Goal: Transaction & Acquisition: Book appointment/travel/reservation

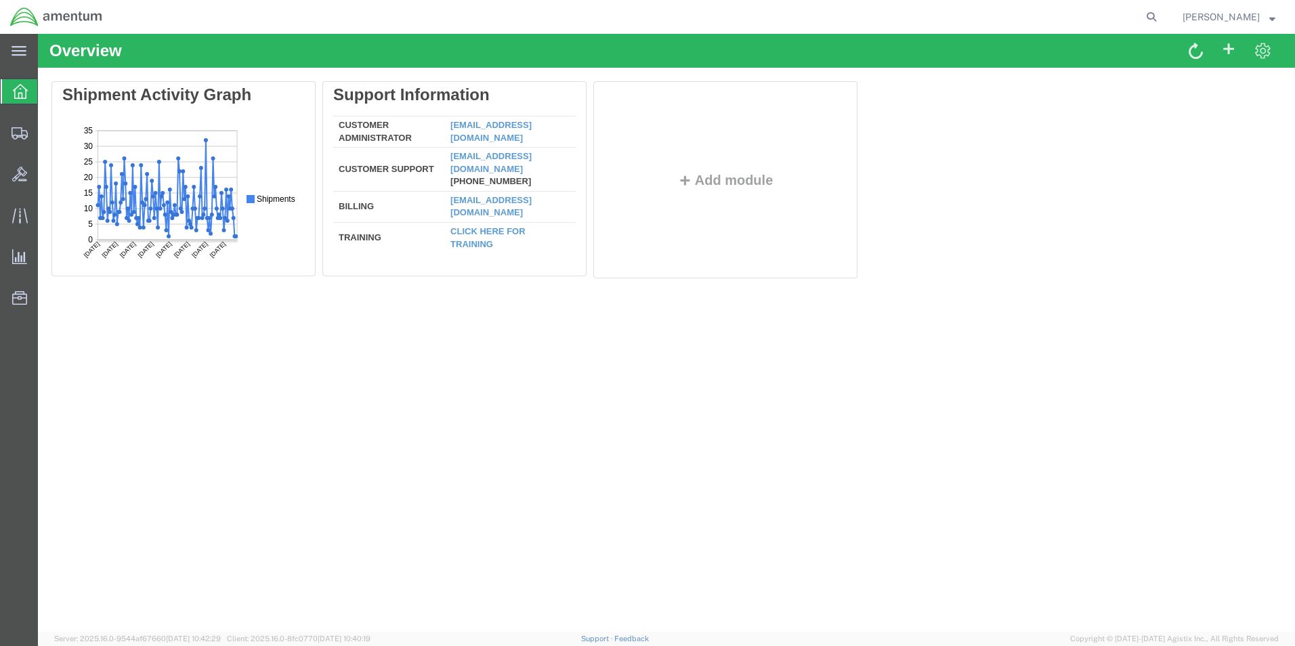
drag, startPoint x: 24, startPoint y: 93, endPoint x: 161, endPoint y: 33, distance: 149.2
click at [25, 91] on icon at bounding box center [20, 91] width 15 height 15
drag, startPoint x: 12, startPoint y: 134, endPoint x: 25, endPoint y: 129, distance: 14.6
click at [14, 133] on icon at bounding box center [20, 133] width 16 height 12
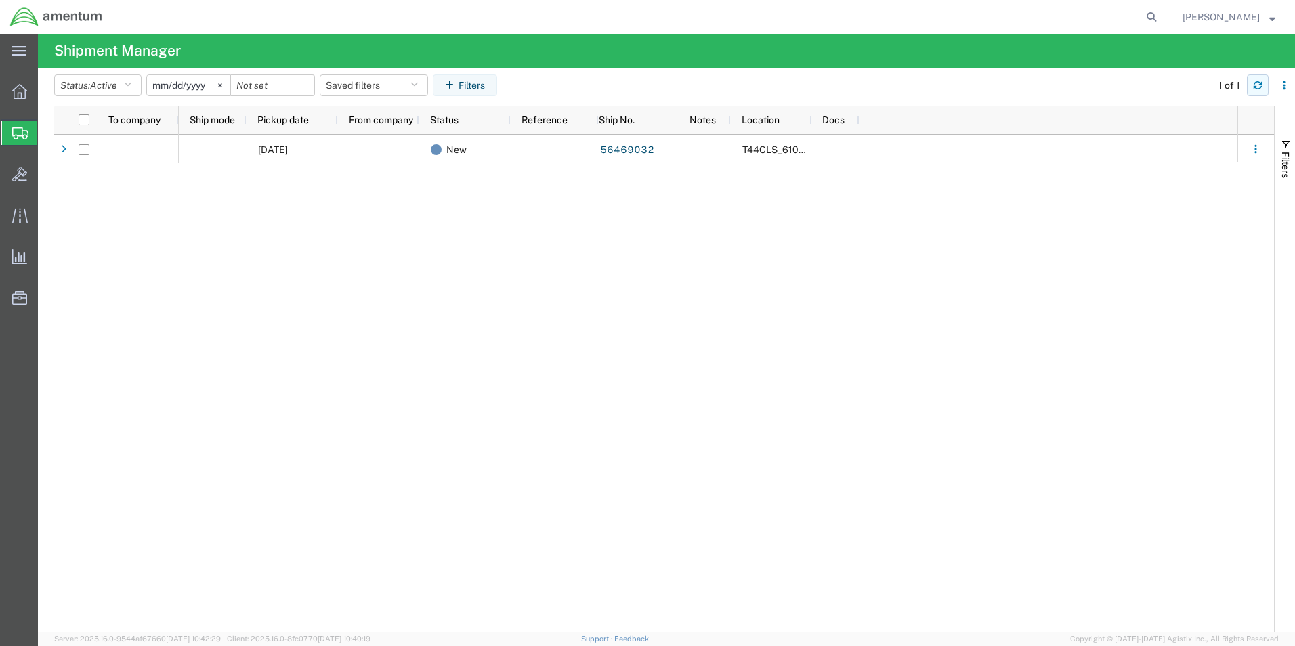
click at [1256, 89] on icon "button" at bounding box center [1257, 87] width 8 height 3
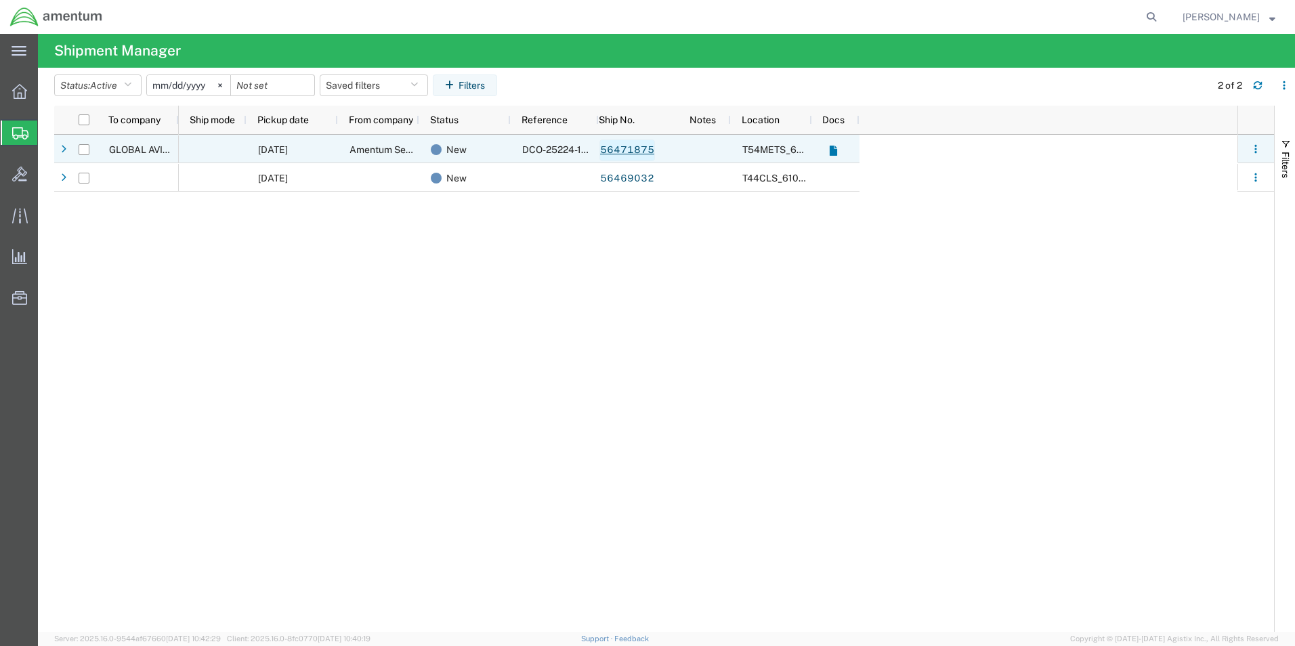
click at [641, 153] on link "56471875" at bounding box center [627, 150] width 56 height 22
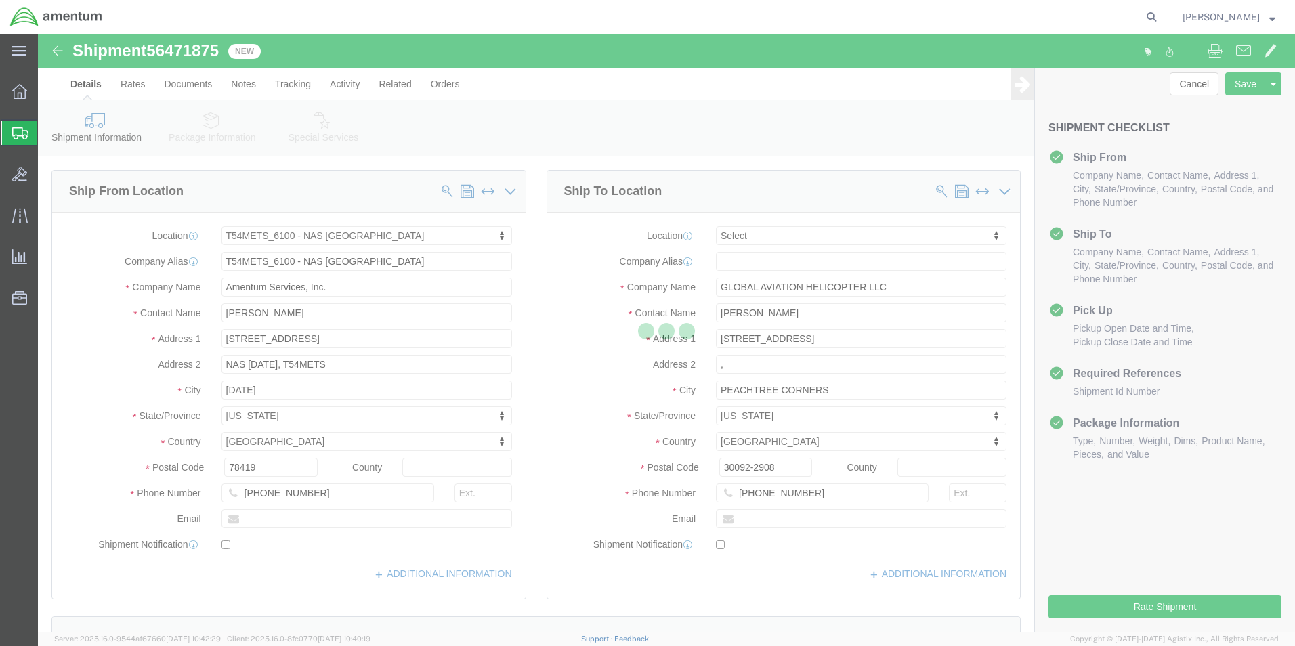
select select "67191"
select select
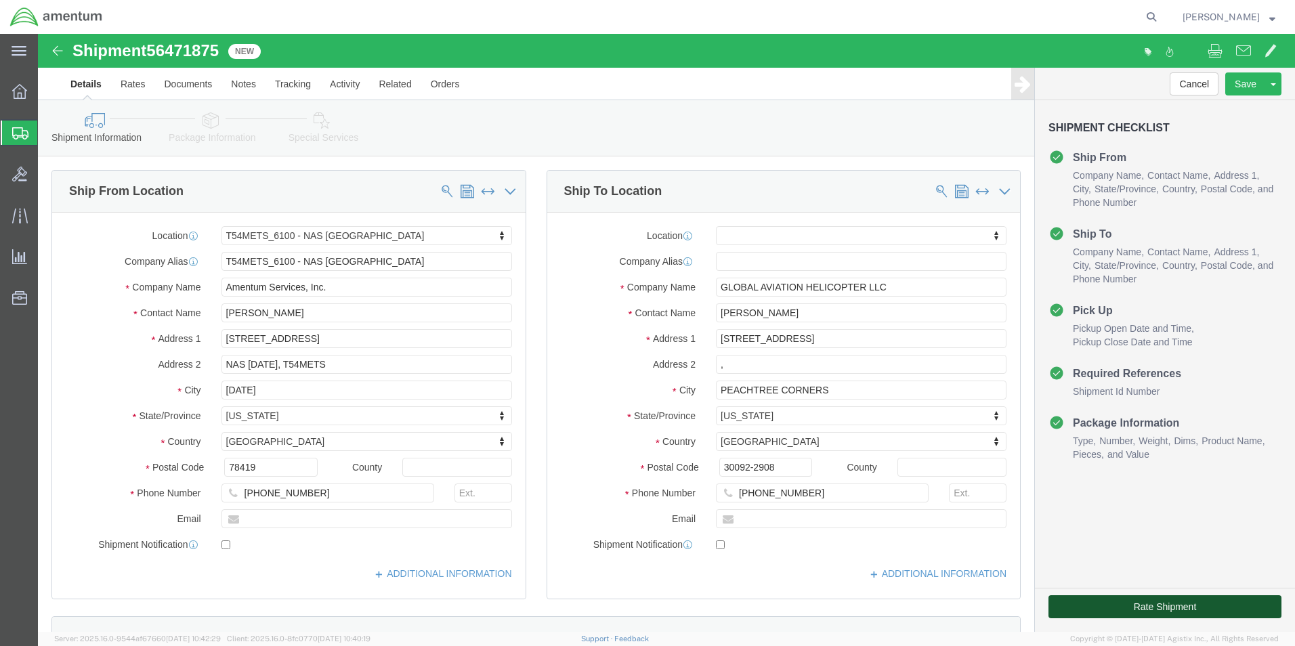
click button "Rate Shipment"
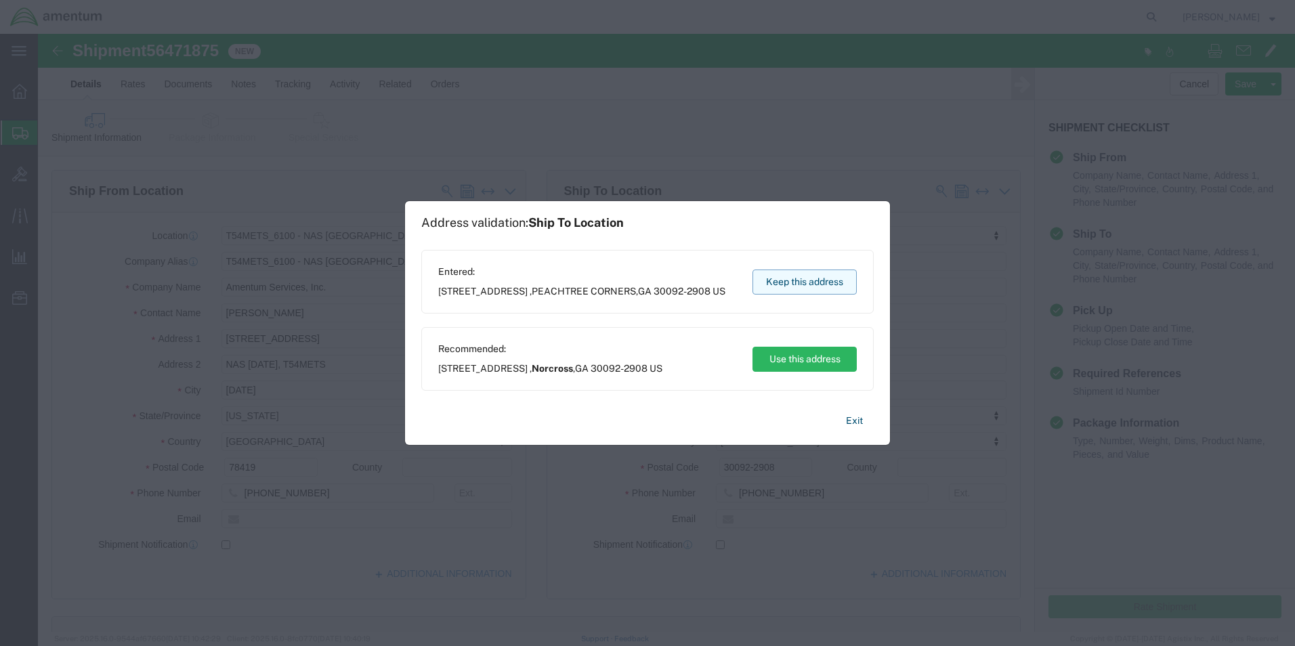
click at [773, 286] on button "Keep this address" at bounding box center [804, 282] width 104 height 25
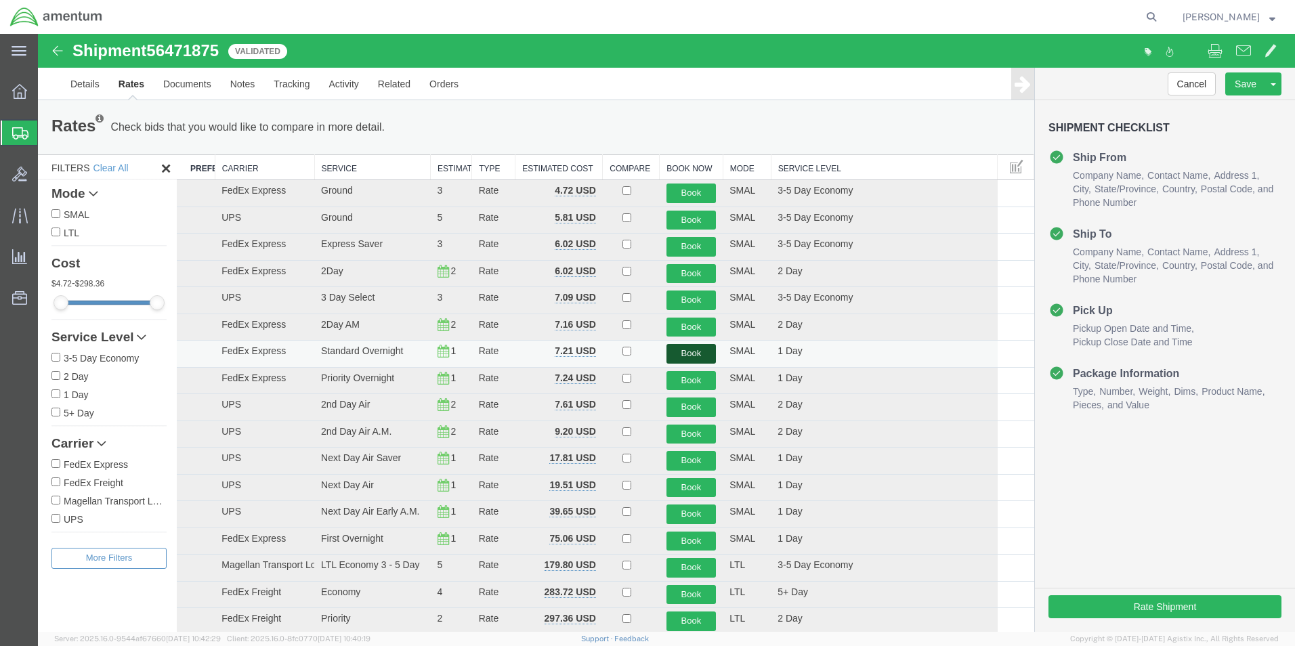
click at [699, 357] on button "Book" at bounding box center [691, 354] width 50 height 20
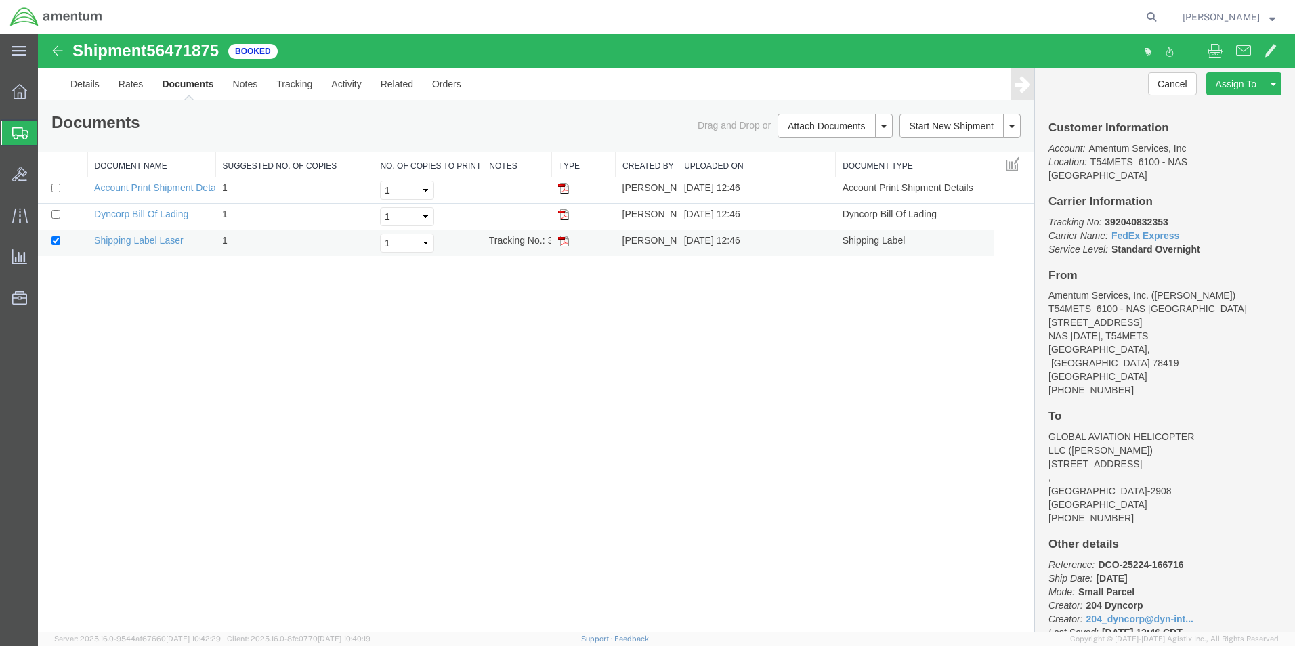
click at [566, 240] on img at bounding box center [563, 241] width 11 height 11
drag, startPoint x: 23, startPoint y: 128, endPoint x: 44, endPoint y: 125, distance: 21.3
click at [23, 128] on icon at bounding box center [20, 133] width 16 height 12
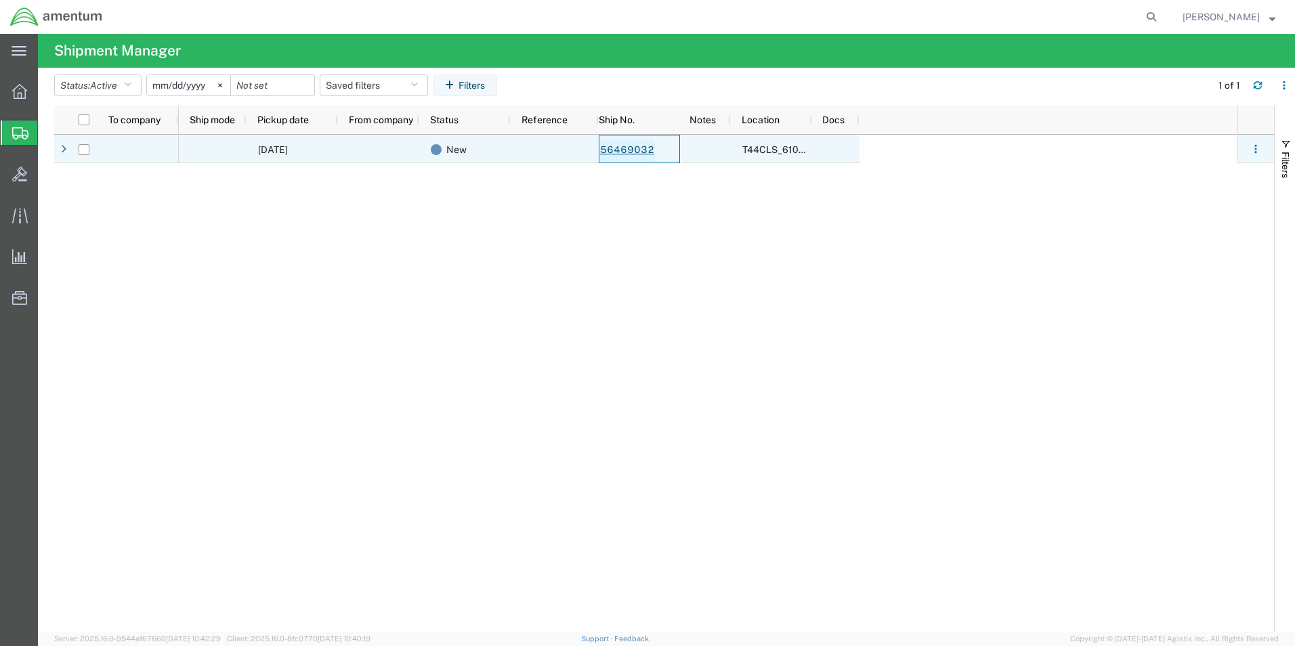
click at [647, 153] on link "56469032" at bounding box center [627, 150] width 56 height 22
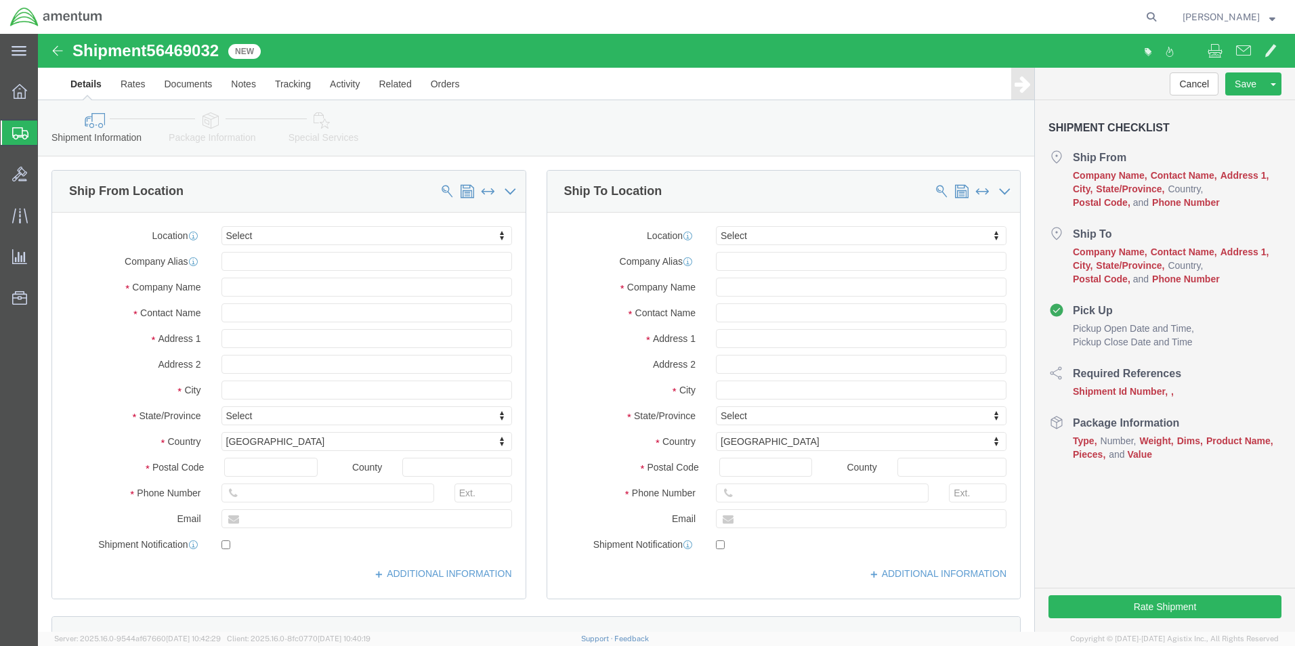
select select
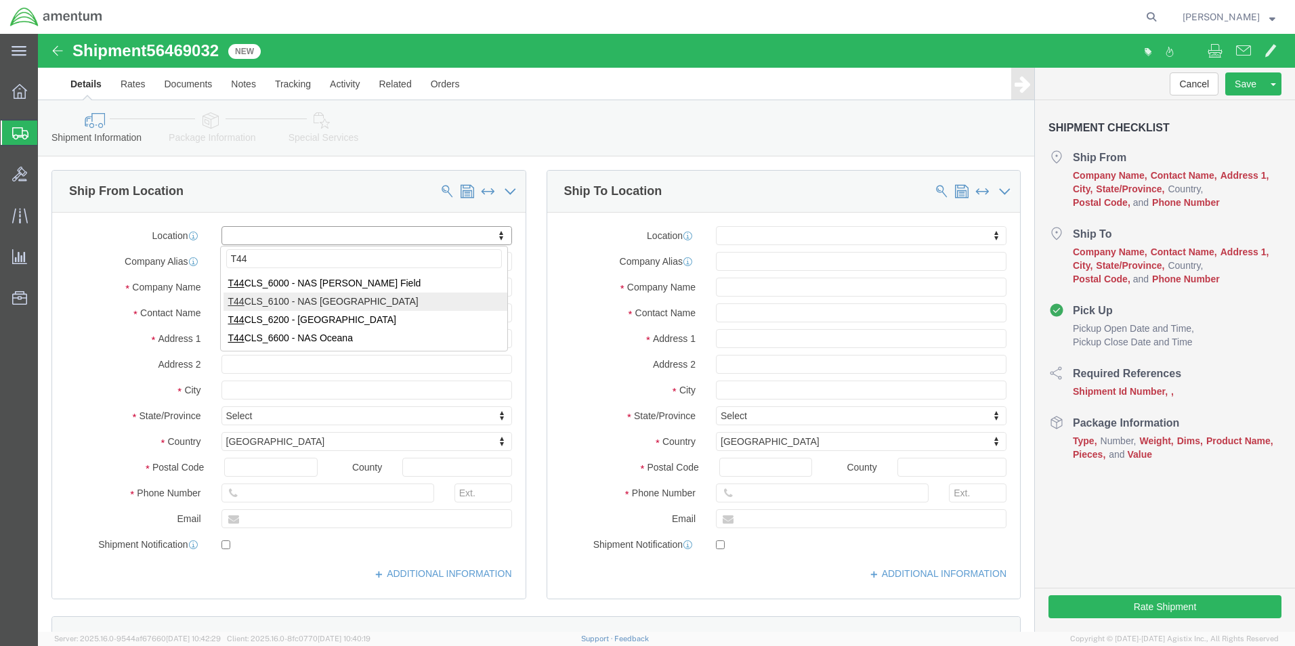
type input "T44"
select select "42673"
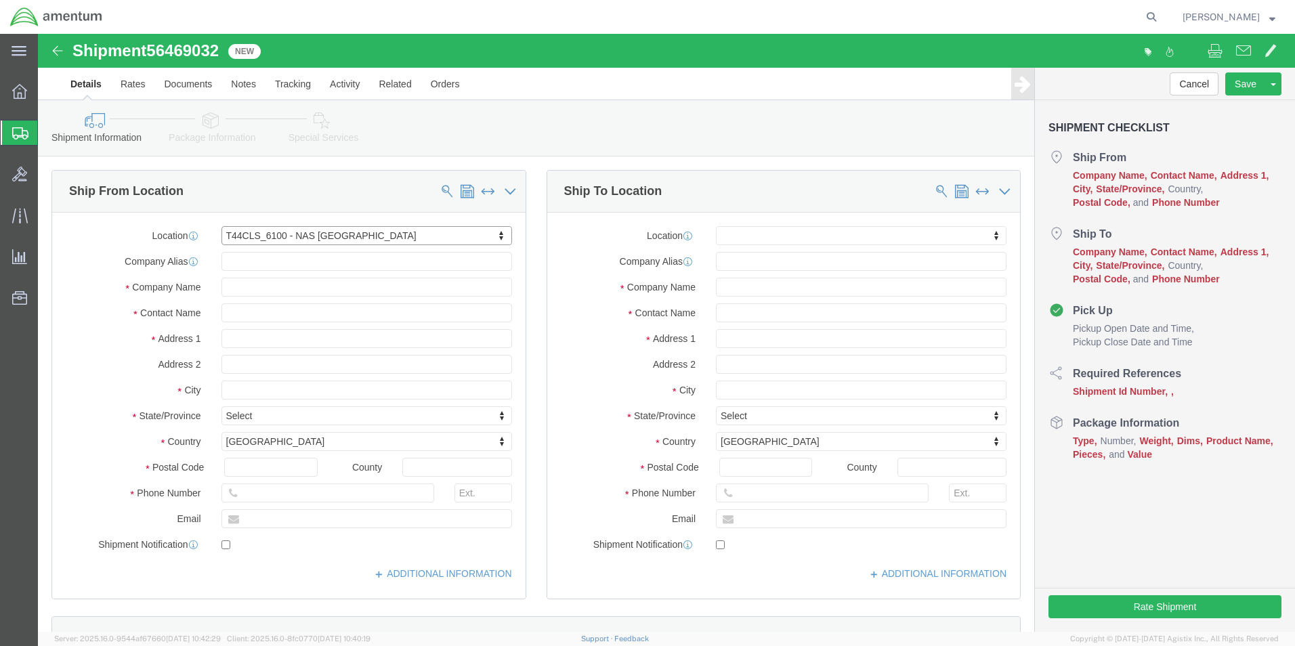
type input "[STREET_ADDRESS]"
type input "NAS [DATE]"
type input "78419"
type input "Amentum Services, Inc."
type input "[DATE]"
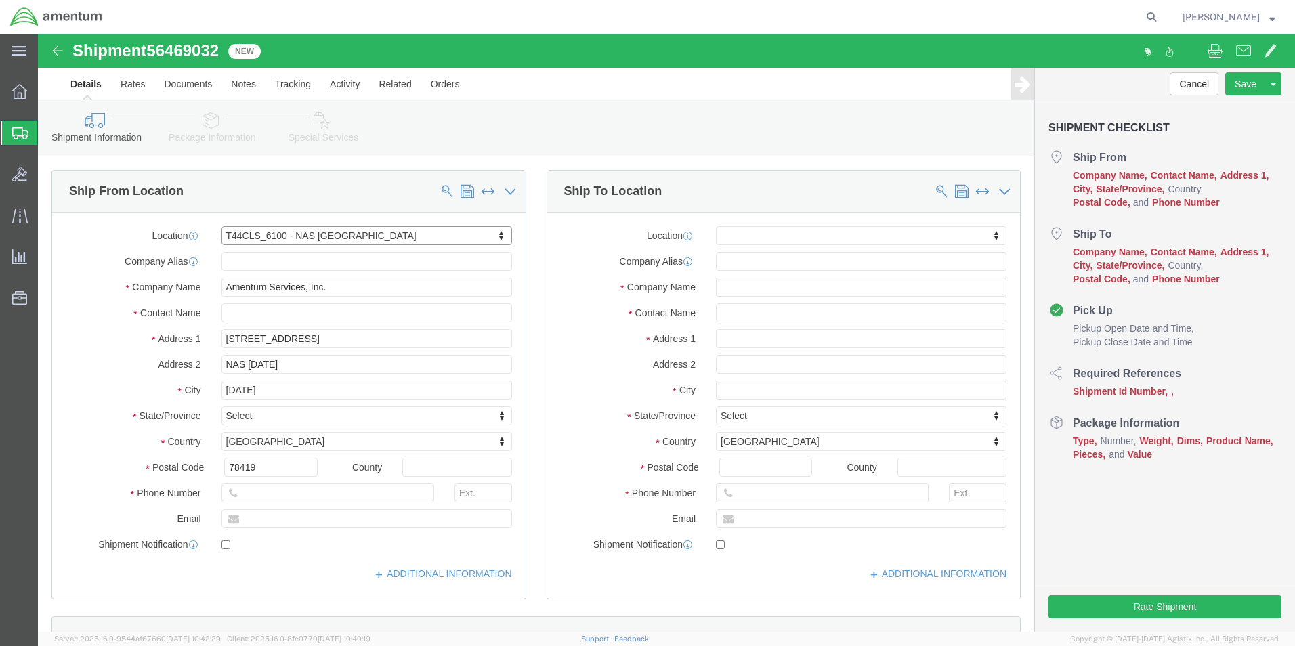
select select "[GEOGRAPHIC_DATA]"
click input "text"
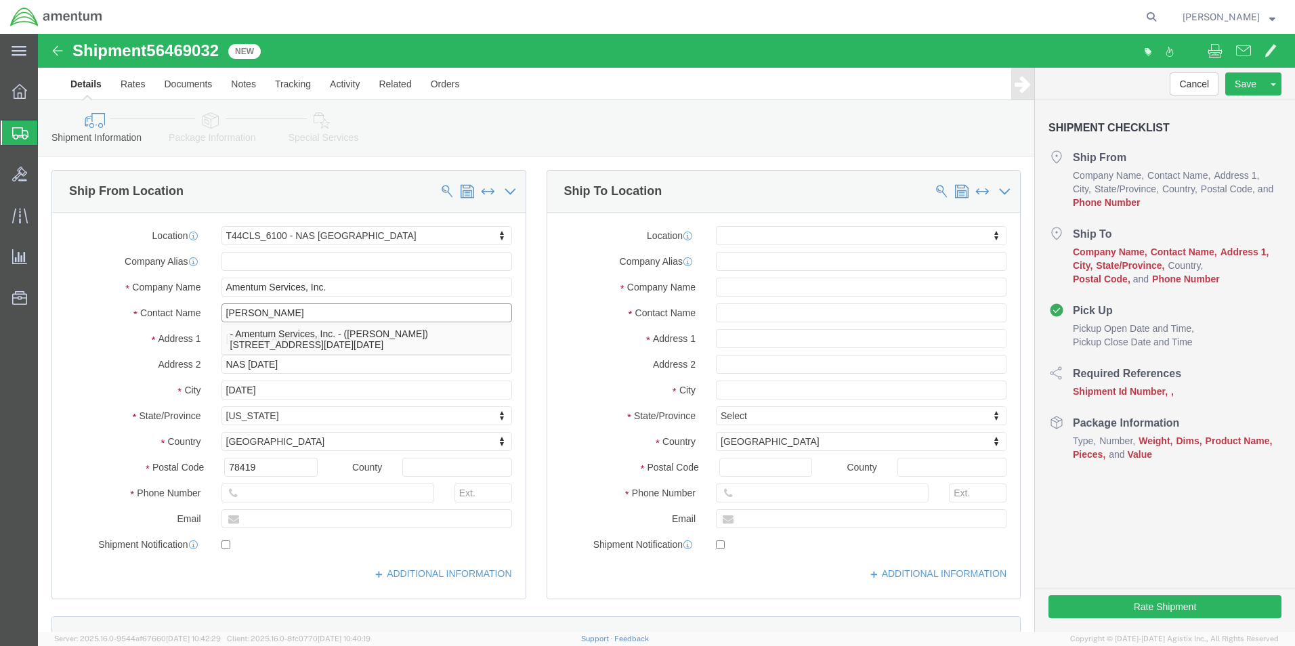
type input "[PERSON_NAME]"
click input "text"
type input "[PHONE_NUMBER]"
click input "text"
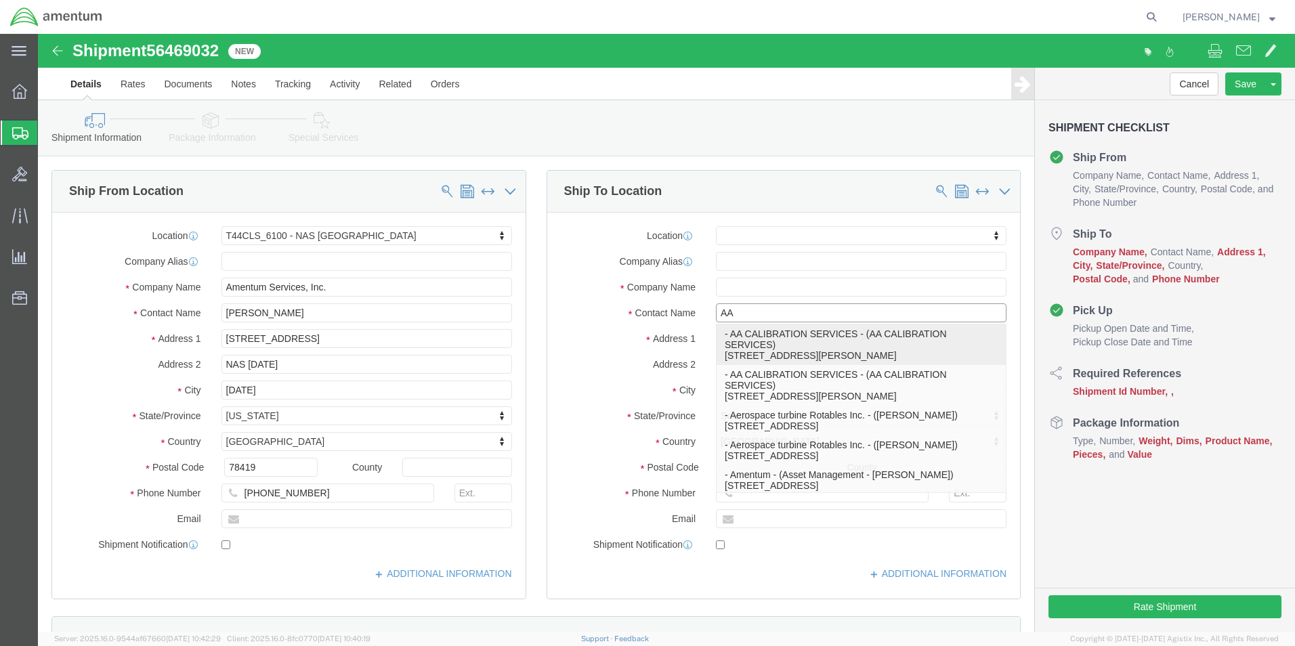
type input "AAR"
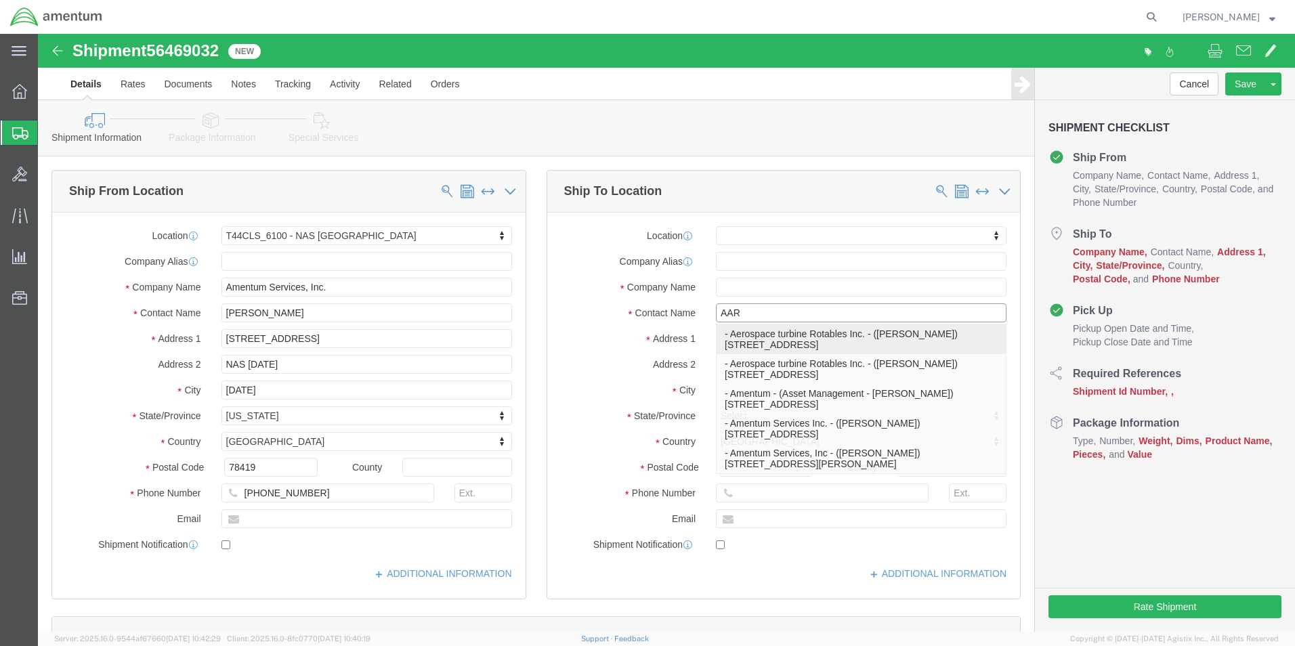
click p "- Aerospace turbine Rotables Inc. - ([PERSON_NAME]) [STREET_ADDRESS]"
select select
type input "[STREET_ADDRESS]"
type input "67216-2430"
type input "[PHONE_NUMBER]"
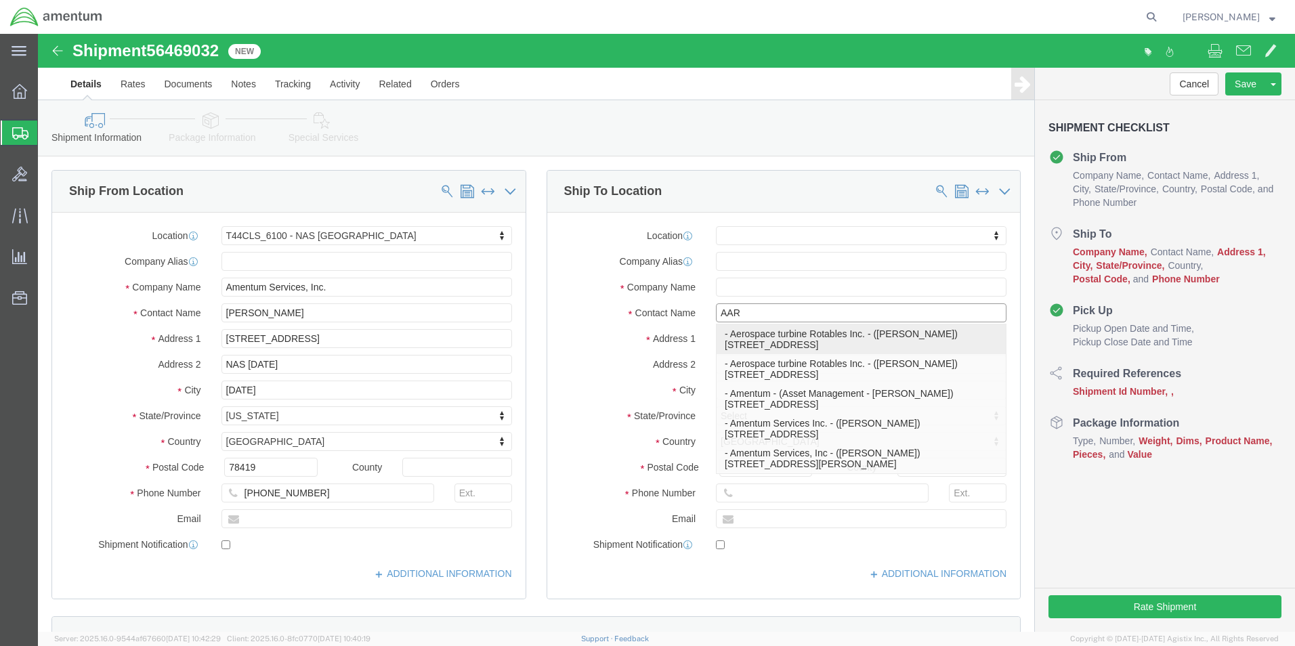
type input "Aerospace turbine Rotables Inc."
type input "[PERSON_NAME]"
type input "Wichita"
select select "KS"
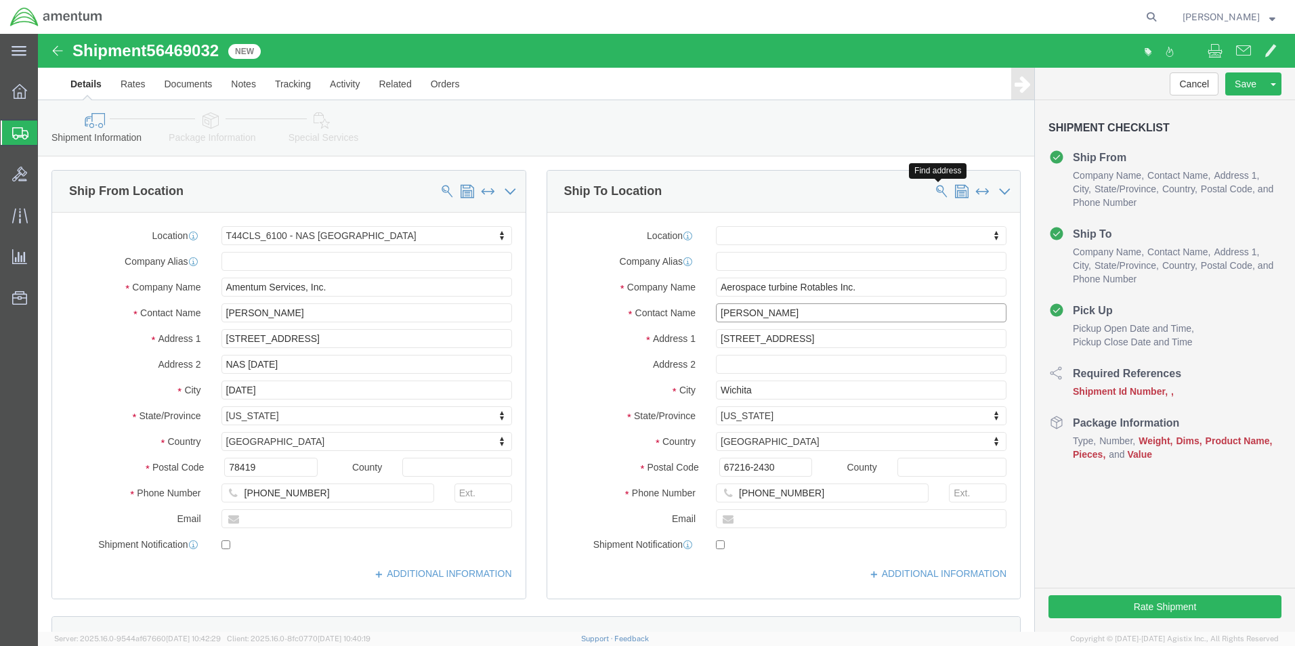
type input "[PERSON_NAME]"
click span
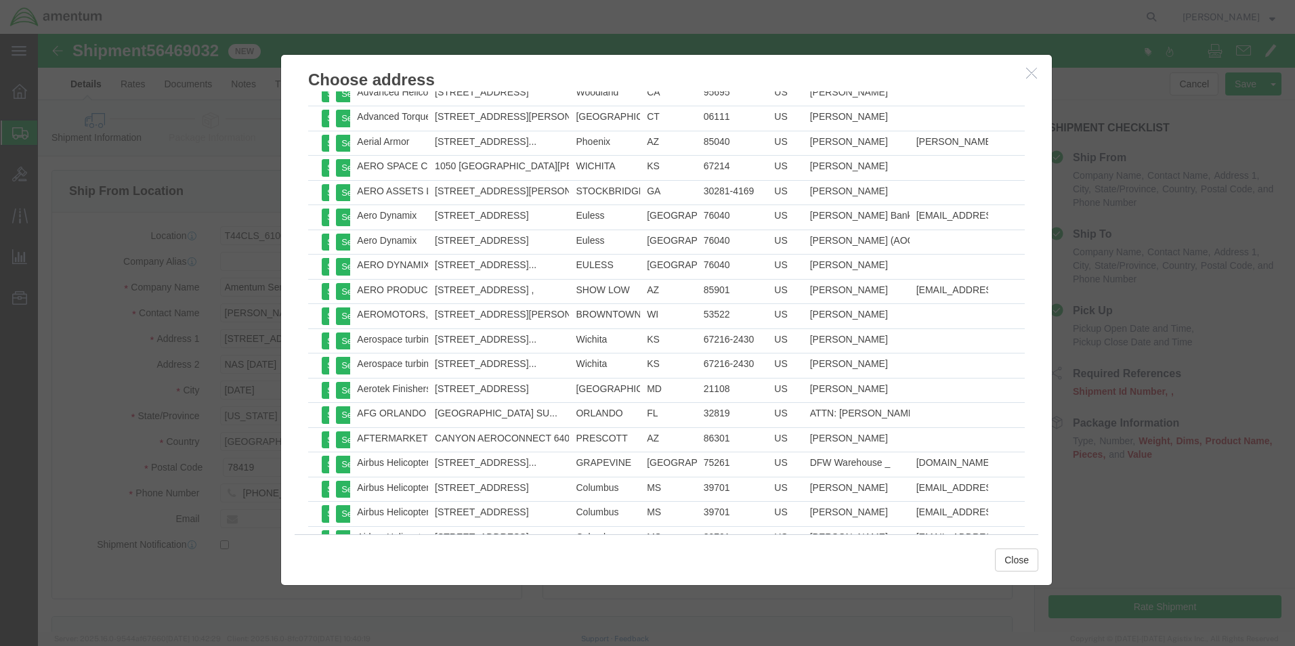
scroll to position [406, 0]
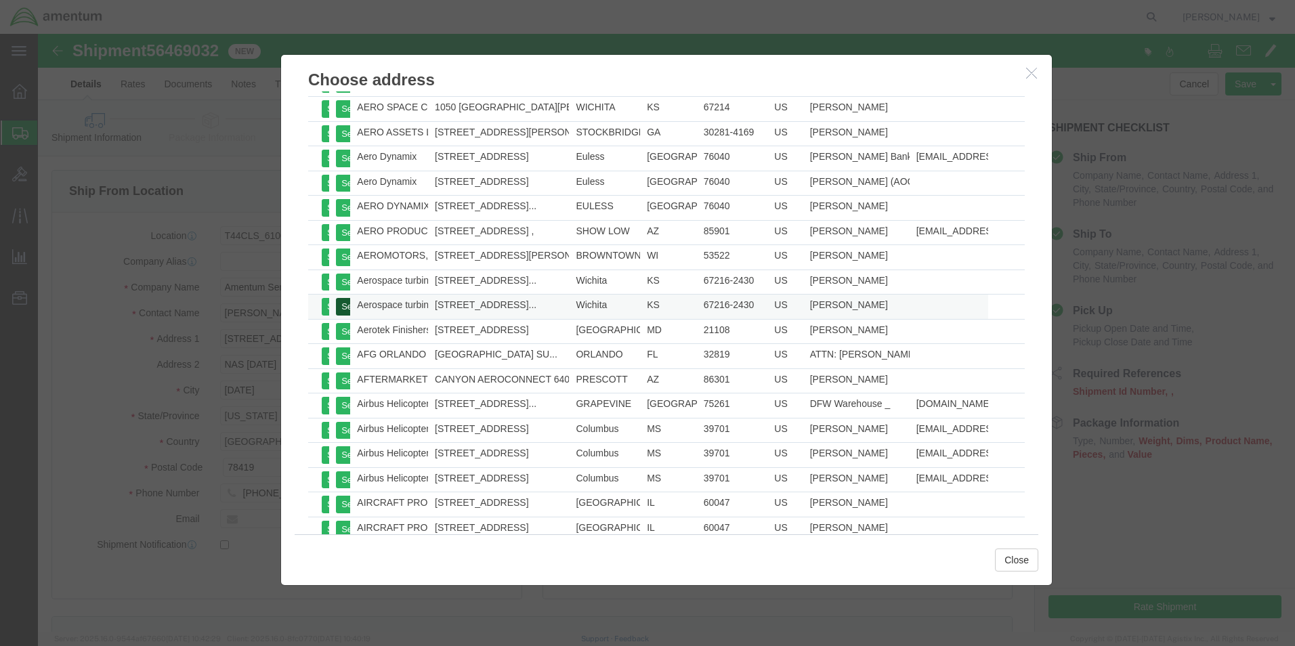
click button "Select"
select select
select select "KS"
click button "Close"
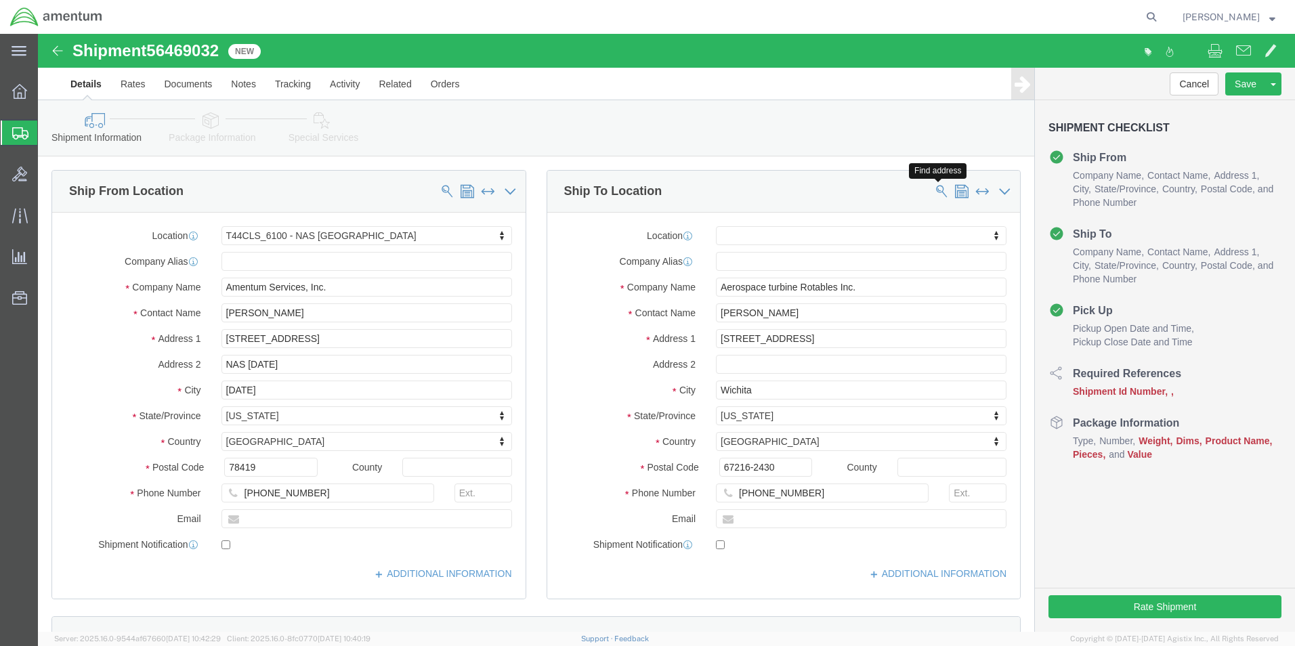
click span
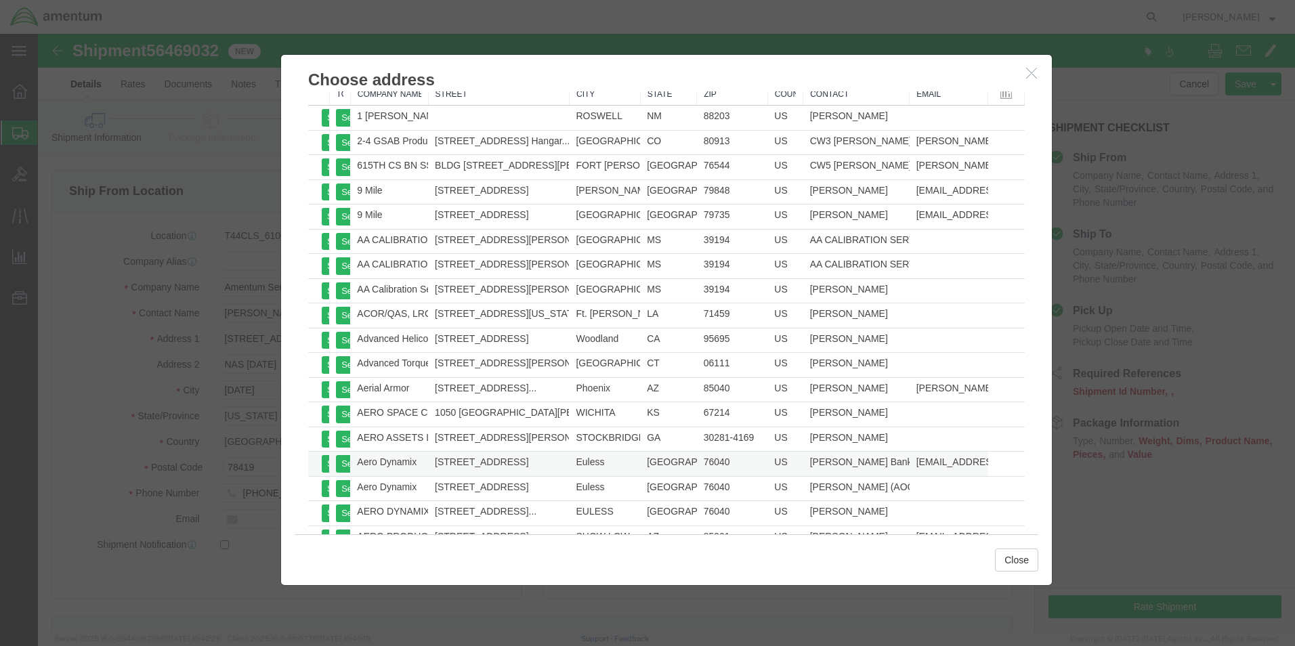
scroll to position [271, 0]
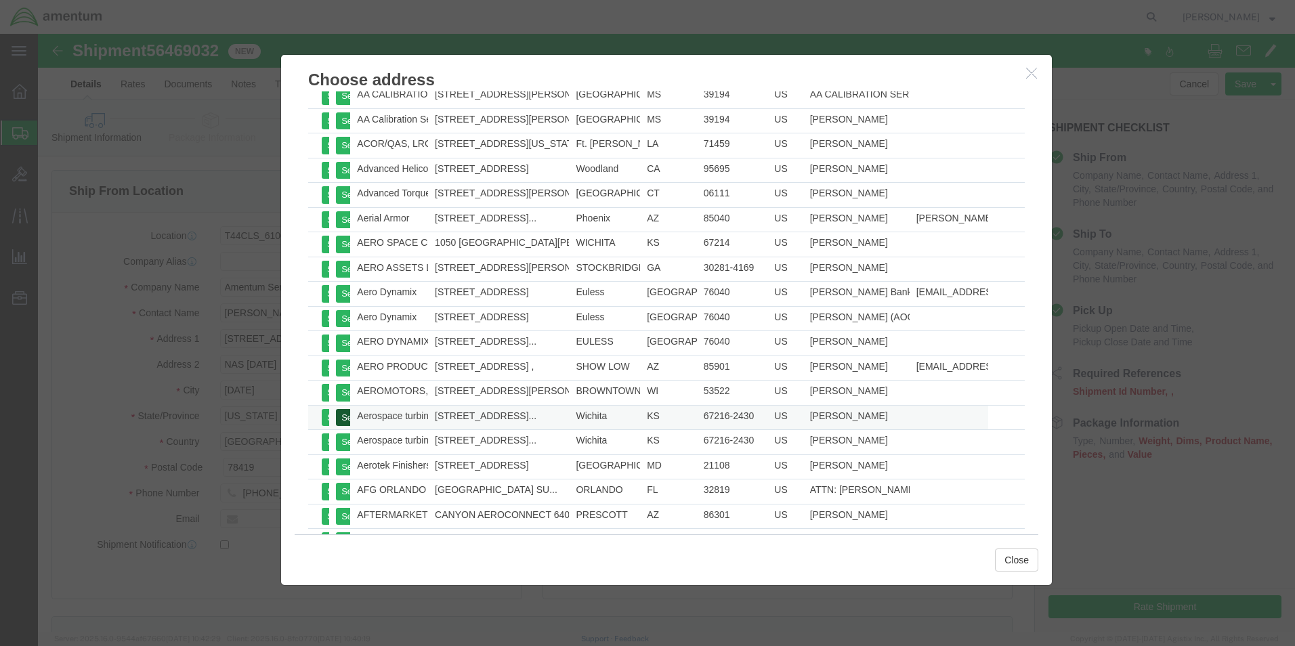
click button "Select"
select select
type input "[PHONE_NUMBER]"
select select "KS"
click button "Close"
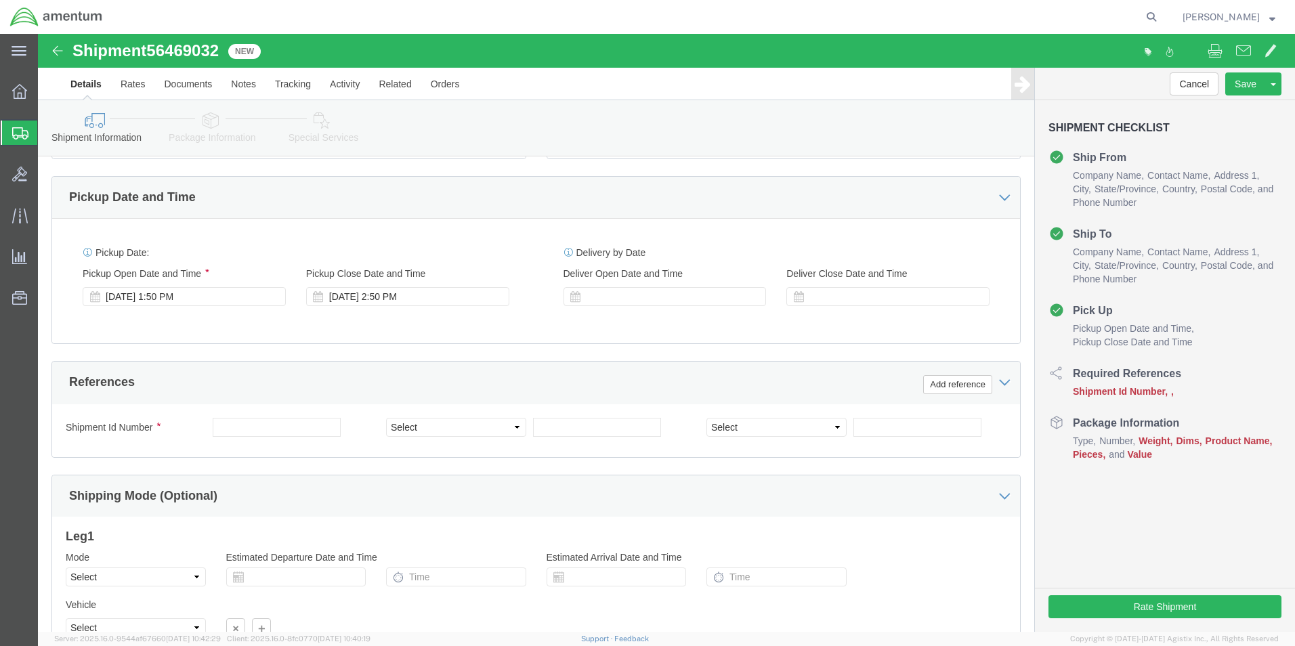
scroll to position [542, 0]
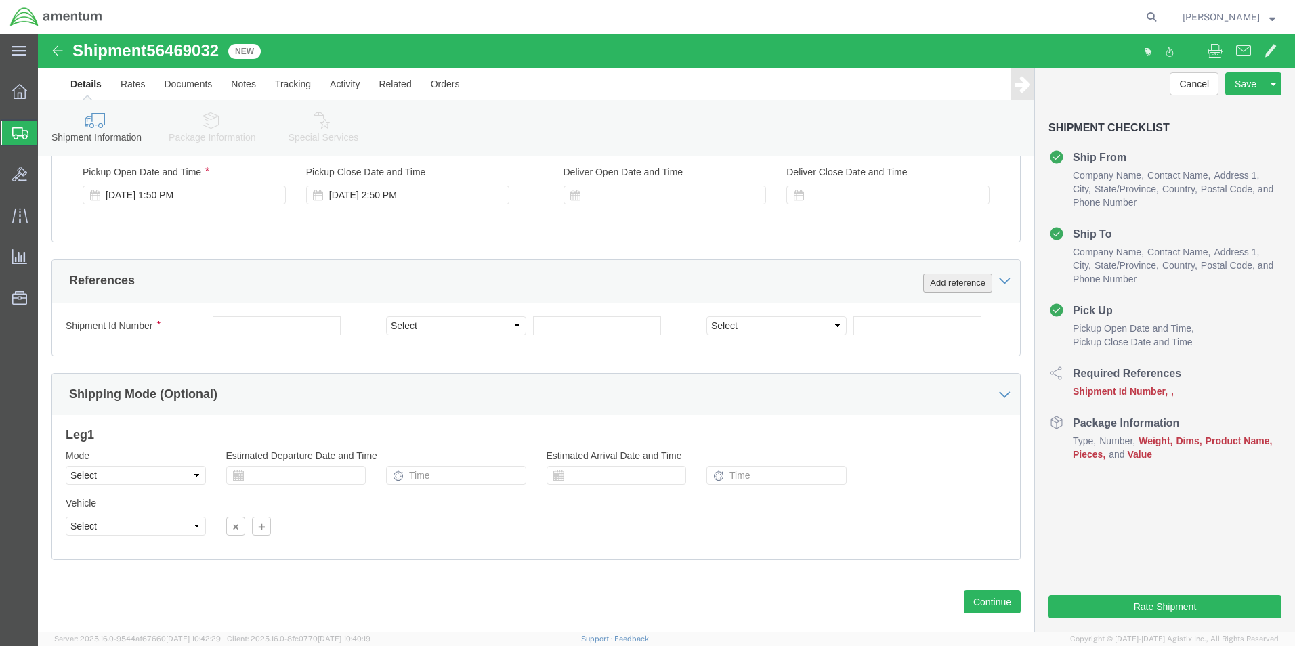
click button "Add reference"
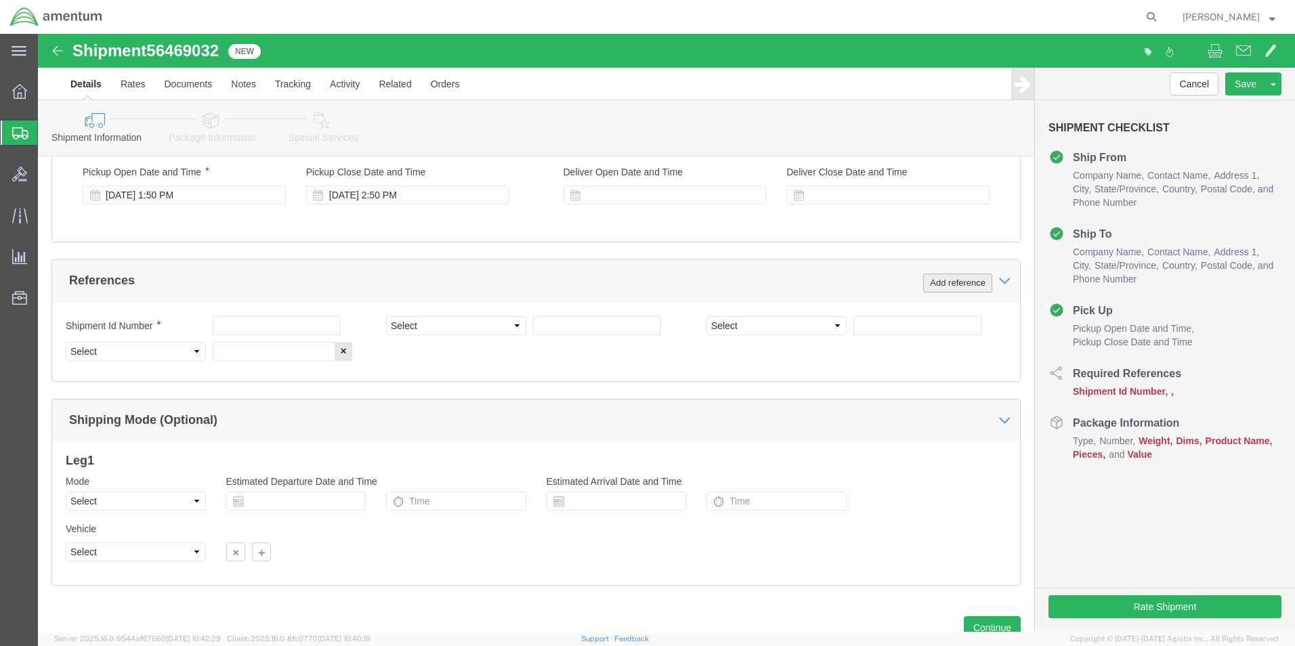
click button "Add reference"
click button "button"
drag, startPoint x: 298, startPoint y: 323, endPoint x: 306, endPoint y: 318, distance: 9.4
click button "button"
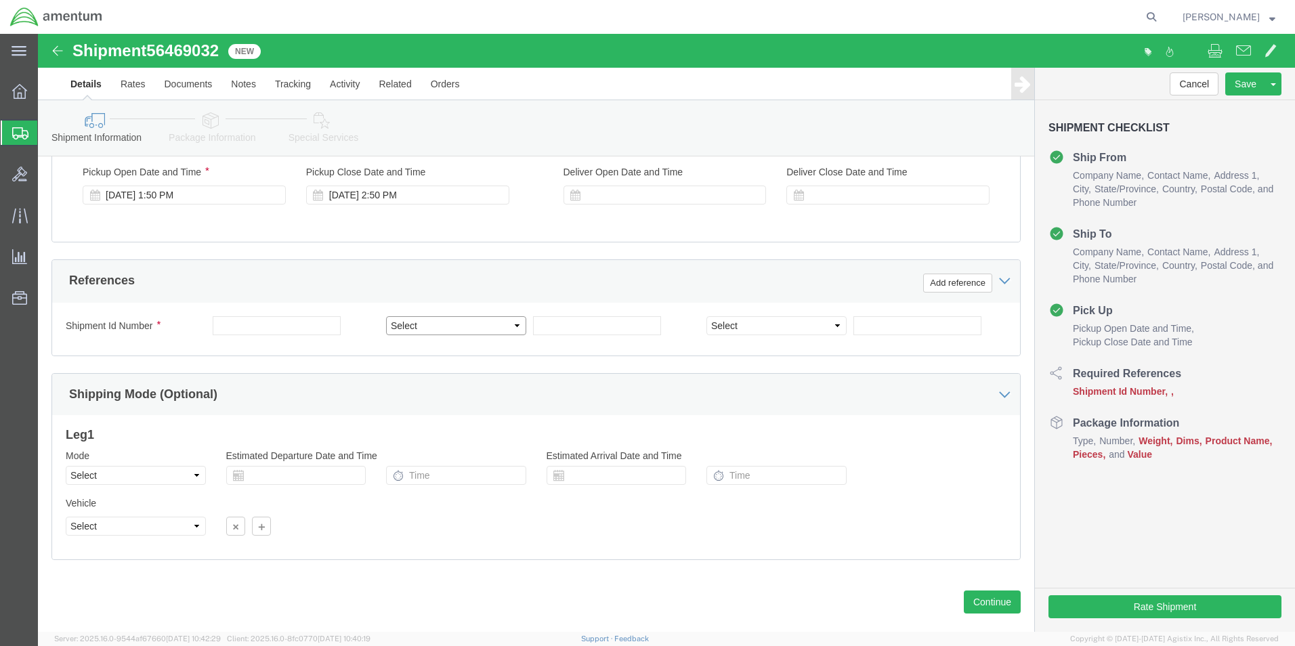
click select "Select Account Type Activity ID Airline Appointment Number ASN Batch Request # …"
select select "CUSTREF"
click select "Select Account Type Activity ID Airline Appointment Number ASN Batch Request # …"
click input "text"
type input "P.O. T540002985"
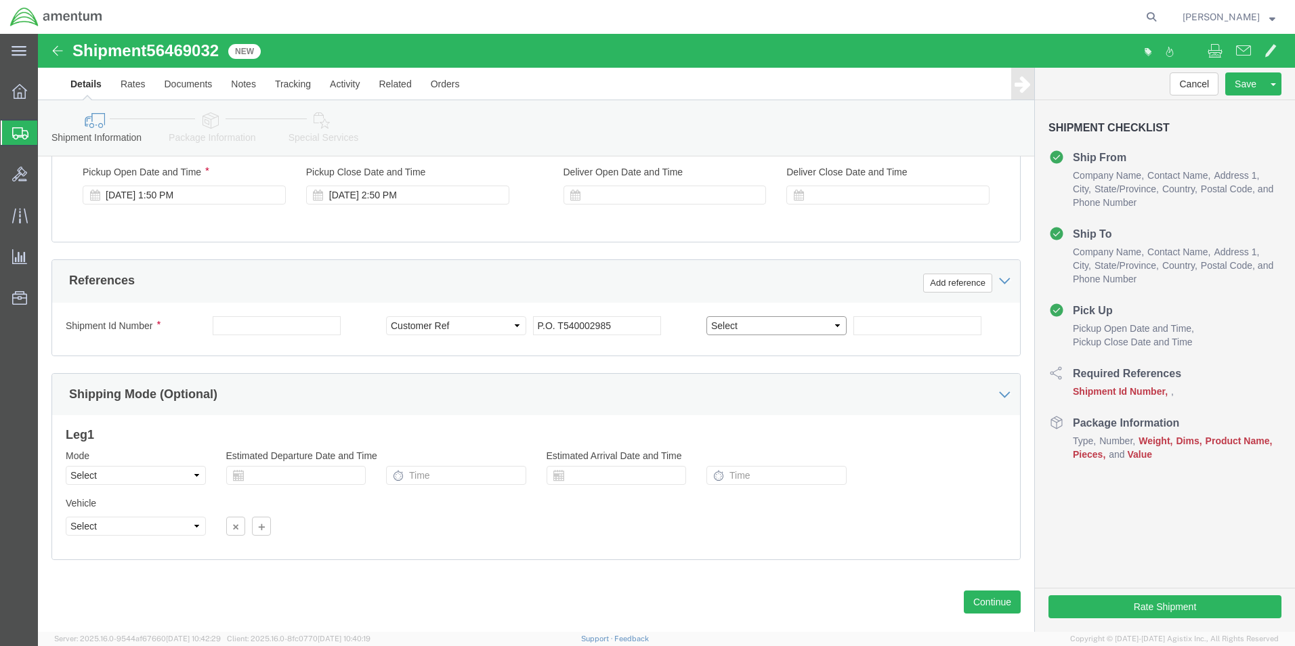
click select "Select Account Type Activity ID Airline Appointment Number ASN Batch Request # …"
select select "PROJNUM"
click select "Select Account Type Activity ID Airline Appointment Number ASN Batch Request # …"
click input "text"
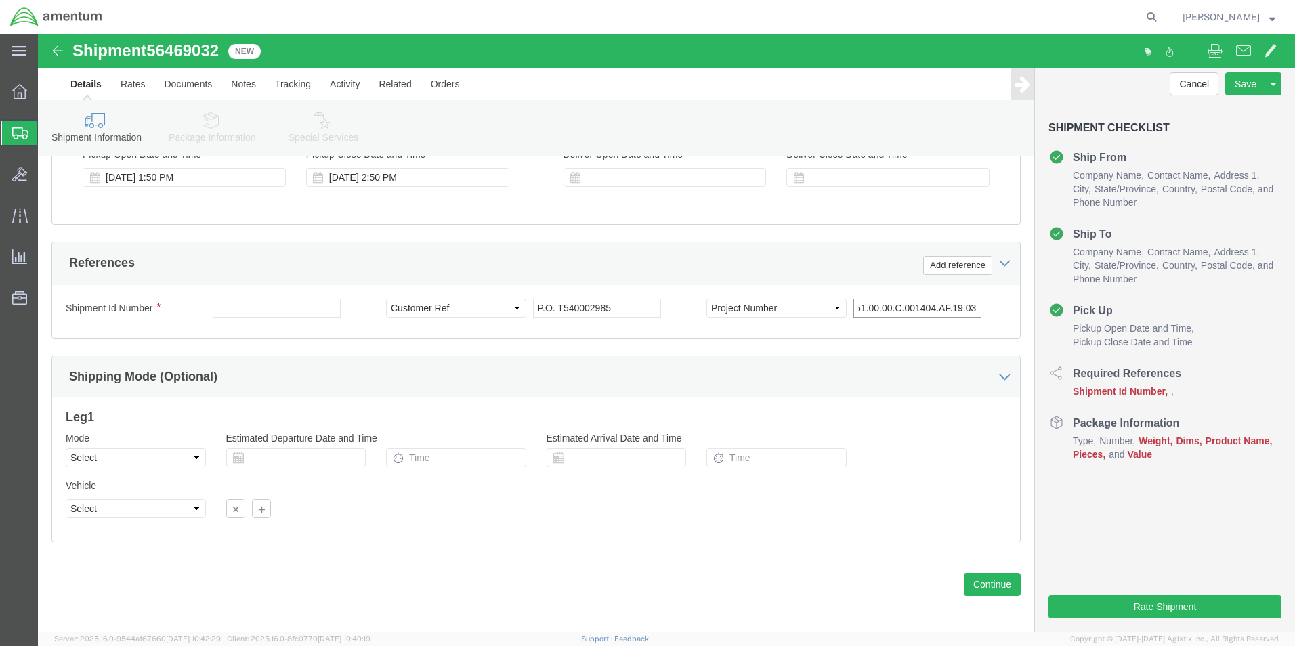
scroll to position [565, 0]
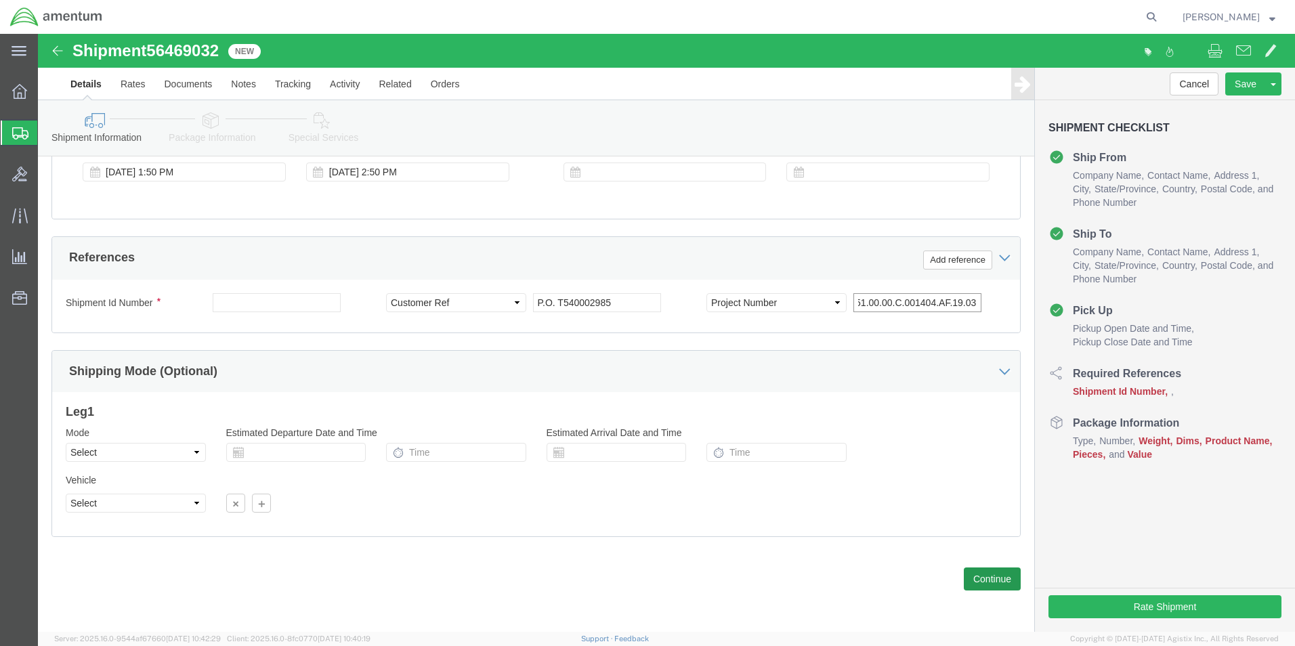
type input "4951.00.00.C.001404.AF.19.03"
click button "Continue"
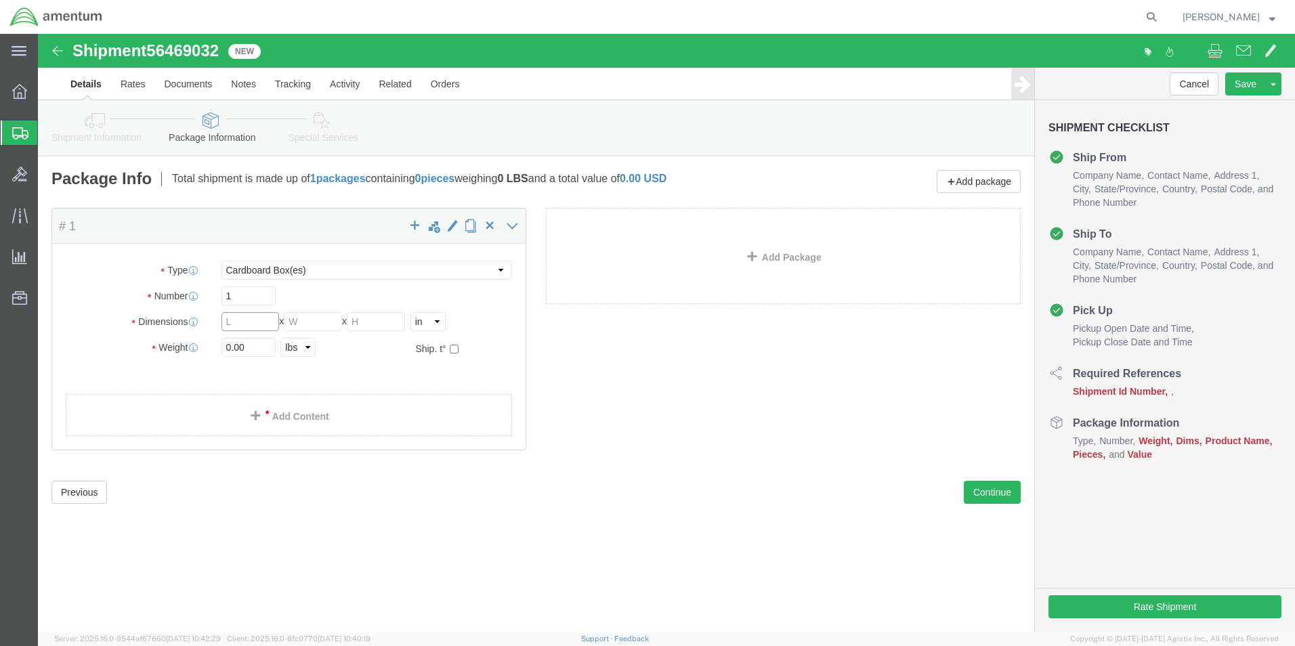
click input "text"
type input "39"
type input "10"
click input "0.00"
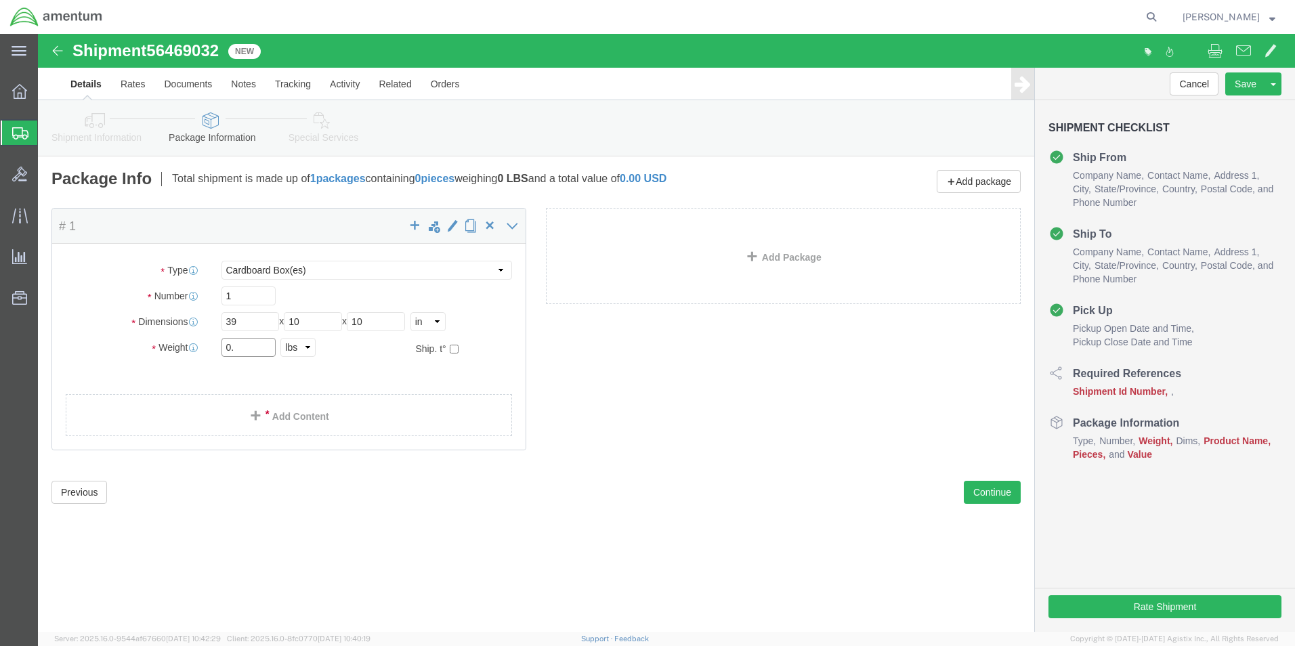
type input "0"
type input "19.2"
click link "Add Content"
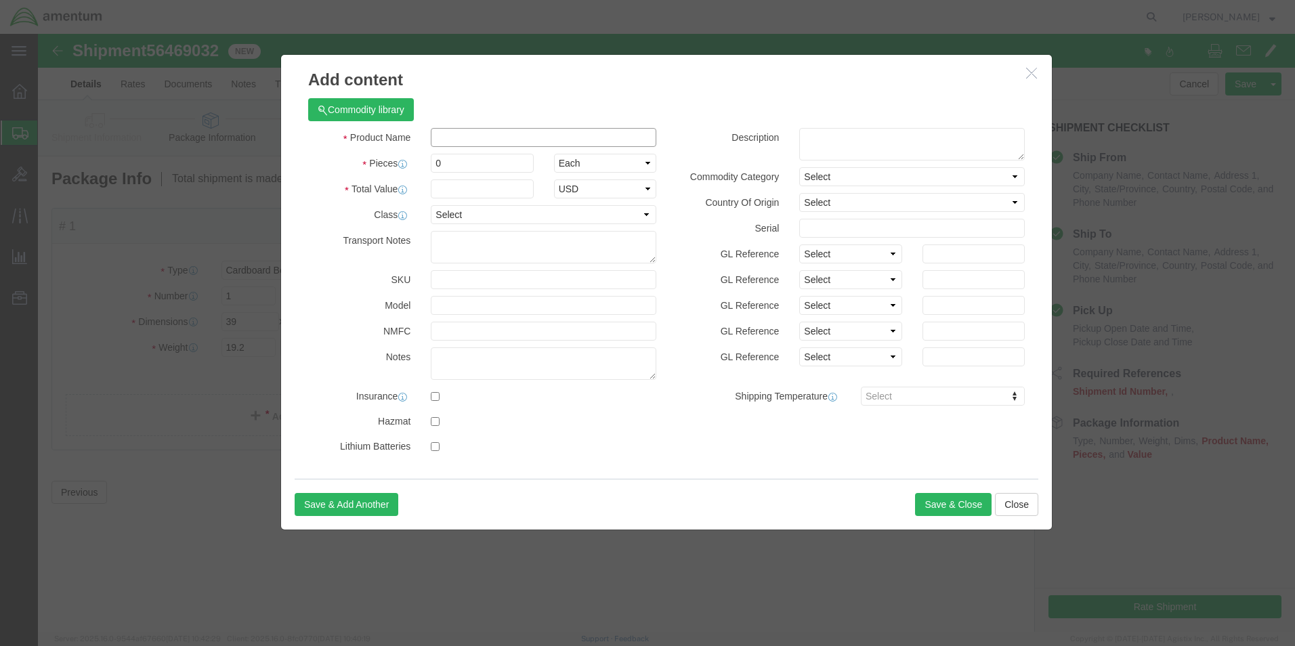
click input "text"
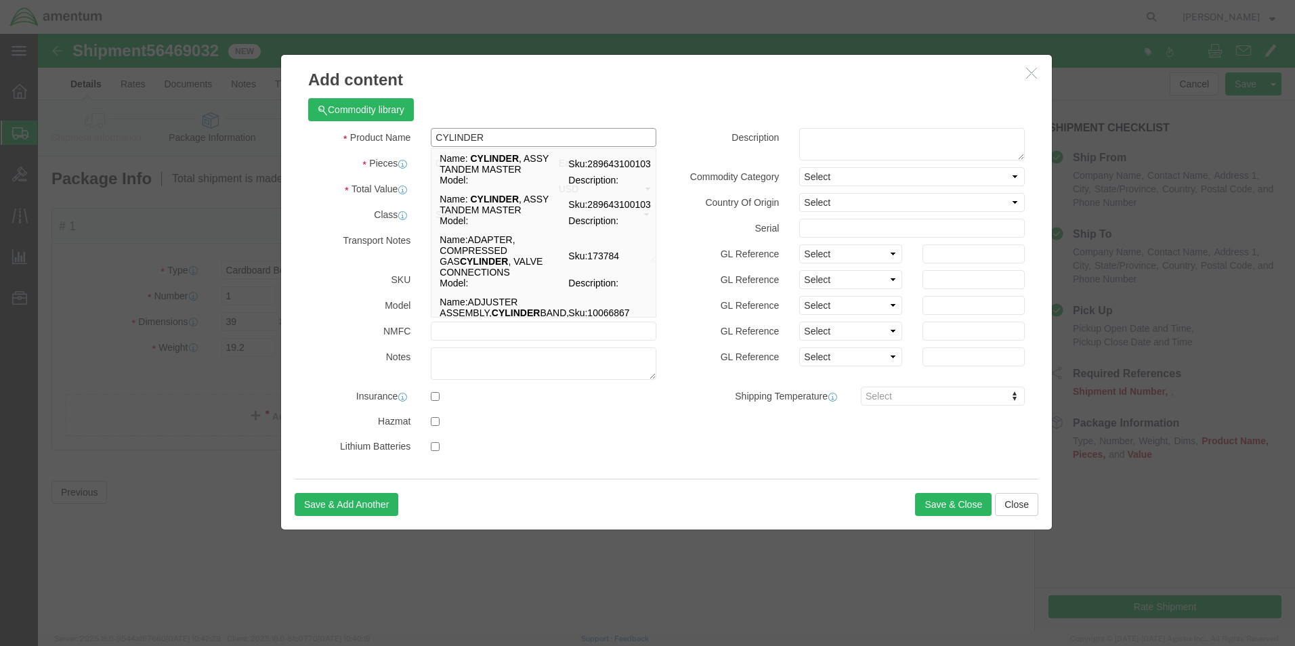
type input "CYLINDER"
click div "Commodity library"
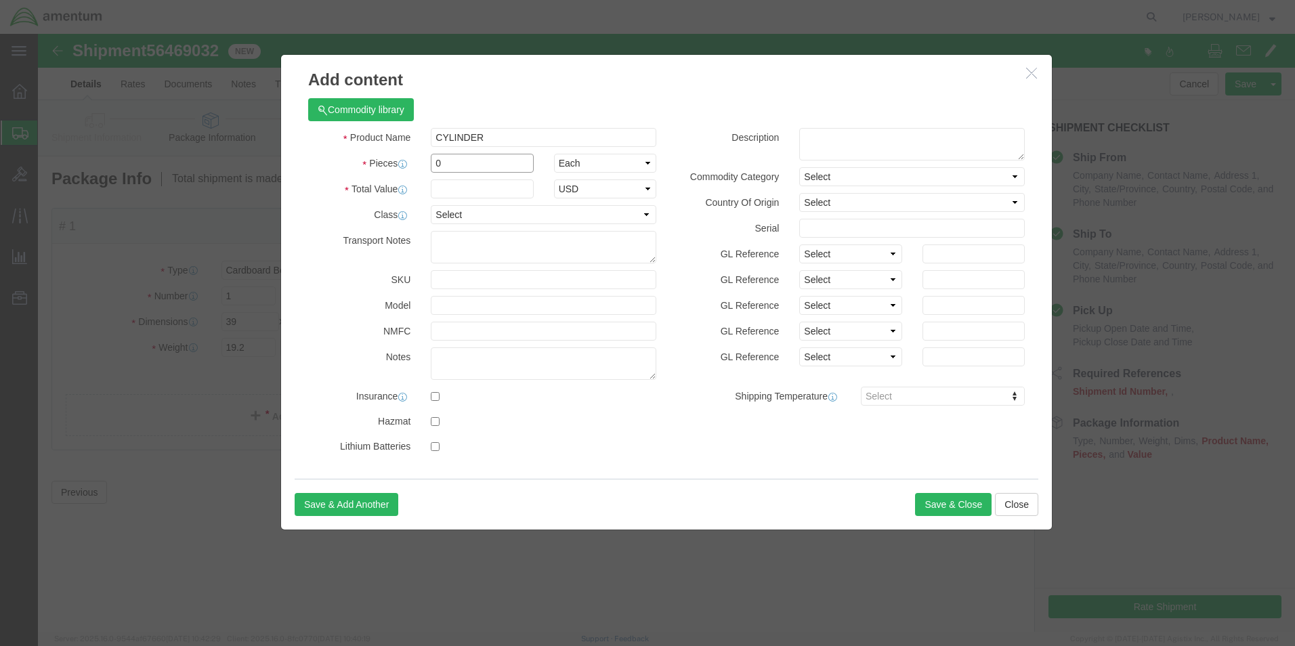
click input "0"
type input "1"
click input "text"
type input "1"
click select "Select 50 55 60 65 70 85 92.5 100 125 175 250 300 400"
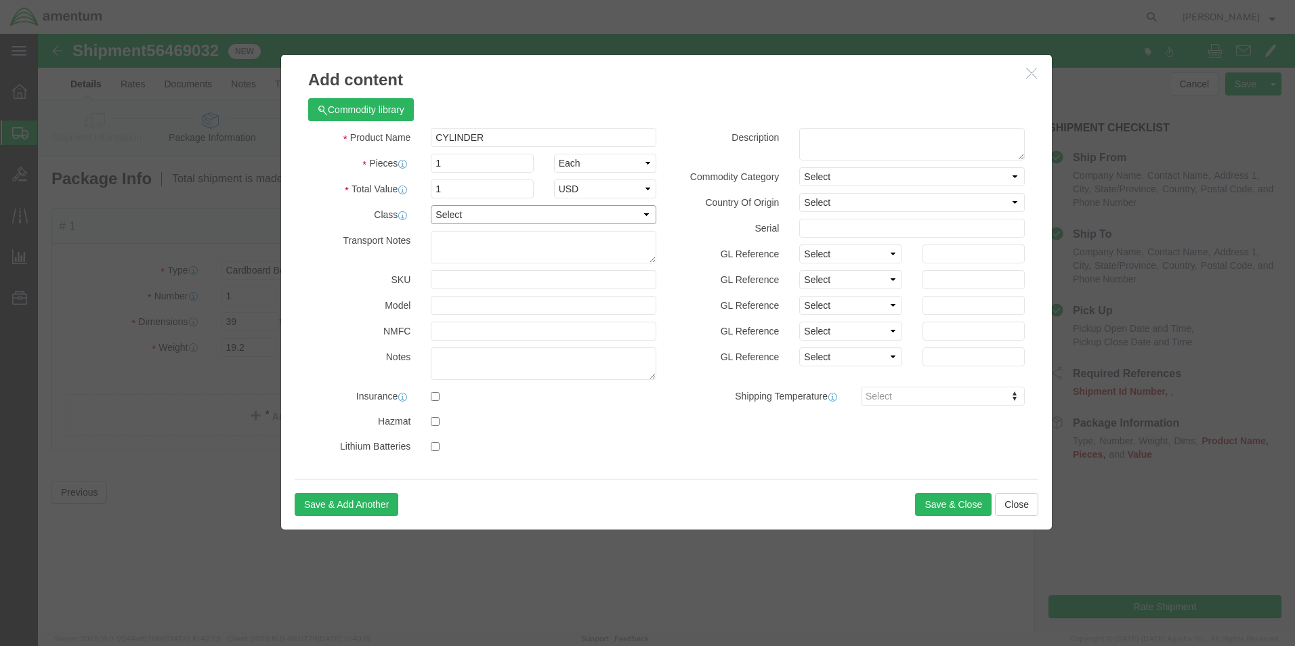
select select "50"
click select "Select 50 55 60 65 70 85 92.5 100 125 175 250 300 400"
click button "Save & Close"
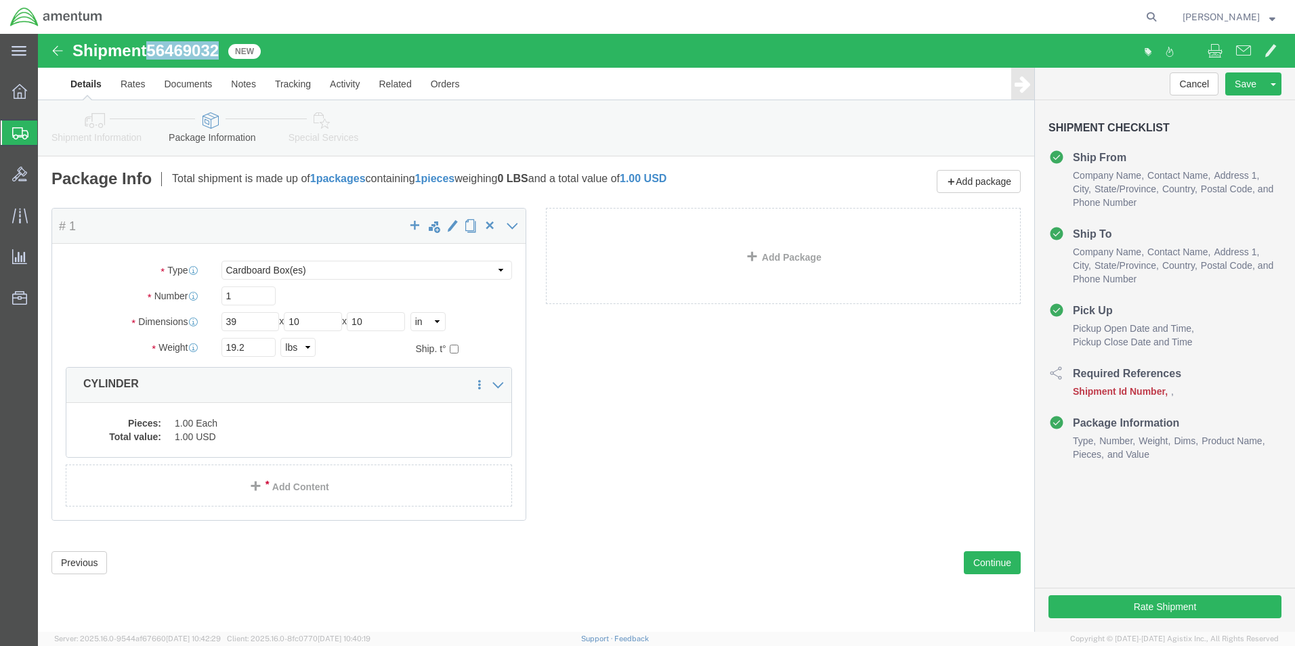
drag, startPoint x: 112, startPoint y: 18, endPoint x: 182, endPoint y: 20, distance: 69.8
click h1 "Shipment 56469032"
drag, startPoint x: 182, startPoint y: 20, endPoint x: 165, endPoint y: 19, distance: 17.6
copy span "56469032"
click button "Rate Shipment"
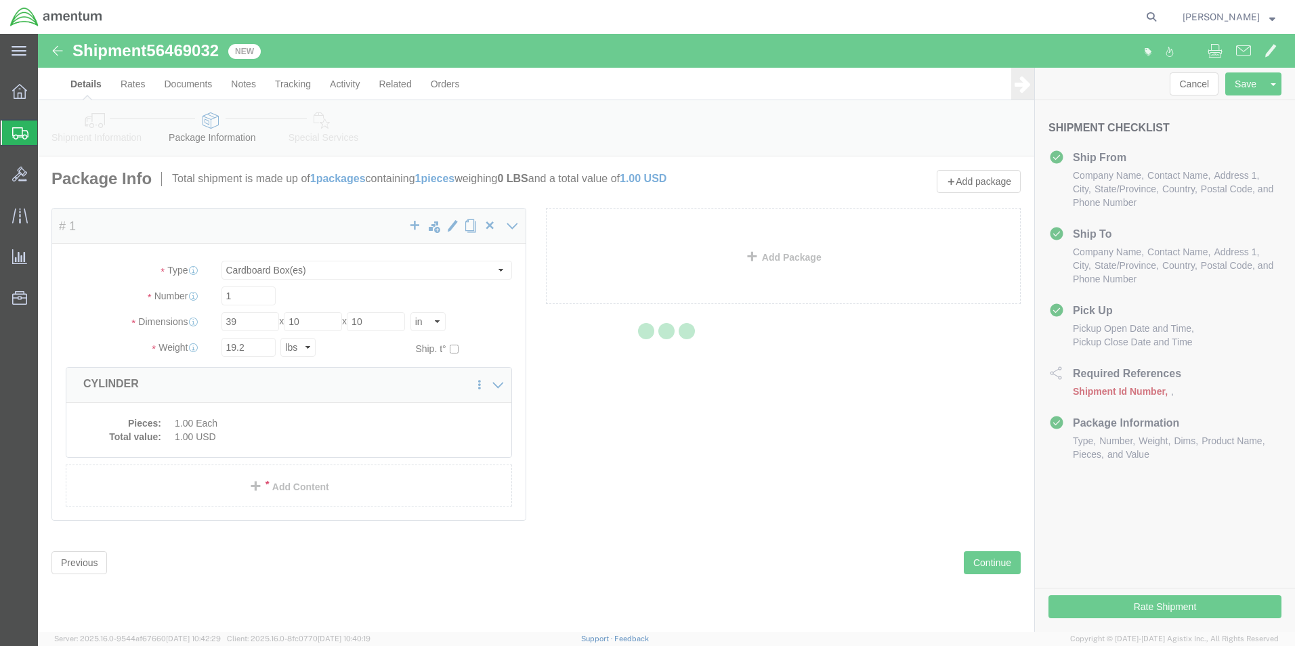
select select "42673"
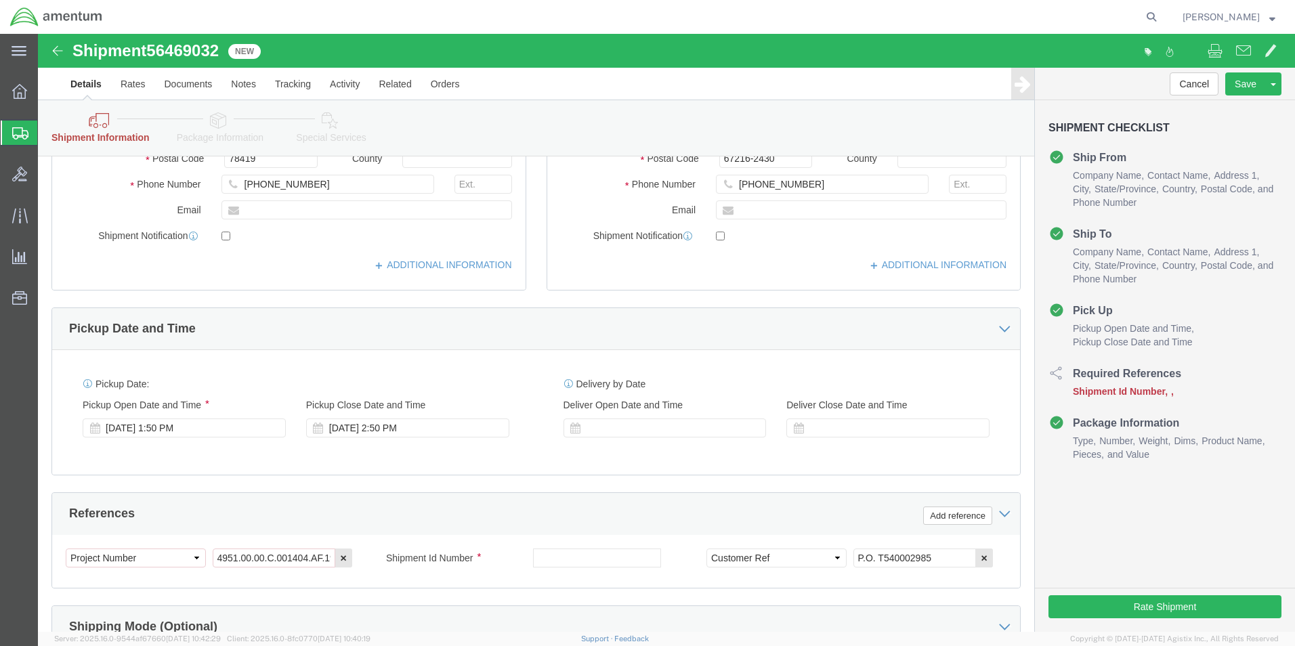
scroll to position [406, 0]
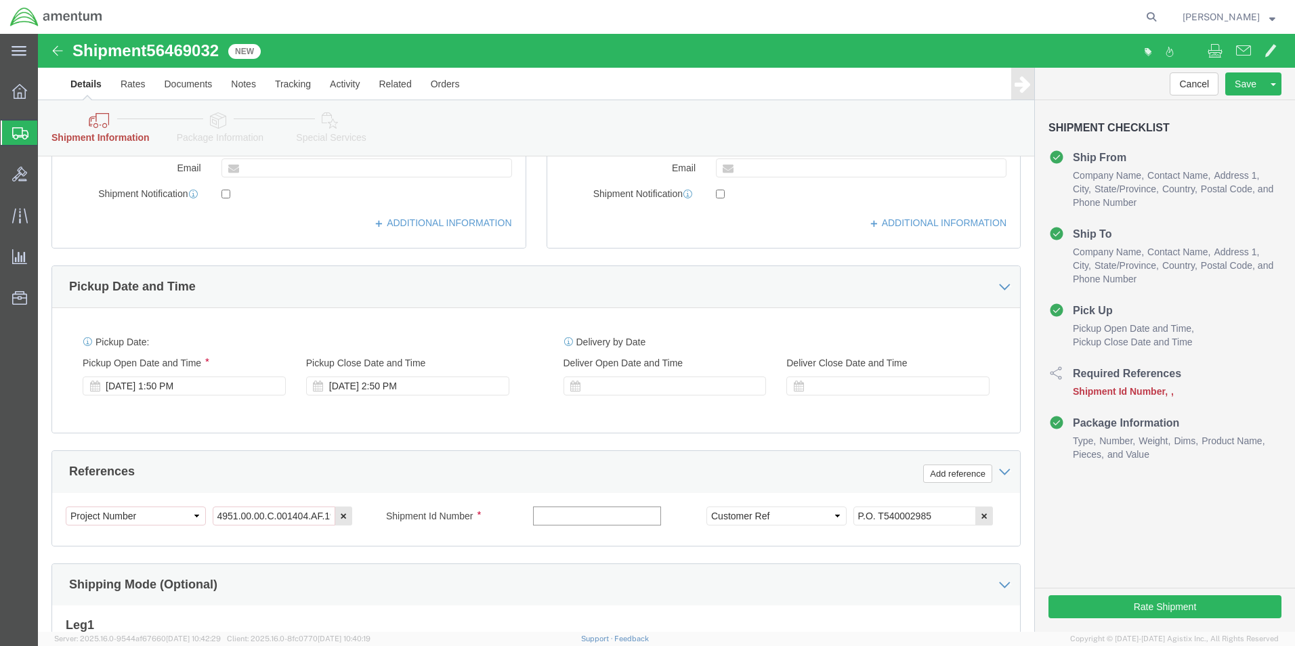
click input "text"
paste input "56469032"
type input "56469032"
click button "Rate Shipment"
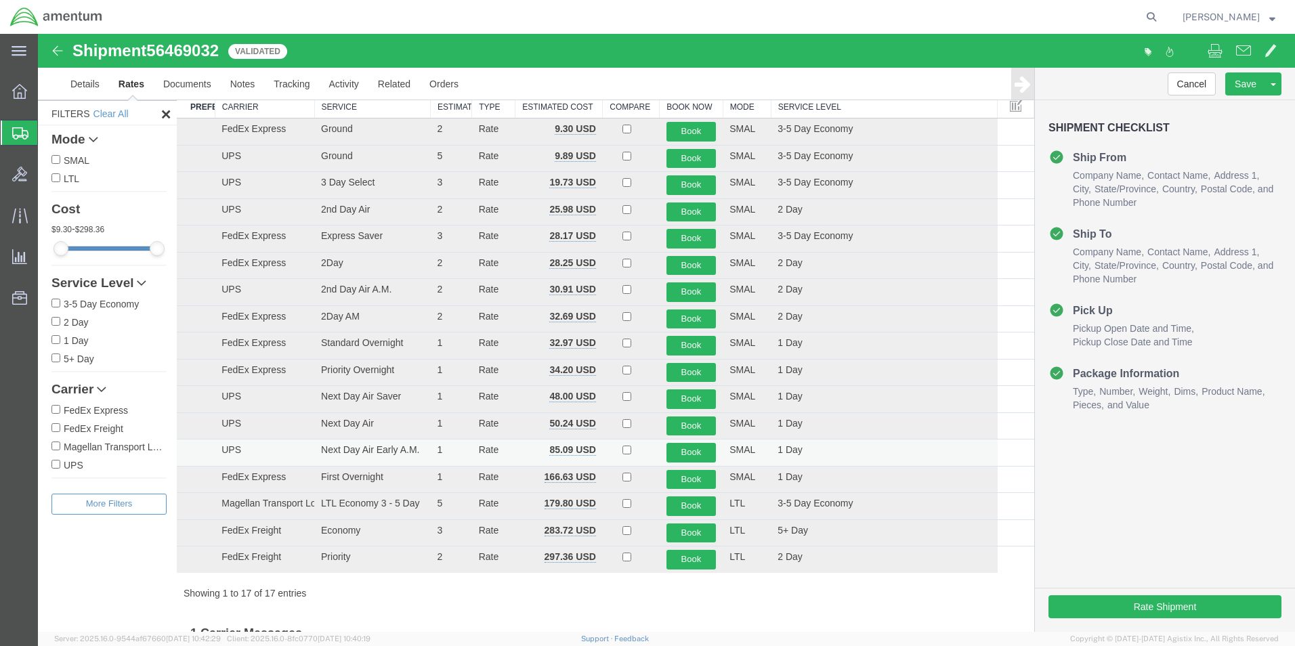
scroll to position [0, 0]
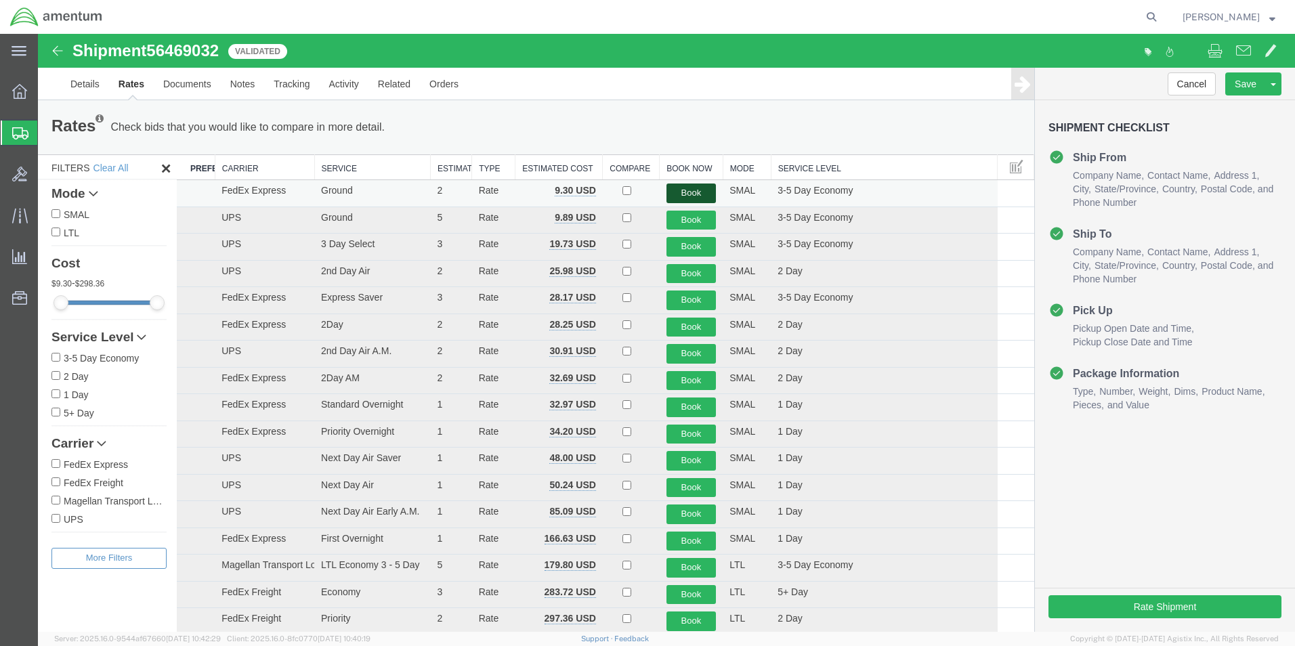
click at [699, 190] on button "Book" at bounding box center [691, 194] width 50 height 20
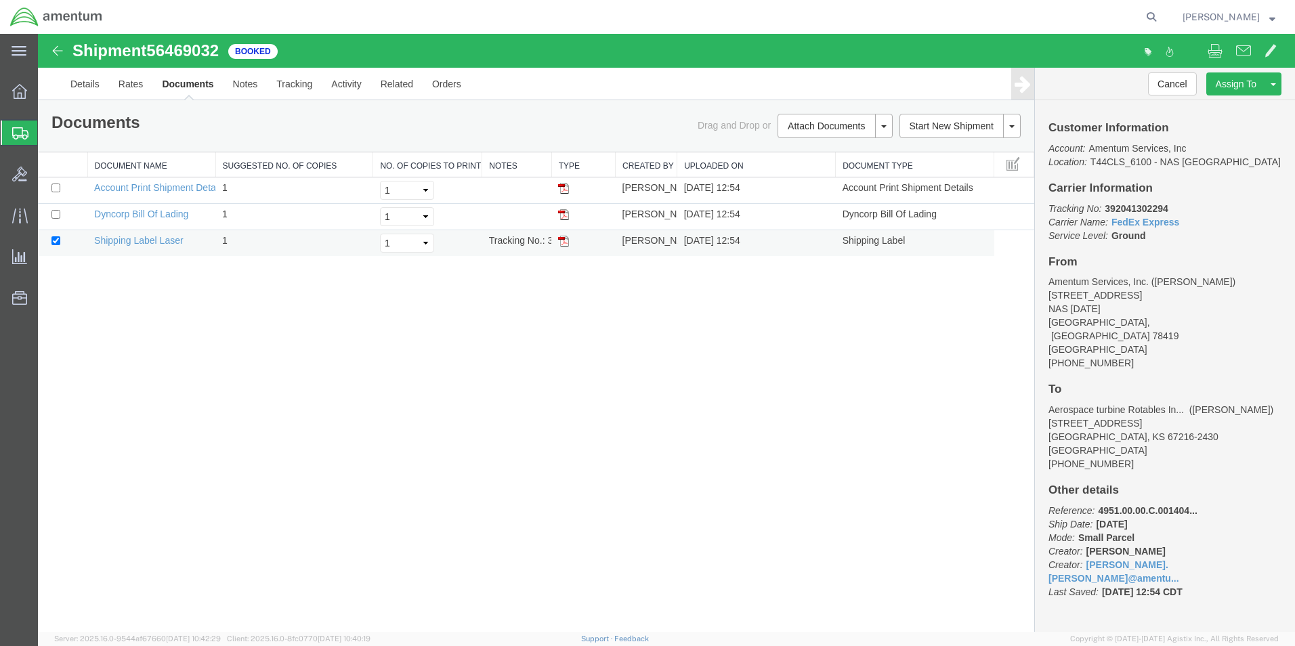
click at [566, 244] on img at bounding box center [563, 241] width 11 height 11
drag, startPoint x: 1104, startPoint y: 205, endPoint x: 1168, endPoint y: 203, distance: 63.7
click at [1168, 203] on p "Tracking No: 392041302294 Carrier Name: FedEx Express FedEx Express Service Lev…" at bounding box center [1164, 222] width 233 height 41
drag, startPoint x: 1168, startPoint y: 203, endPoint x: 1139, endPoint y: 207, distance: 29.3
copy b "392041302294"
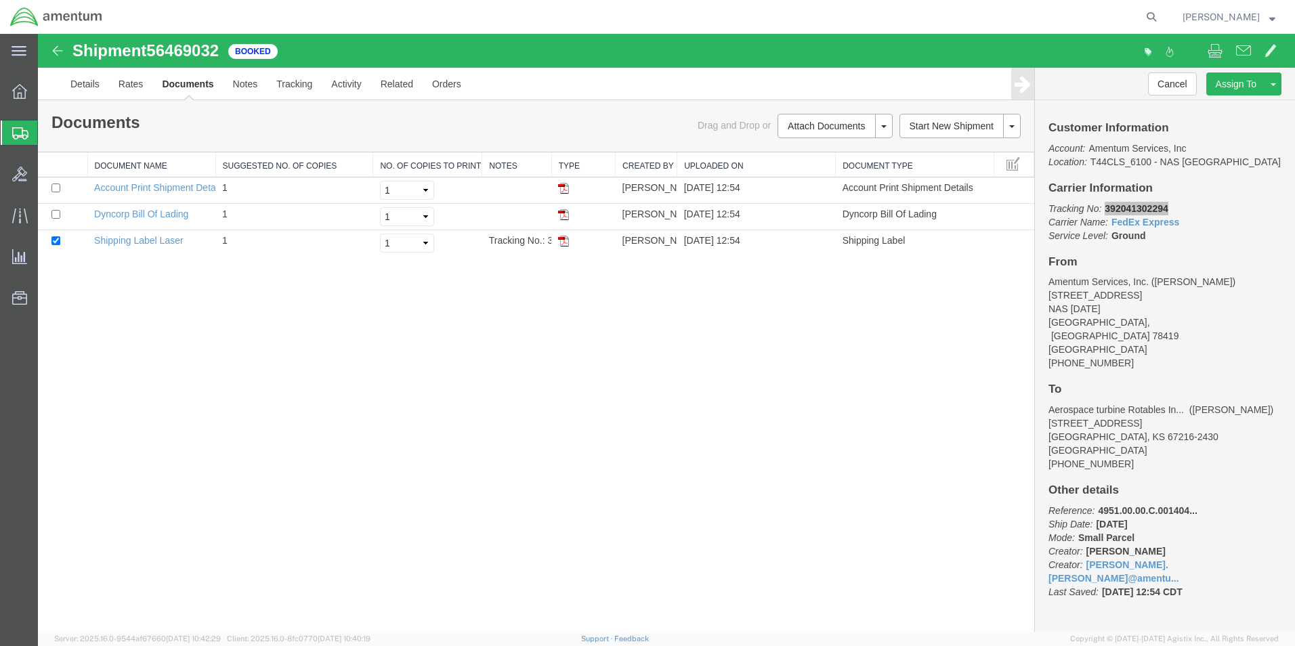
click at [14, 125] on div at bounding box center [20, 133] width 38 height 24
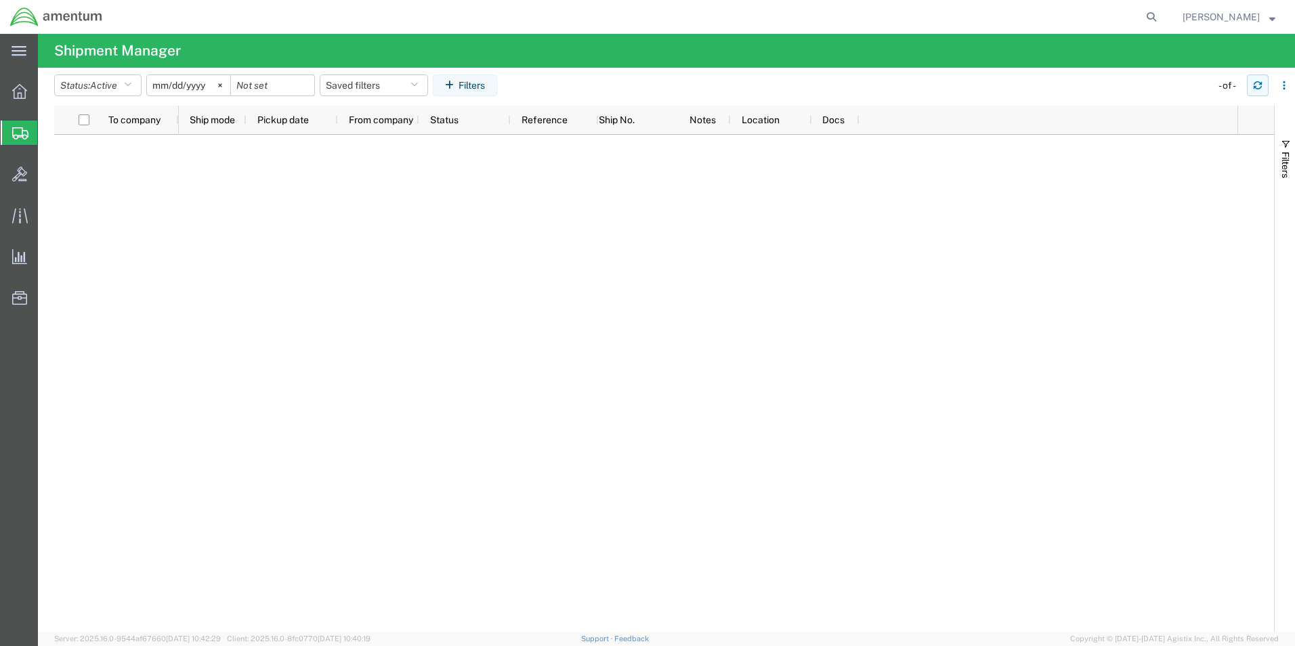
click at [1258, 89] on icon "button" at bounding box center [1257, 87] width 8 height 3
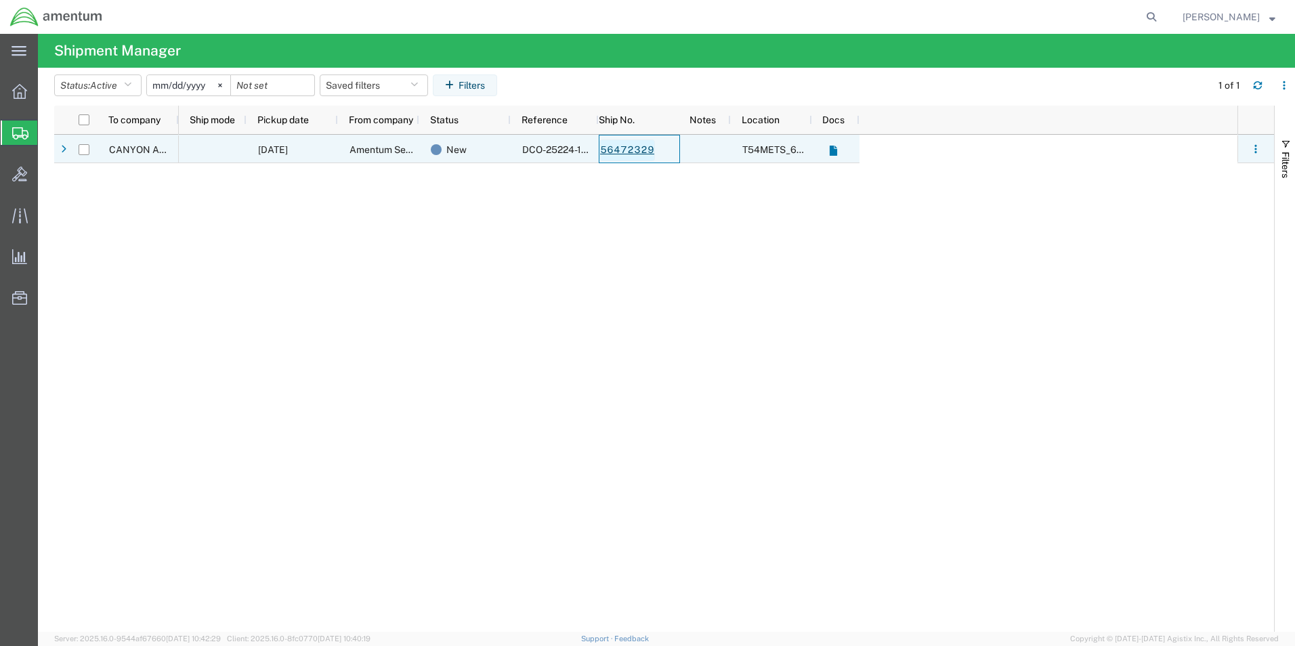
click at [637, 148] on link "56472329" at bounding box center [627, 150] width 56 height 22
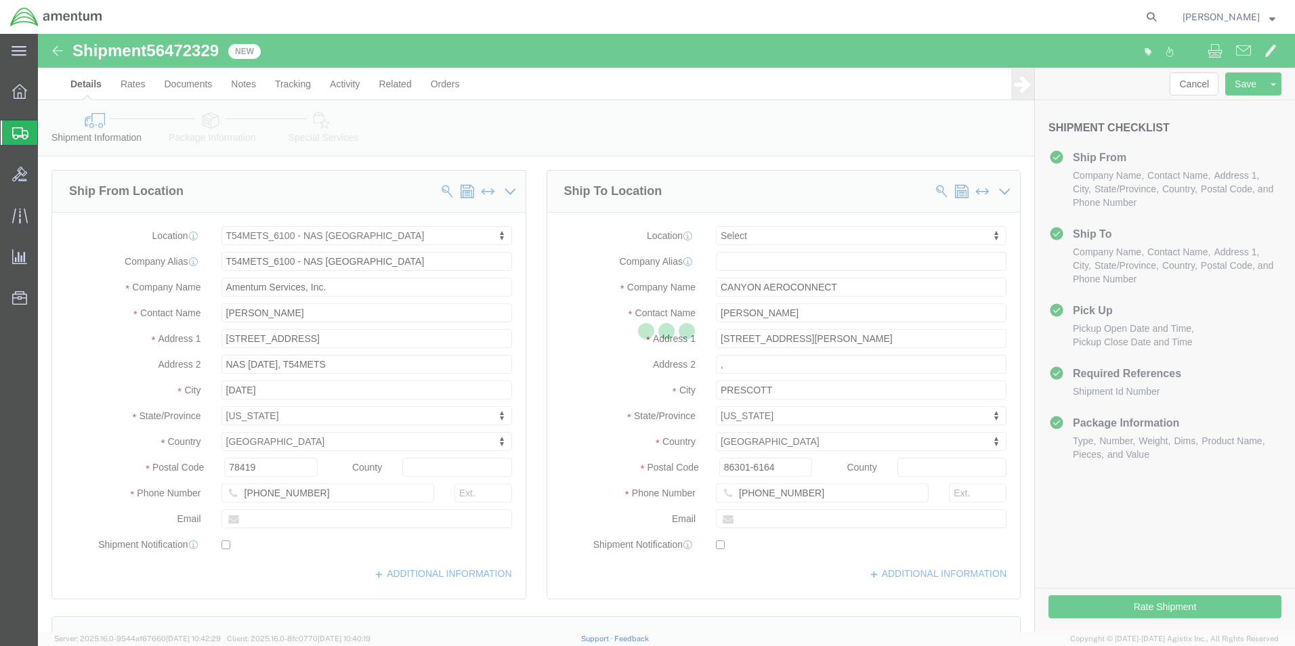
select select "67191"
select select
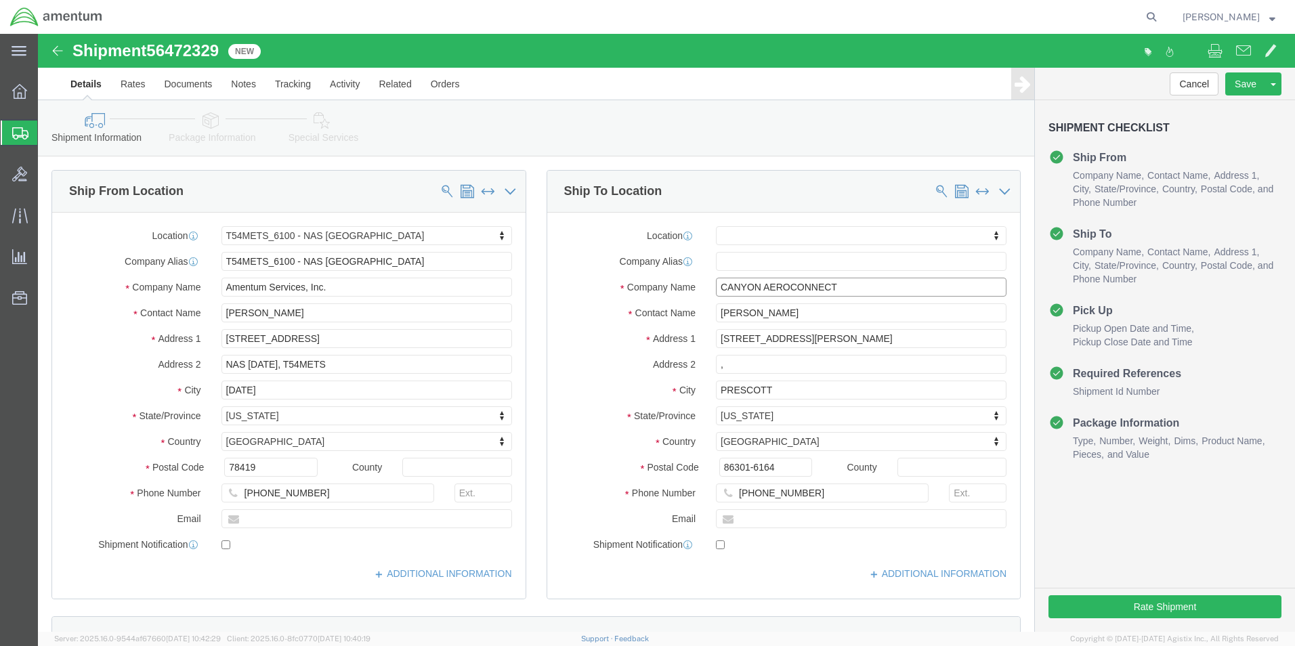
click input "CANYON AEROCONNECT"
type input "C"
type input "AFTER"
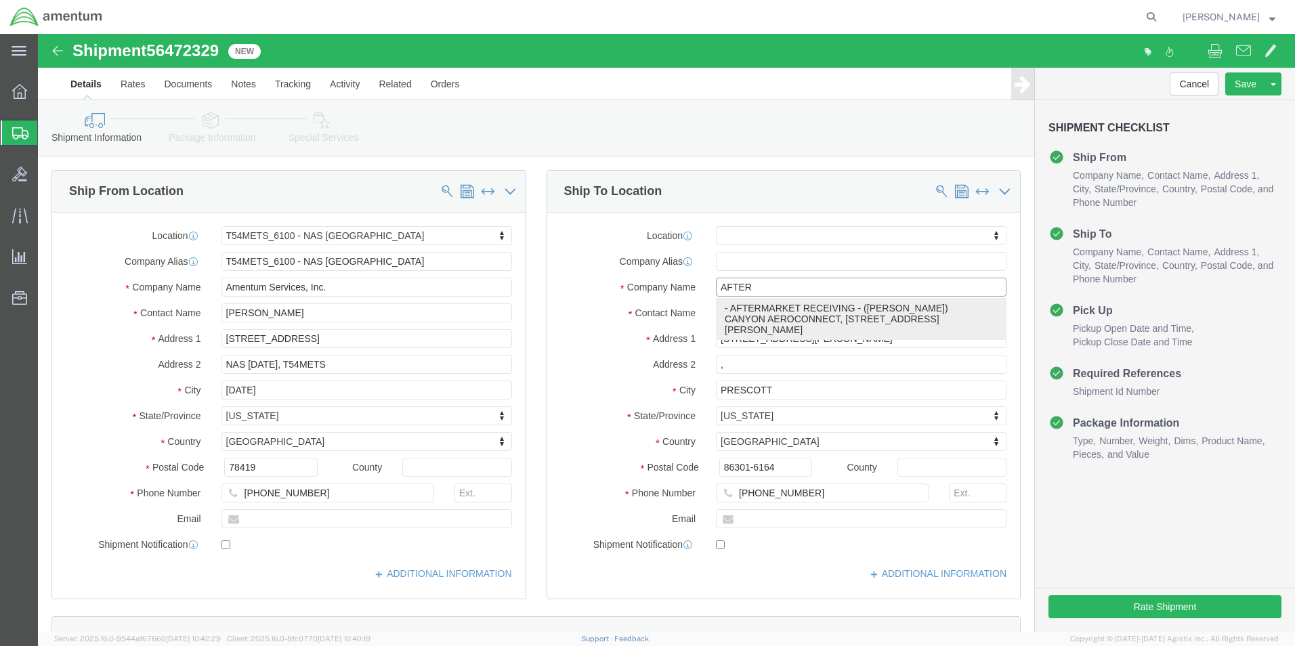
click p "- AFTERMARKET RECEIVING - ([PERSON_NAME]) CANYON AEROCONNECT, [STREET_ADDRESS][…"
select select
type input "CANYON AEROCONNECT"
type input "[STREET_ADDRESS][PERSON_NAME]"
type input "86301"
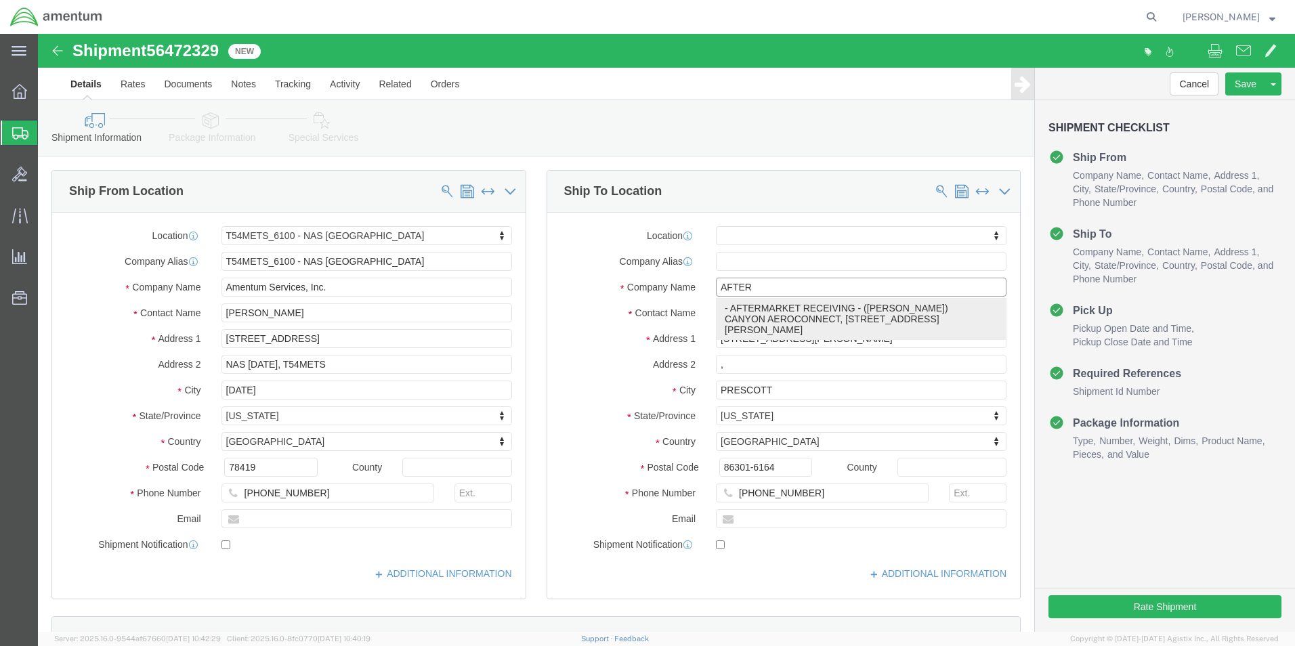
type input "AFTERMARKET RECEIVING"
select select "AZ"
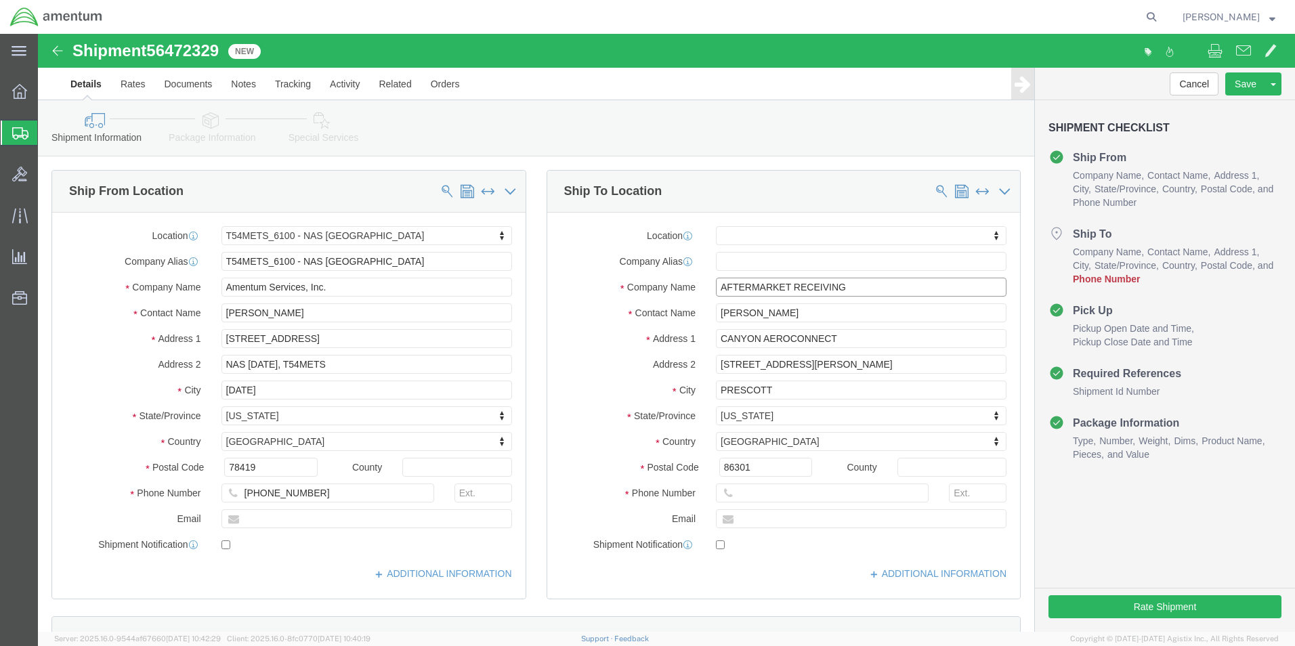
type input "AFTERMARKET RECEIVING"
click div "Shipment Information Package Information Special Services"
click input "text"
type input "[PHONE_NUMBER]"
click div "Cancel Save Assign To Clone Shipment Save As Template Shipment Checklist Ship F…"
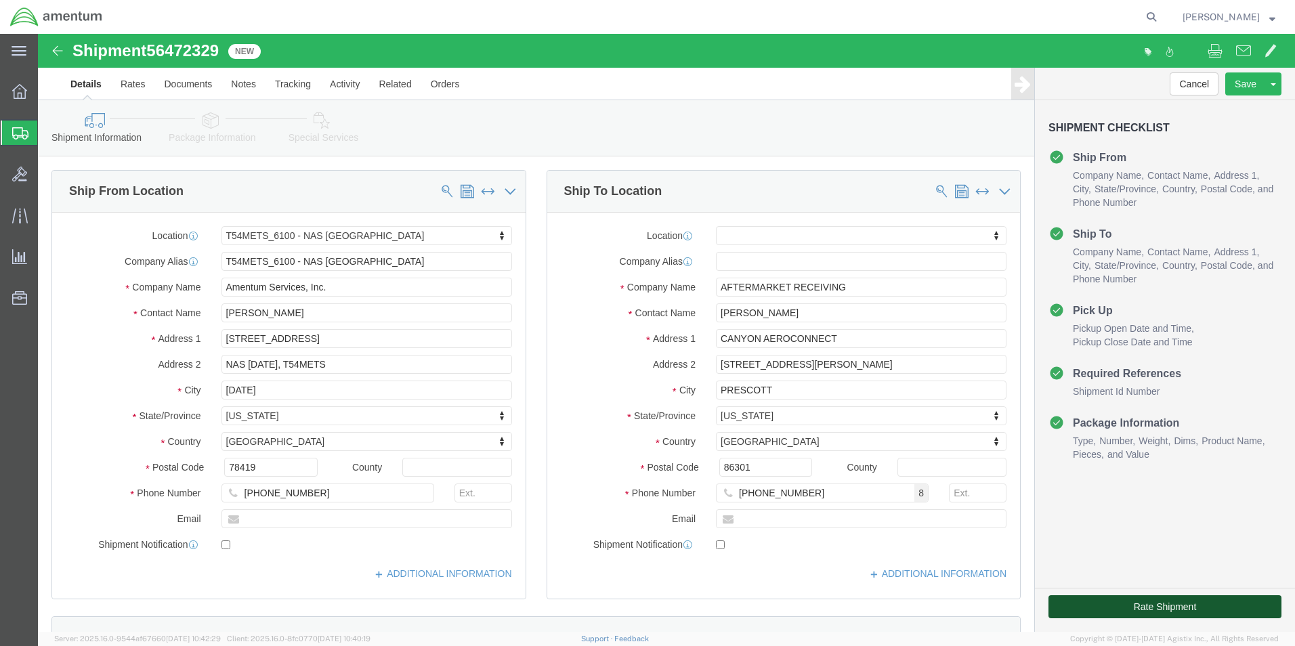
click button "Rate Shipment"
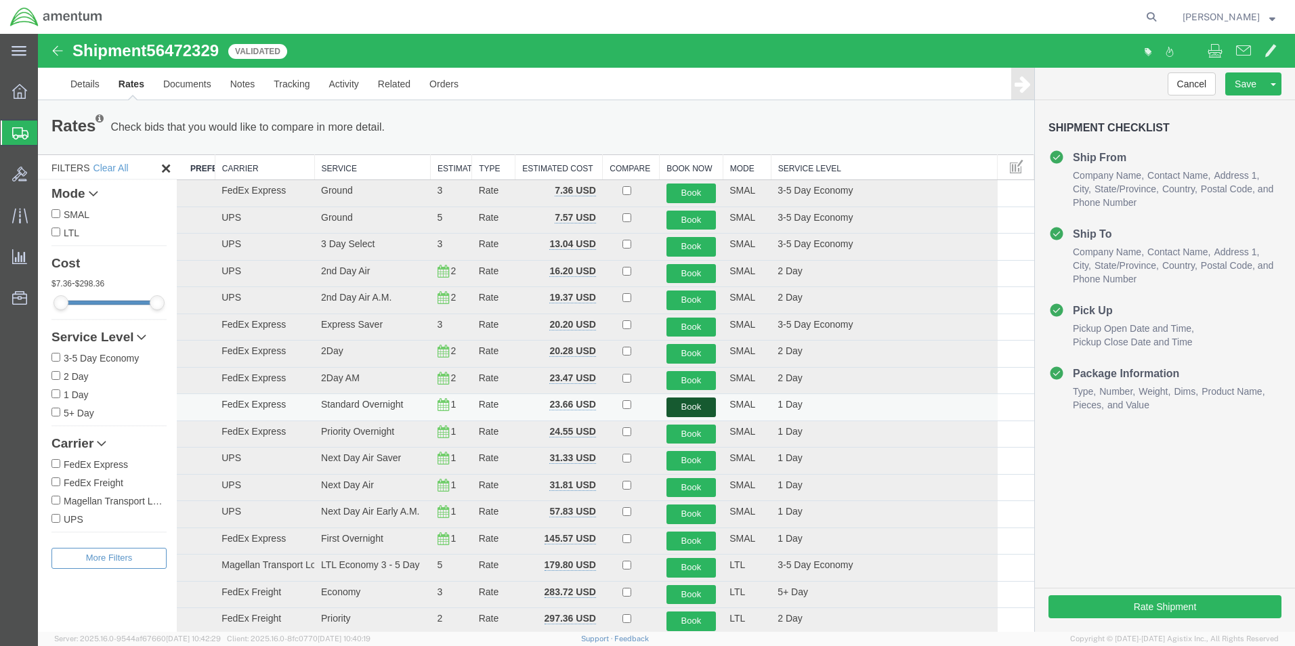
click at [682, 412] on button "Book" at bounding box center [691, 407] width 50 height 20
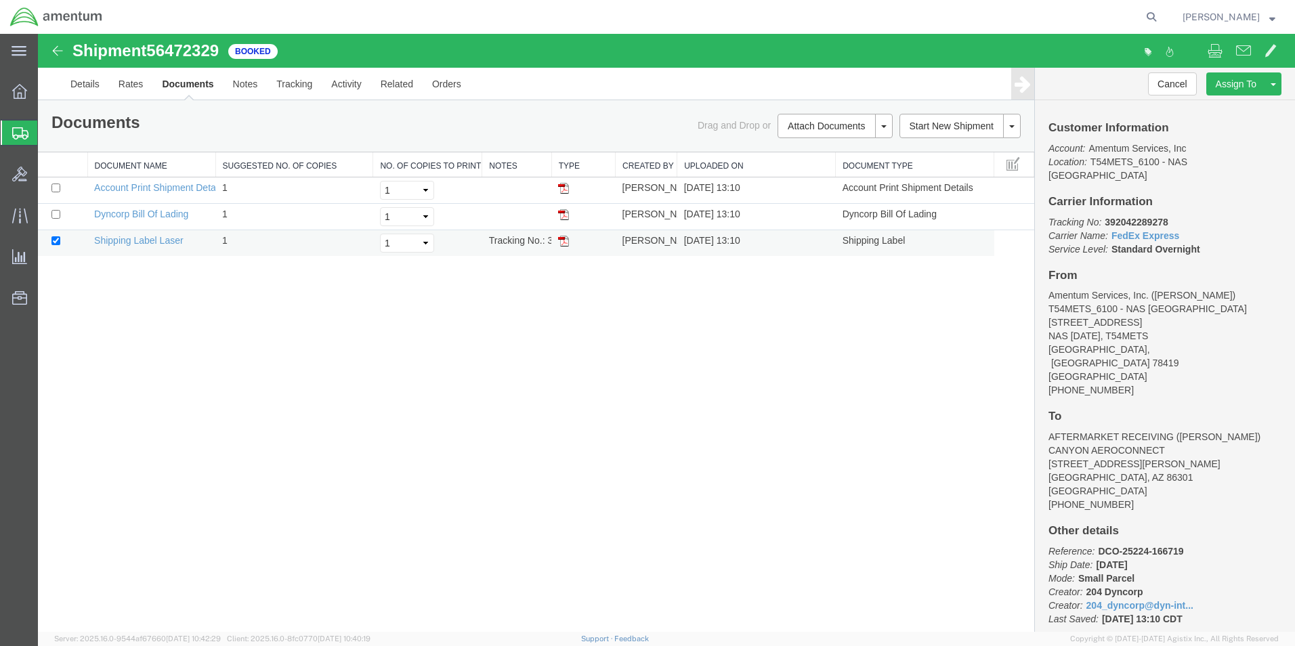
click at [561, 234] on td at bounding box center [583, 243] width 64 height 26
click at [564, 246] on img at bounding box center [563, 241] width 11 height 11
drag, startPoint x: 14, startPoint y: 133, endPoint x: 135, endPoint y: 14, distance: 169.5
click at [14, 133] on icon at bounding box center [20, 133] width 16 height 12
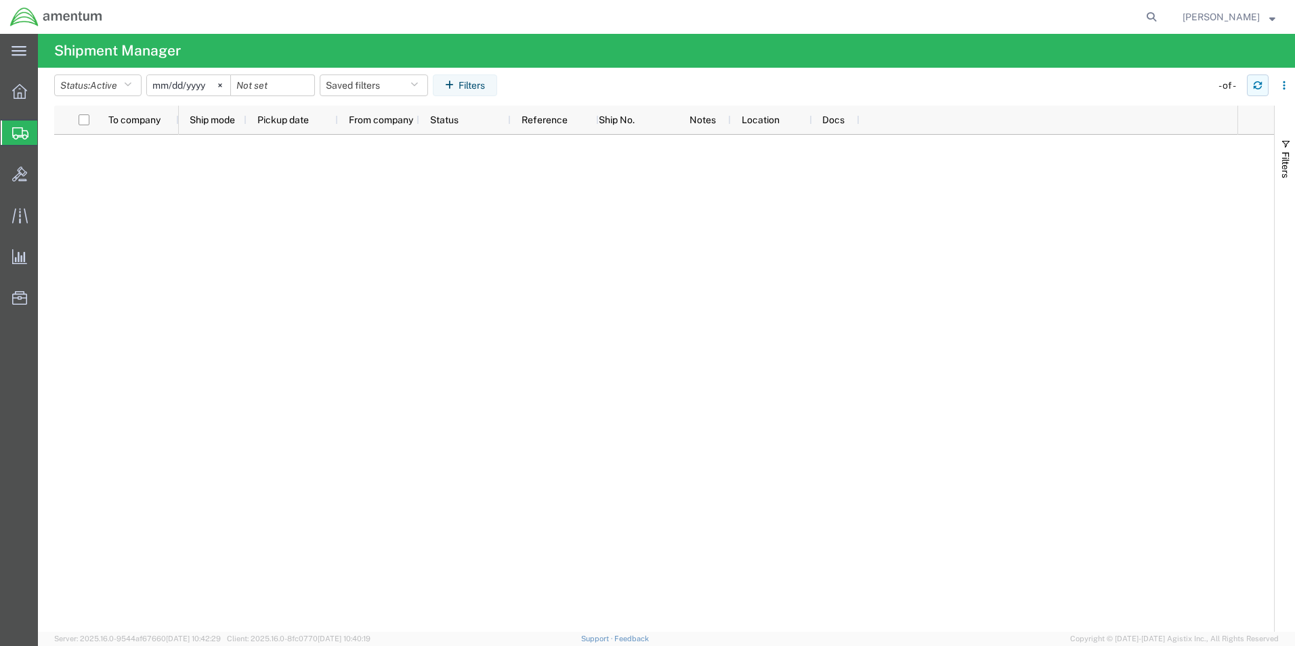
drag, startPoint x: 768, startPoint y: 388, endPoint x: 1250, endPoint y: 95, distance: 564.3
click at [1255, 86] on icon "button" at bounding box center [1257, 87] width 8 height 3
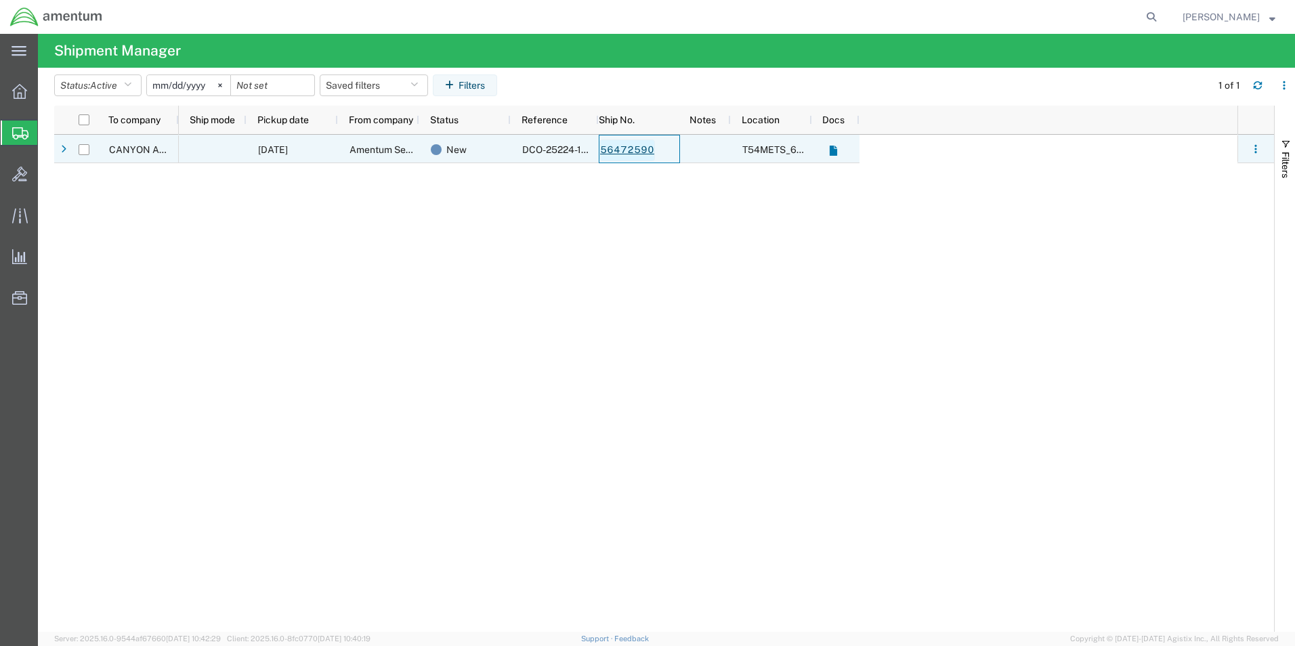
click at [627, 148] on link "56472590" at bounding box center [627, 150] width 56 height 22
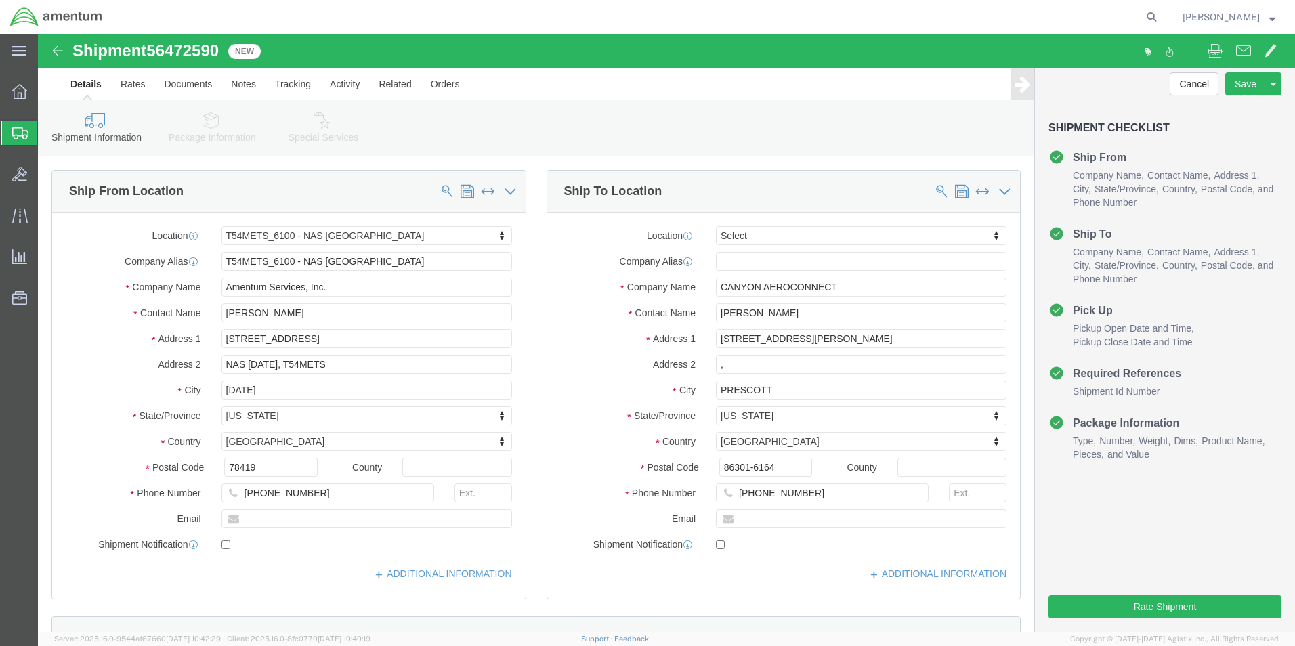
select select "67191"
select select
click input "CANYON AEROCONNECT"
type input "C"
type input "AFTERM"
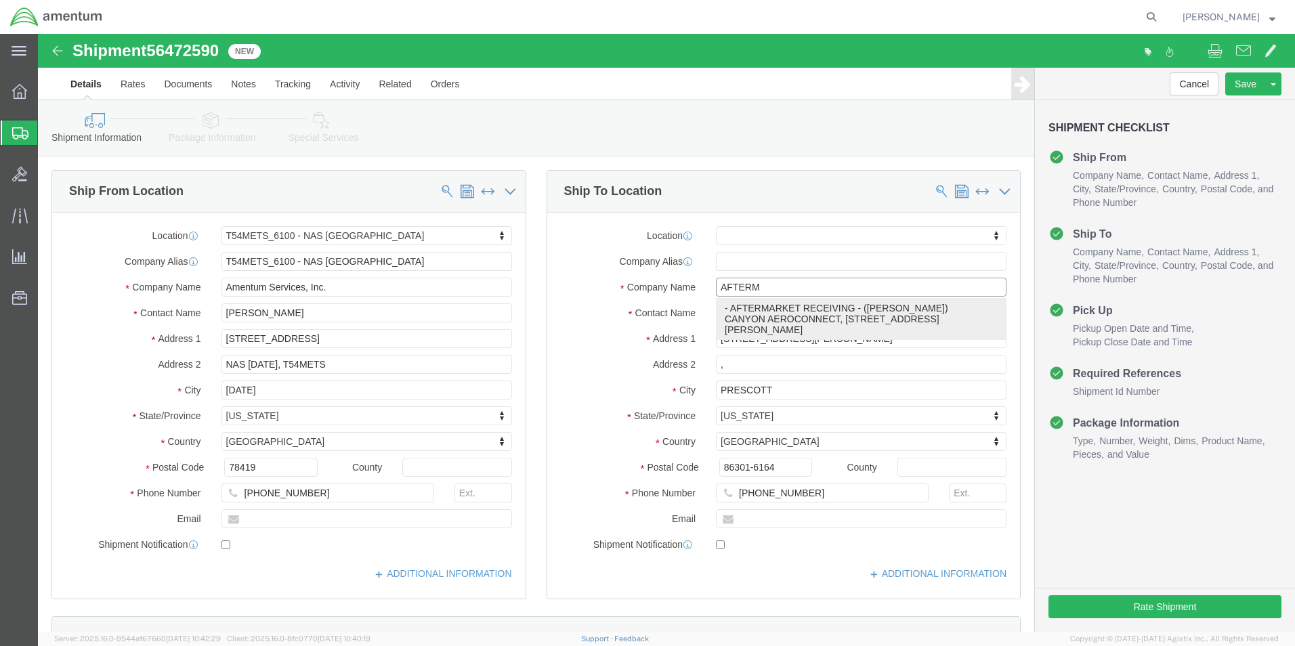
click p "- AFTERMARKET RECEIVING - ([PERSON_NAME]) CANYON AEROCONNECT, [STREET_ADDRESS][…"
select select
type input "CANYON AEROCONNECT"
type input "[STREET_ADDRESS][PERSON_NAME]"
type input "86301"
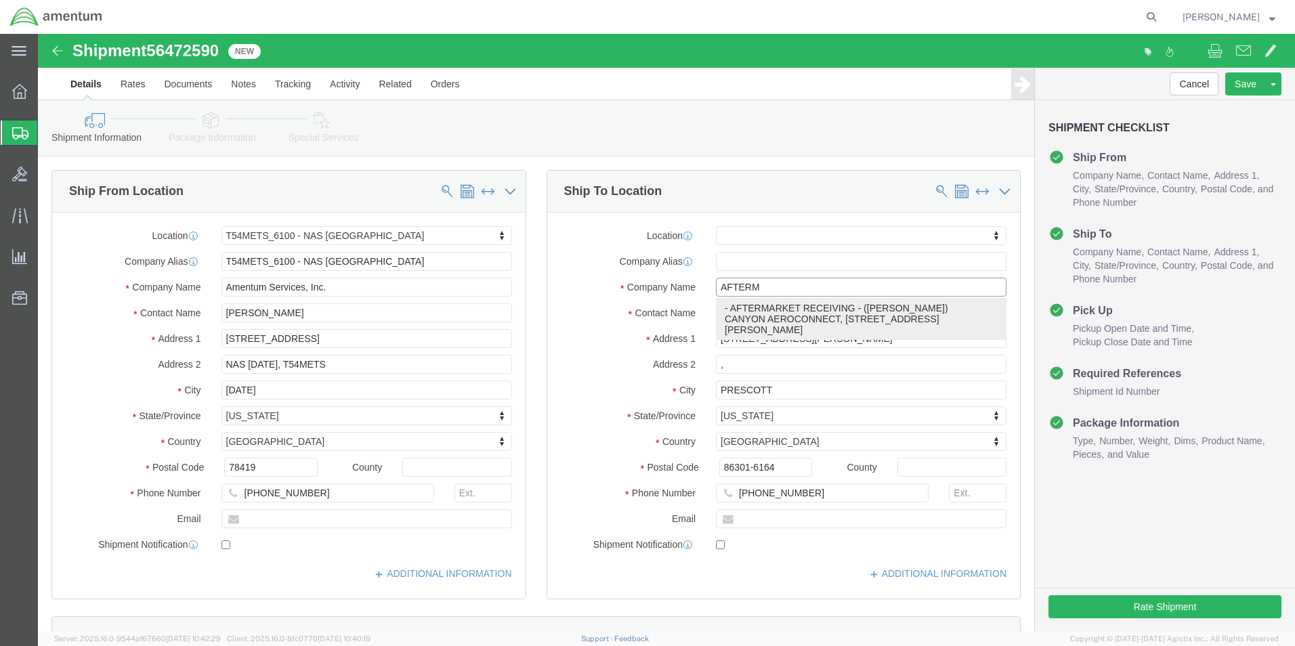
type input "AFTERMARKET RECEIVING"
select select "AZ"
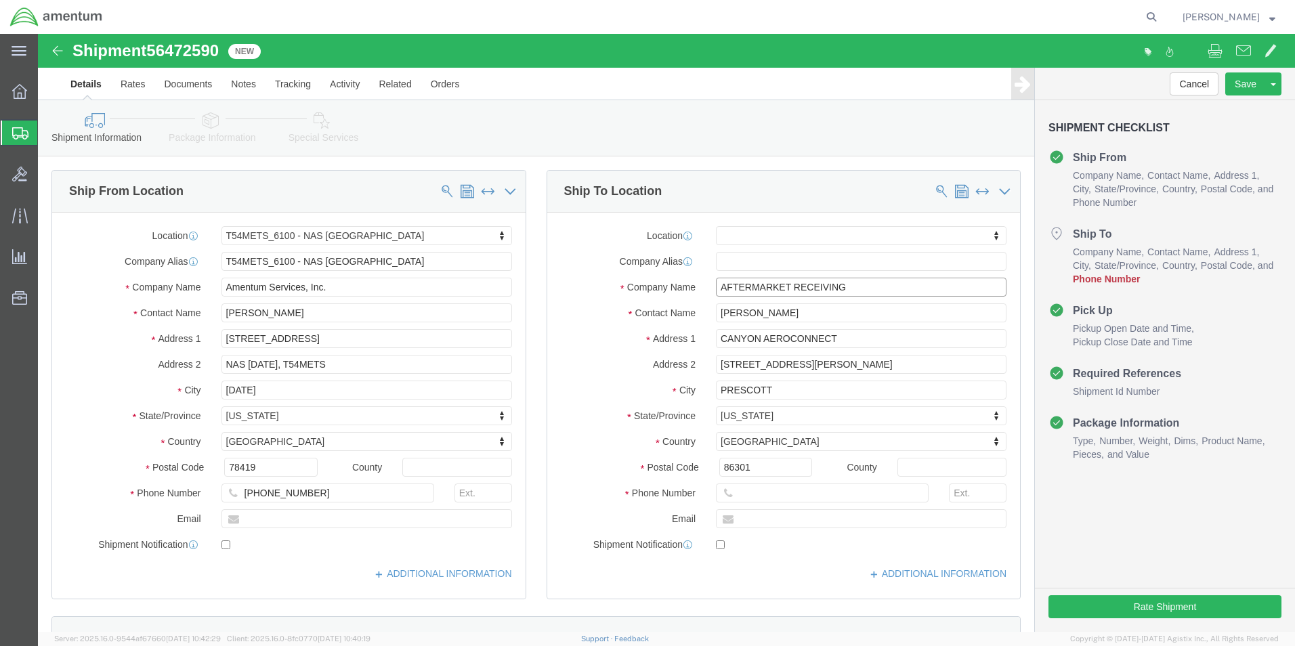
type input "AFTERMARKET RECEIVING"
click input "text"
type input "[PHONE_NUMBER]"
click div "Cancel Save Assign To Clone Shipment Save As Template Shipment Checklist Ship F…"
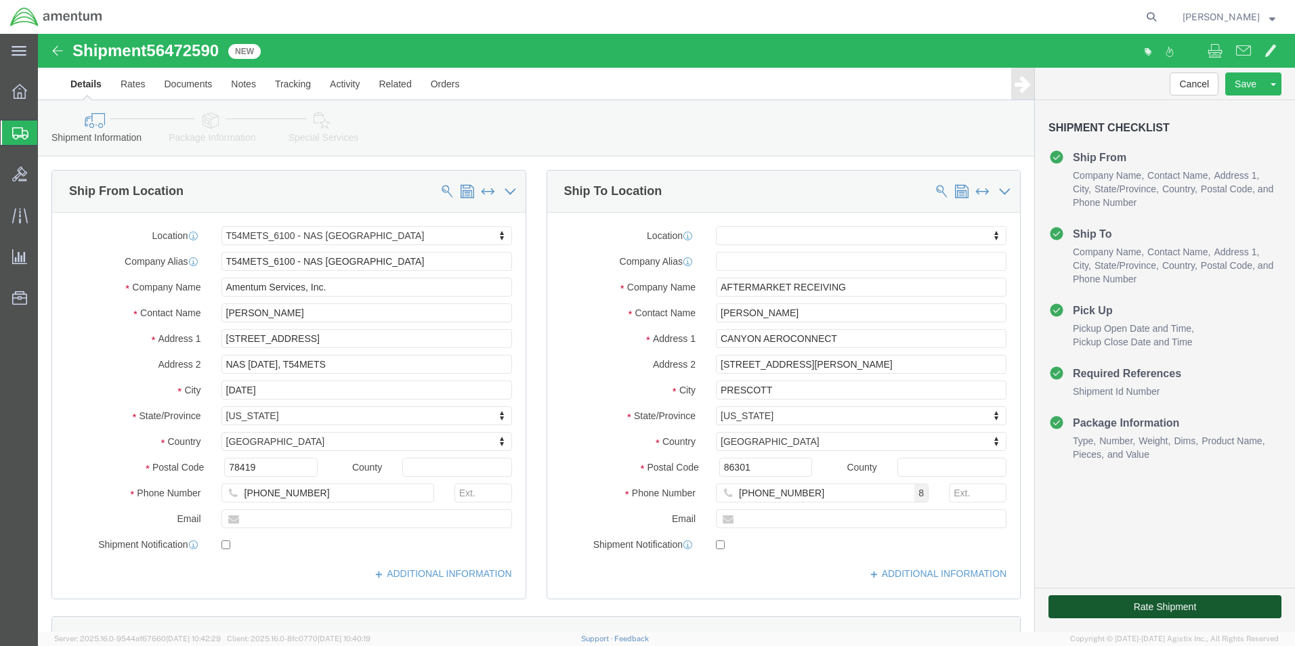
click button "Rate Shipment"
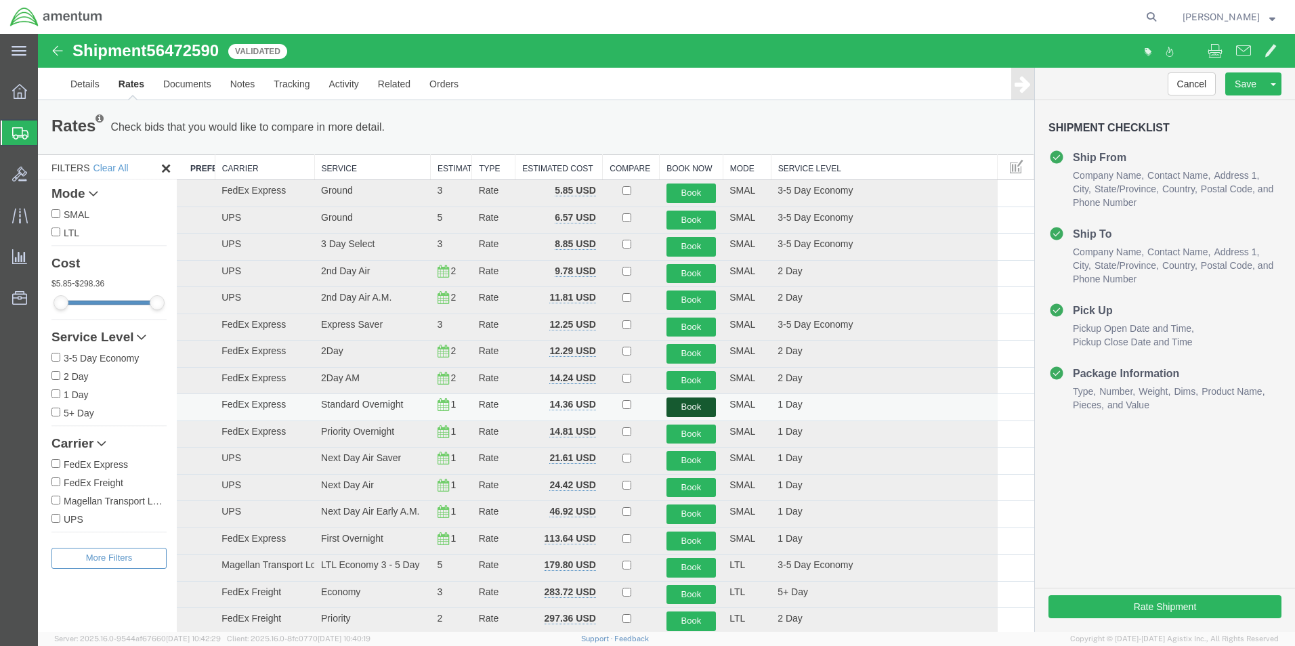
click at [695, 408] on button "Book" at bounding box center [691, 407] width 50 height 20
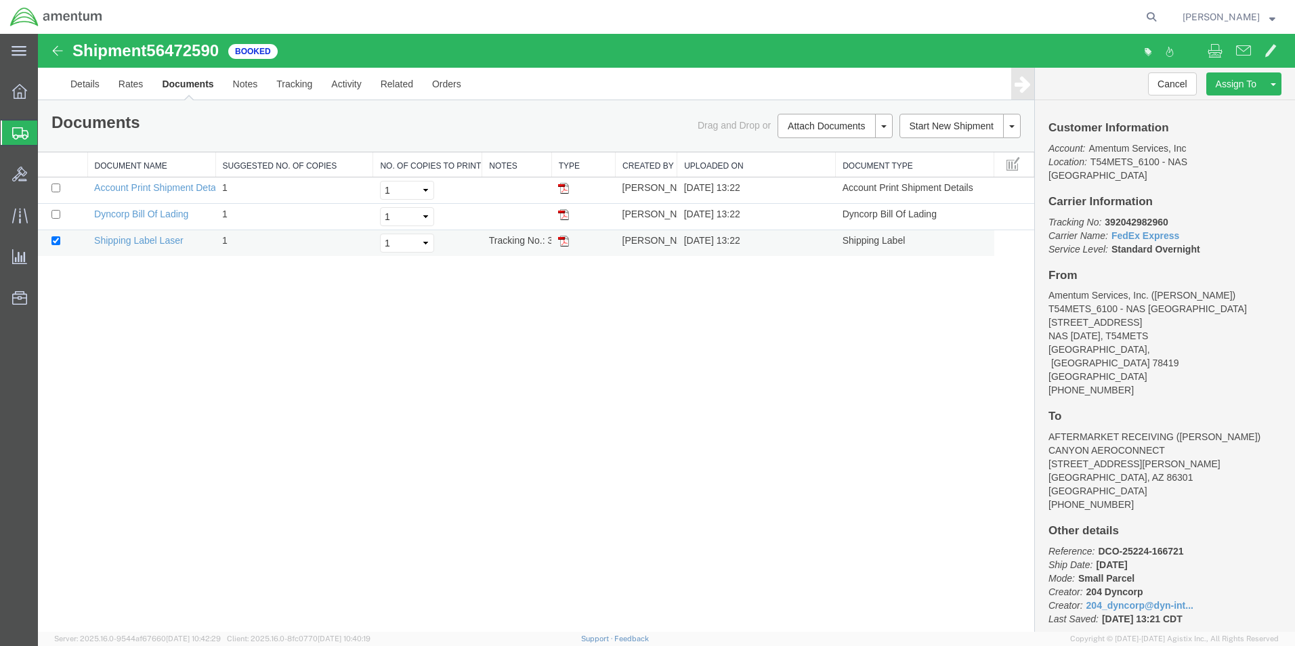
click at [563, 238] on img at bounding box center [563, 241] width 11 height 11
click at [14, 131] on icon at bounding box center [20, 133] width 16 height 12
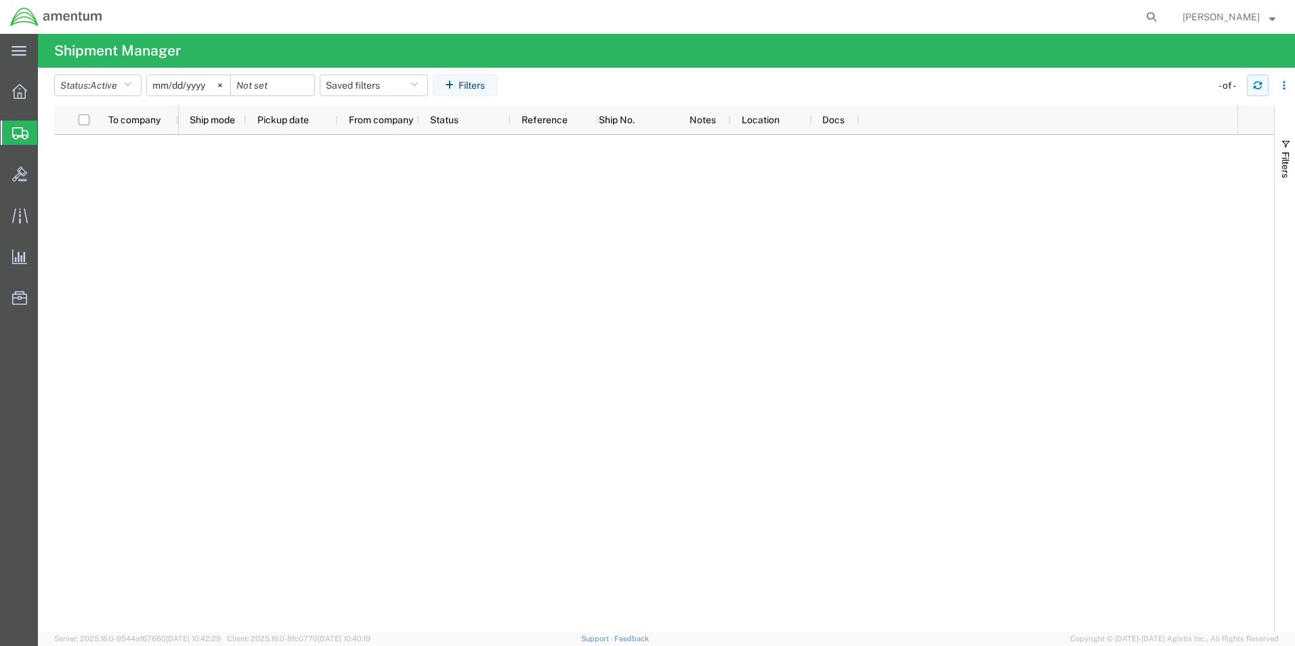
click at [1261, 83] on icon "button" at bounding box center [1257, 82] width 8 height 3
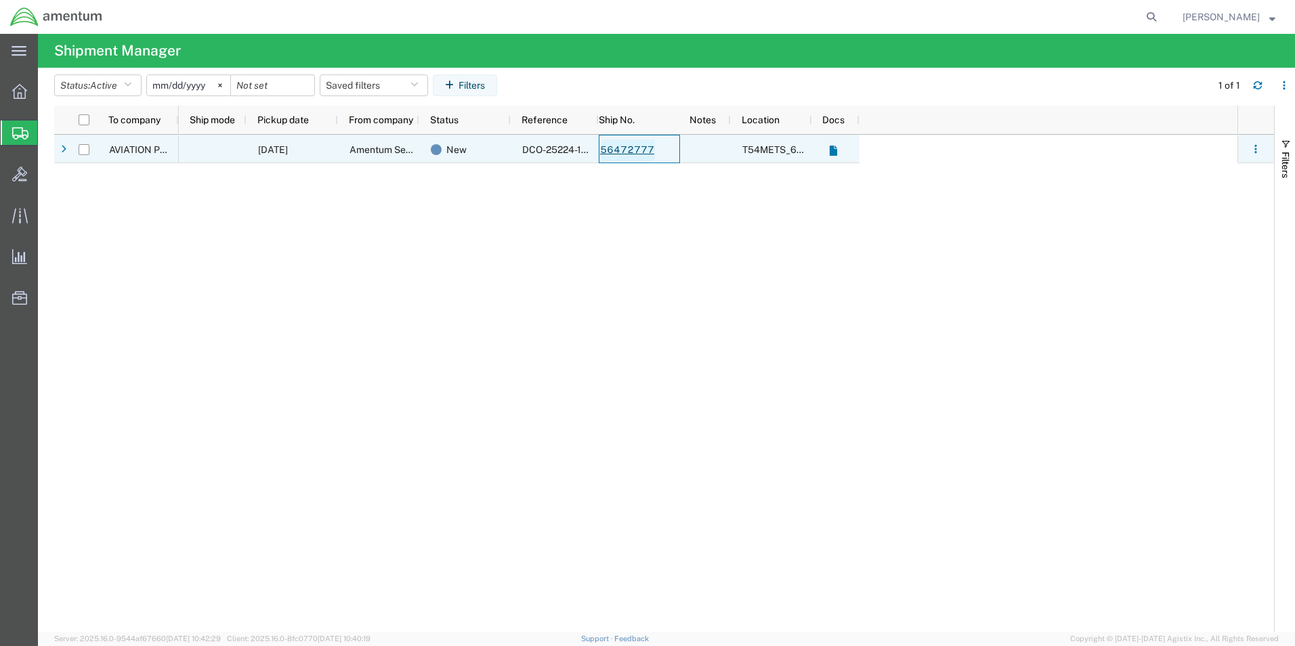
click at [634, 150] on link "56472777" at bounding box center [627, 150] width 56 height 22
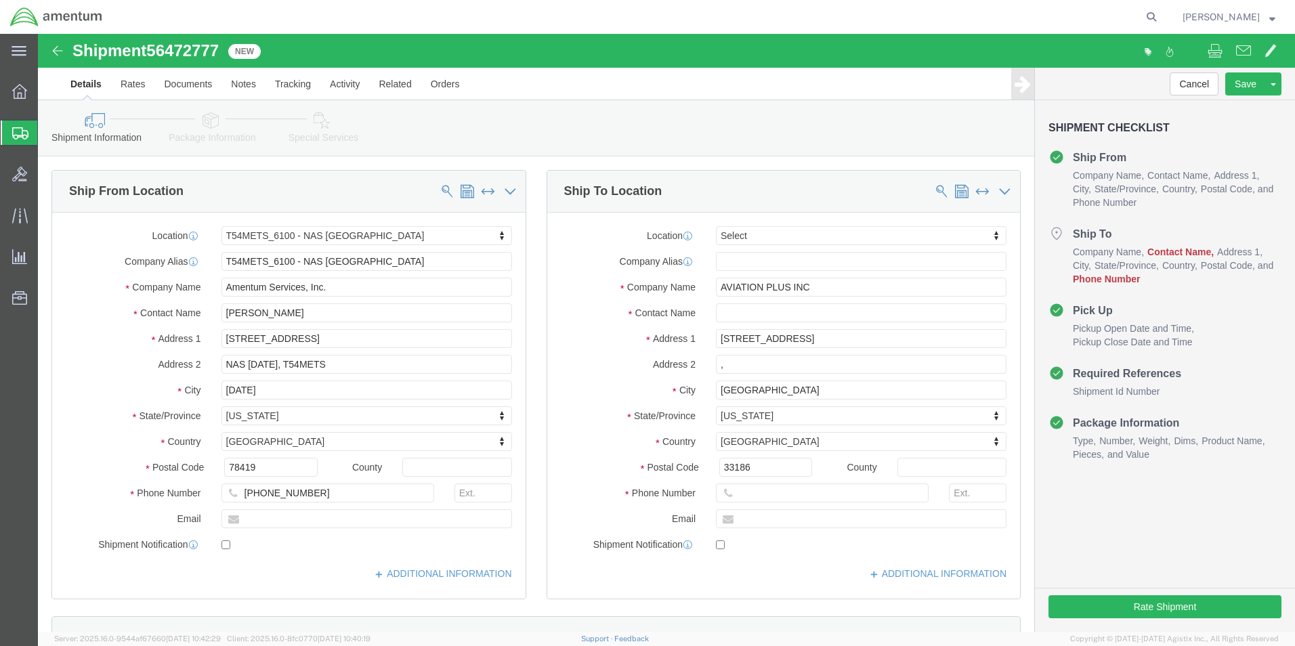
select select "67191"
select select
click input "text"
type input "EDD"
click p "- AVIATION PLUS INC - ([PERSON_NAME]) [STREET_ADDRESS]"
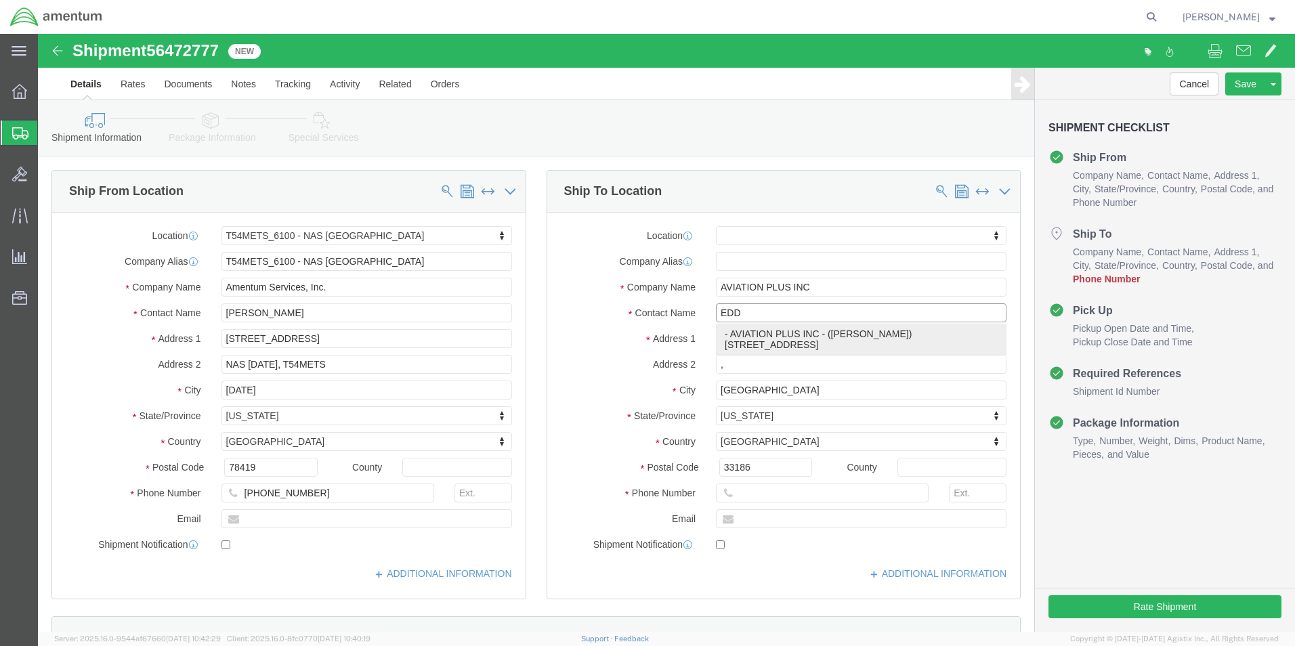
select select
type input "[PHONE_NUMBER]"
type input "[PERSON_NAME]"
select select "FL"
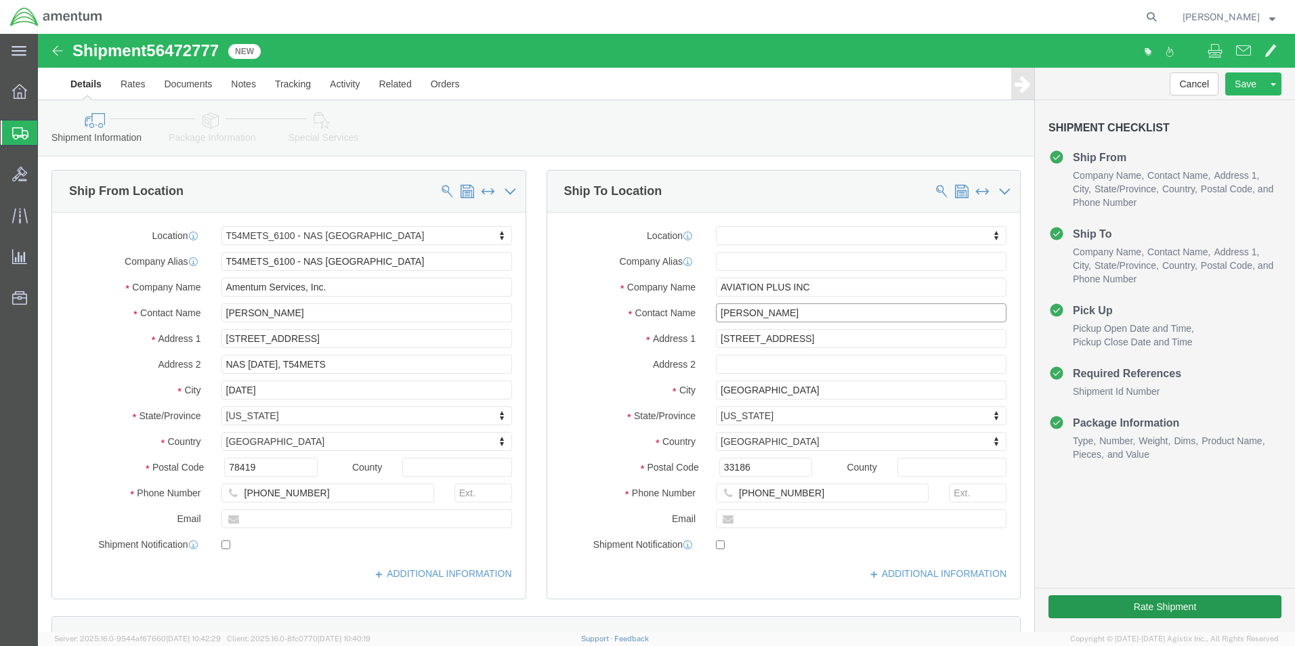
type input "[PERSON_NAME]"
click button "Rate Shipment"
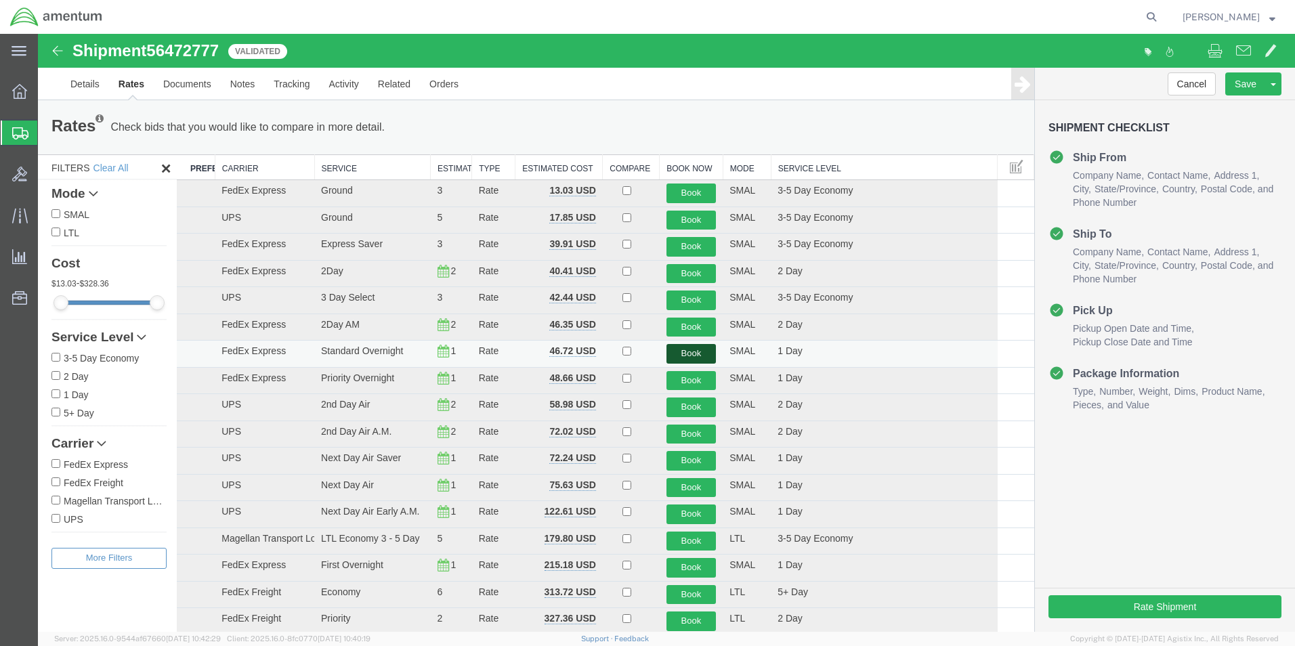
click at [676, 353] on button "Book" at bounding box center [691, 354] width 50 height 20
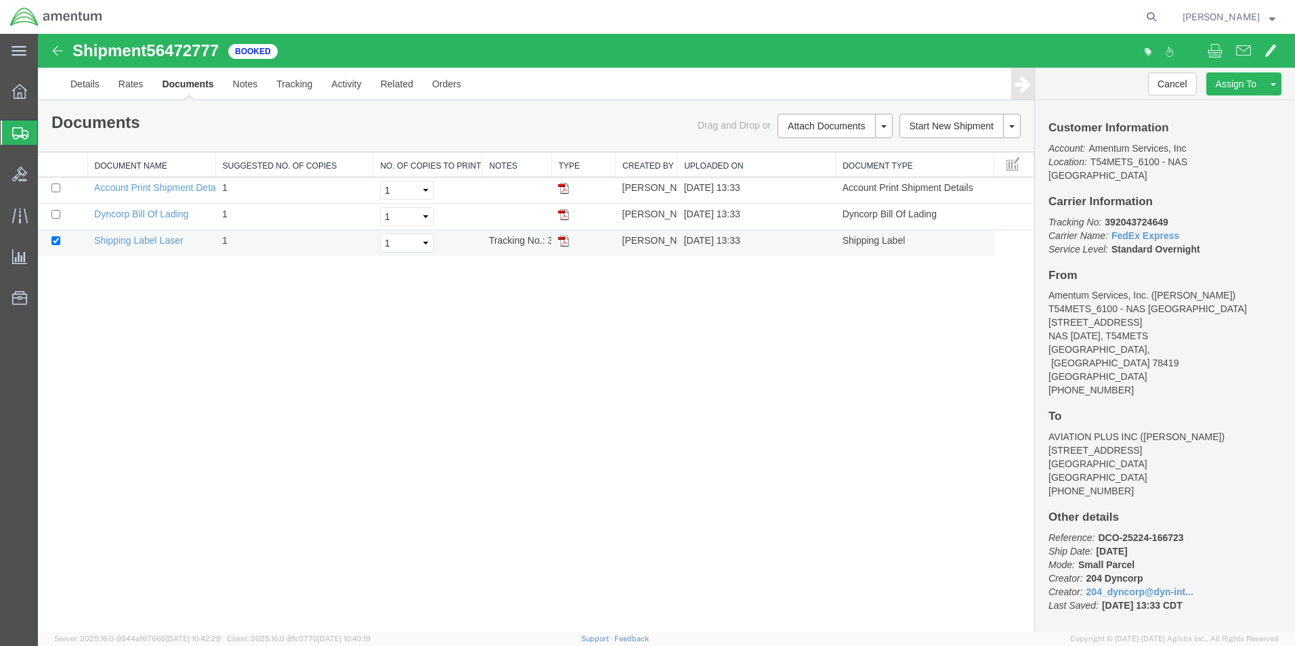
click at [565, 242] on img at bounding box center [563, 241] width 11 height 11
drag, startPoint x: 20, startPoint y: 132, endPoint x: 52, endPoint y: 125, distance: 32.7
click at [20, 132] on icon at bounding box center [20, 133] width 16 height 12
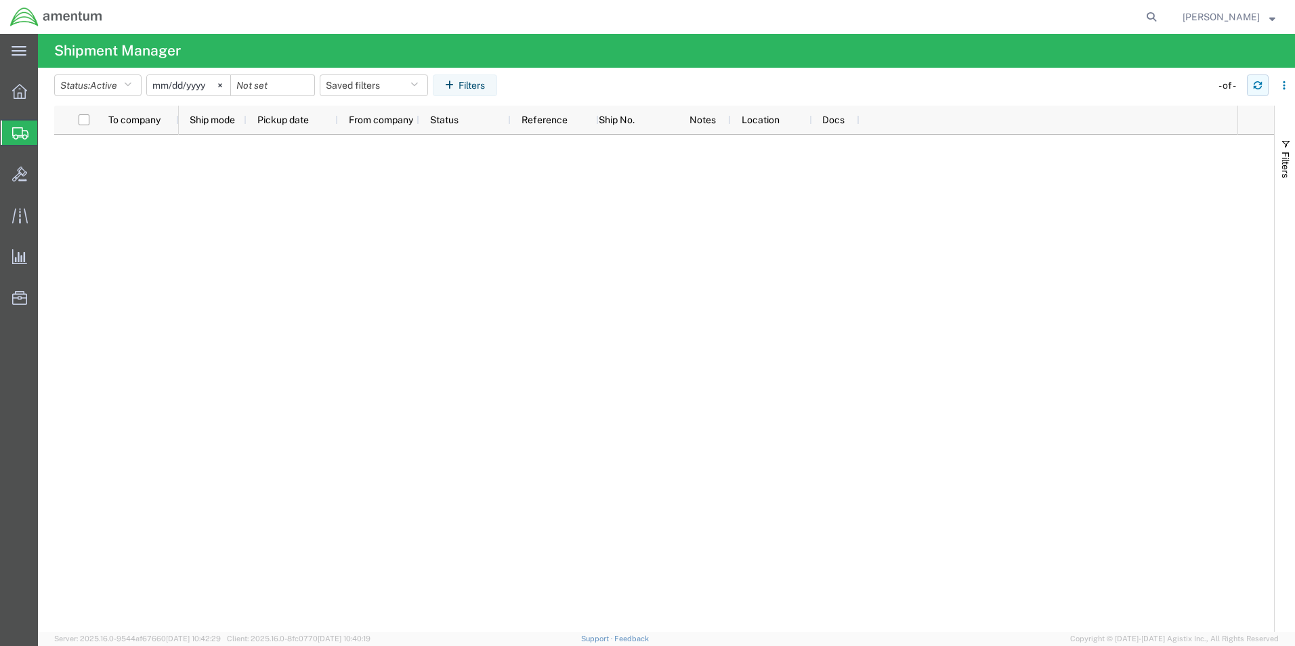
click at [1251, 81] on button "button" at bounding box center [1258, 85] width 22 height 22
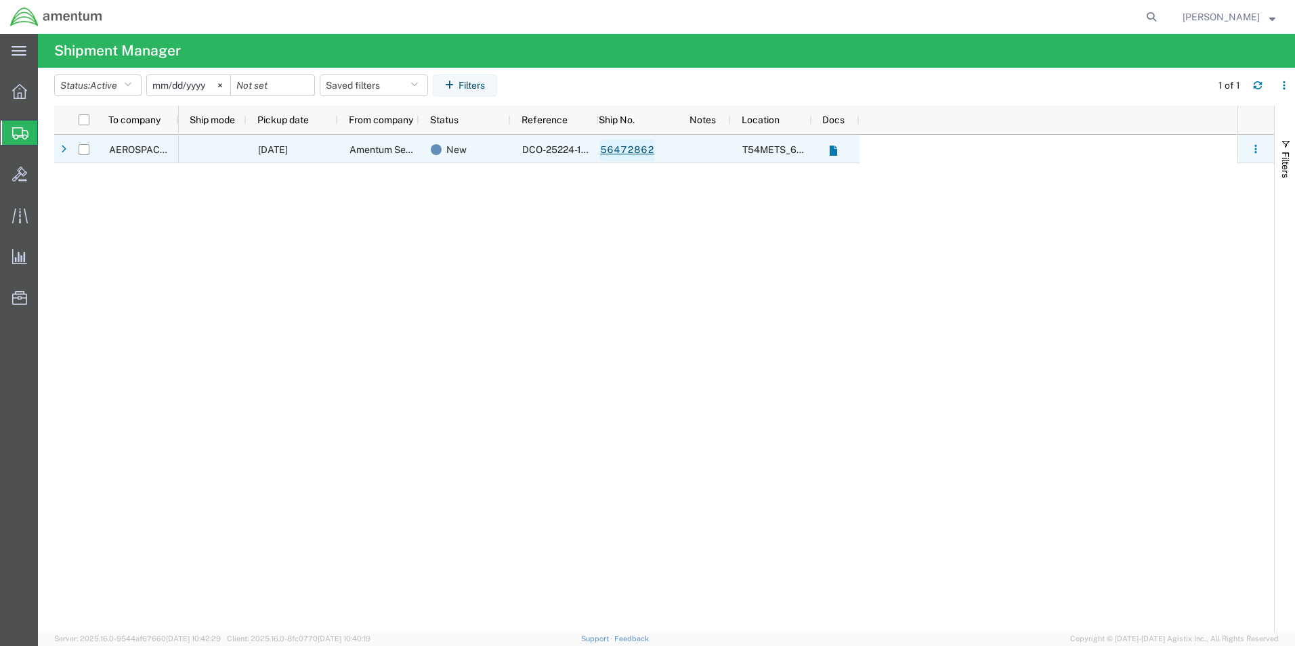
click at [641, 152] on link "56472862" at bounding box center [627, 150] width 56 height 22
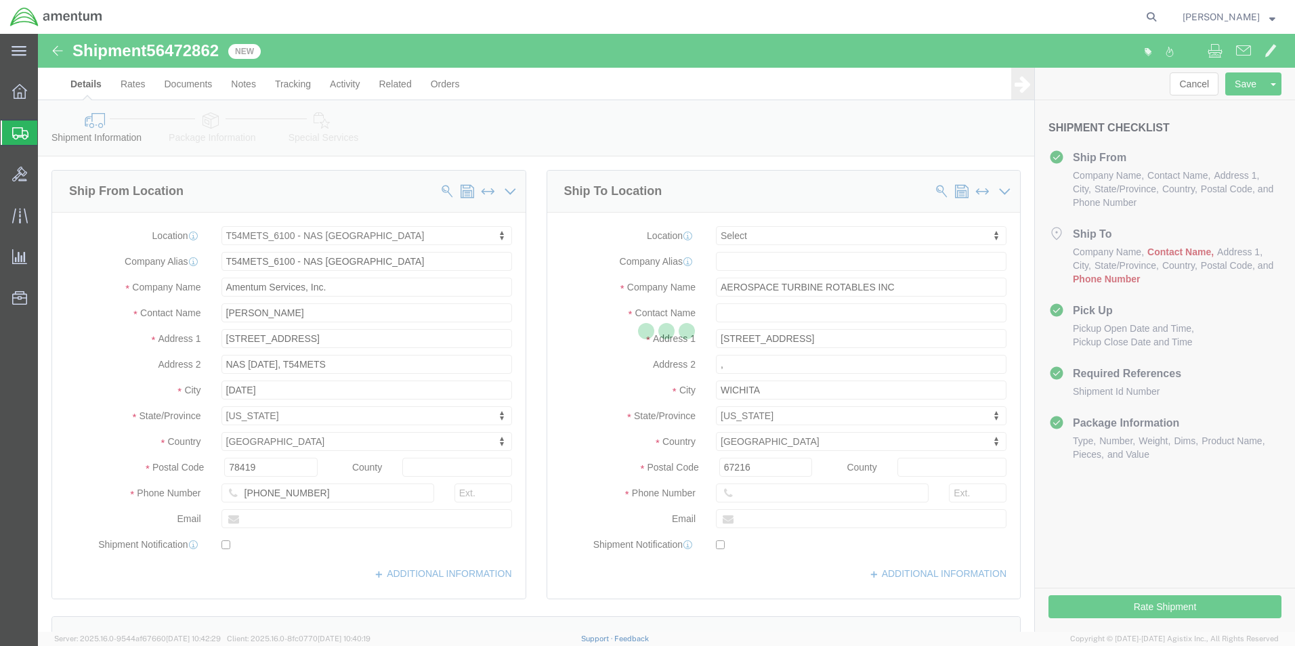
select select "67191"
select select
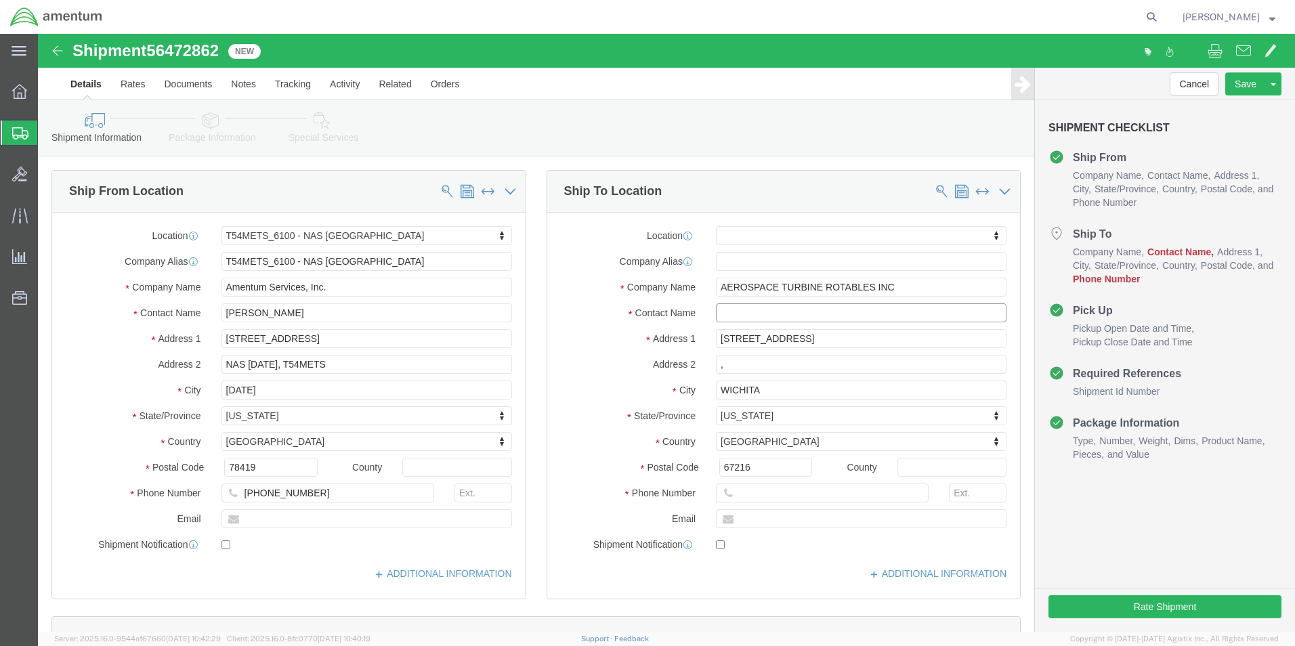
click input "text"
type input "AAR"
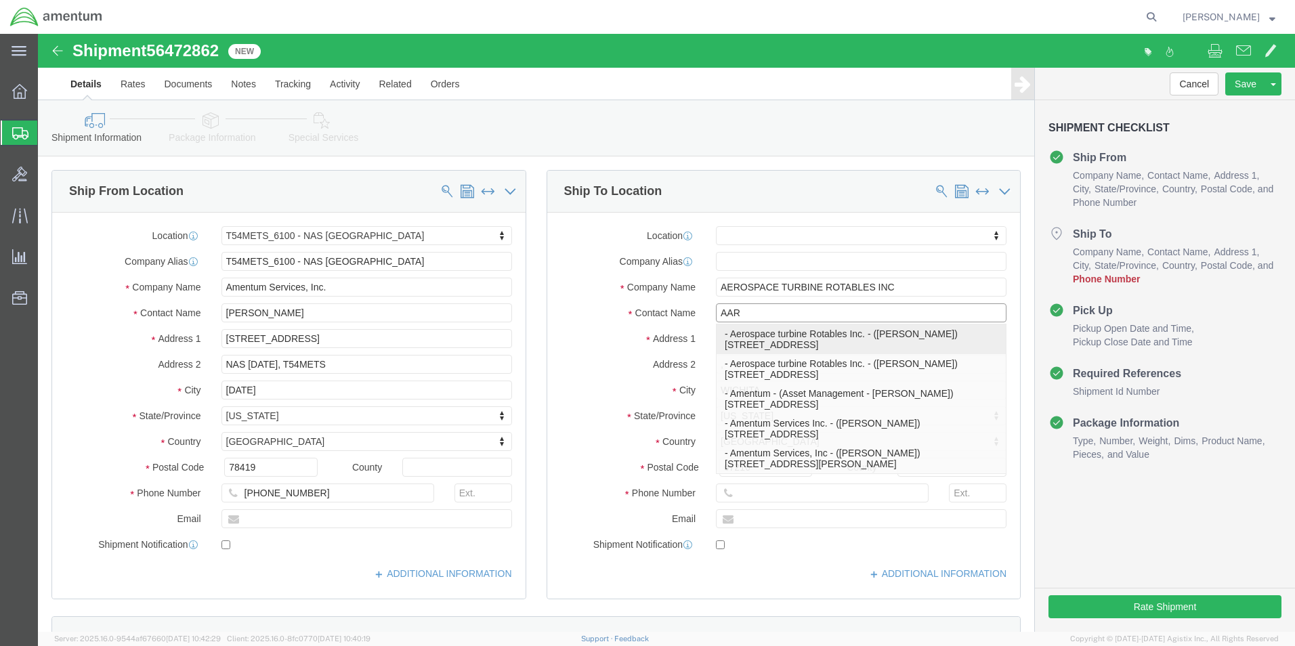
click p "- Aerospace turbine Rotables Inc. - ([PERSON_NAME]) [STREET_ADDRESS]"
select select
type input "[STREET_ADDRESS]"
type input "67216-2430"
type input "[PHONE_NUMBER]"
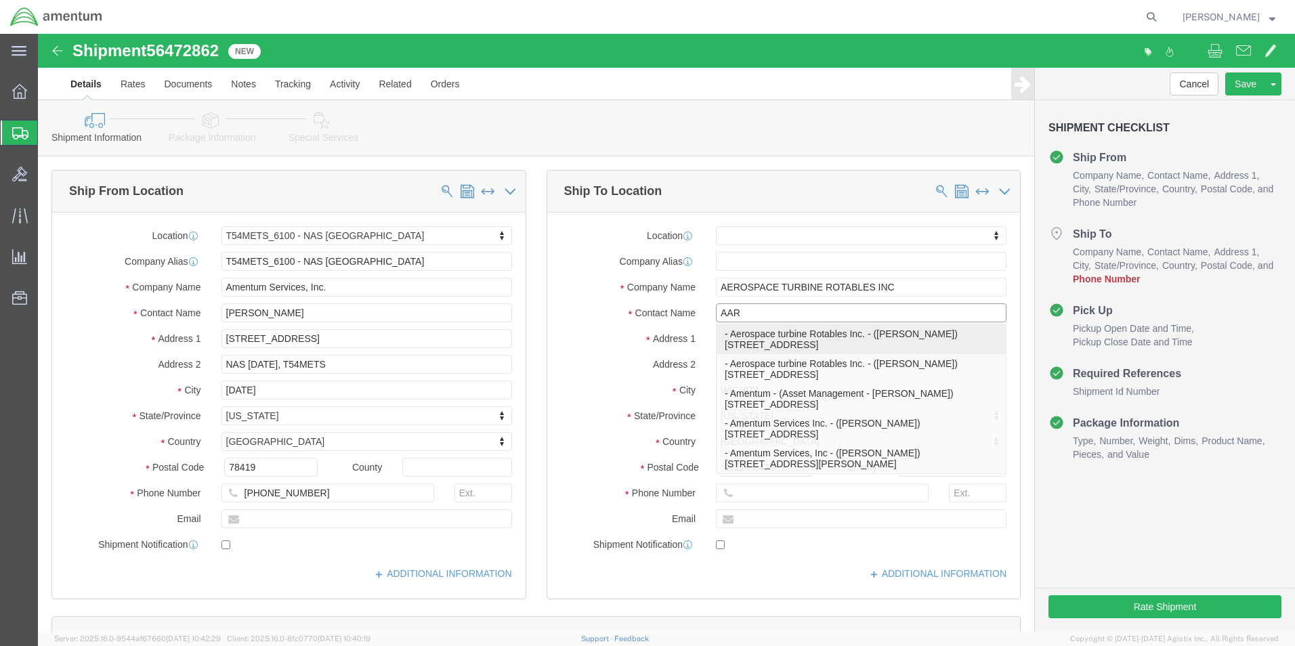
type input "Aerospace turbine Rotables Inc."
type input "[PERSON_NAME]"
type input "Wichita"
select select "KS"
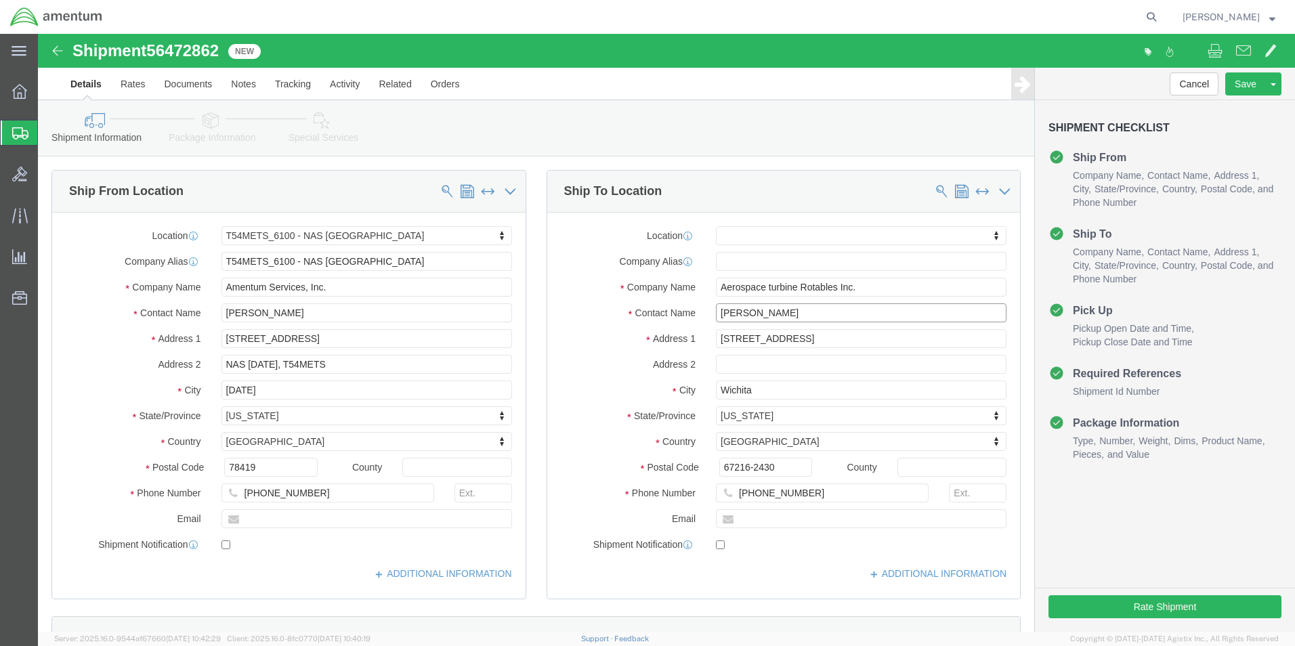
type input "[PERSON_NAME]"
click input "[PHONE_NUMBER]"
type input "3"
click input "[PERSON_NAME]"
type input "A"
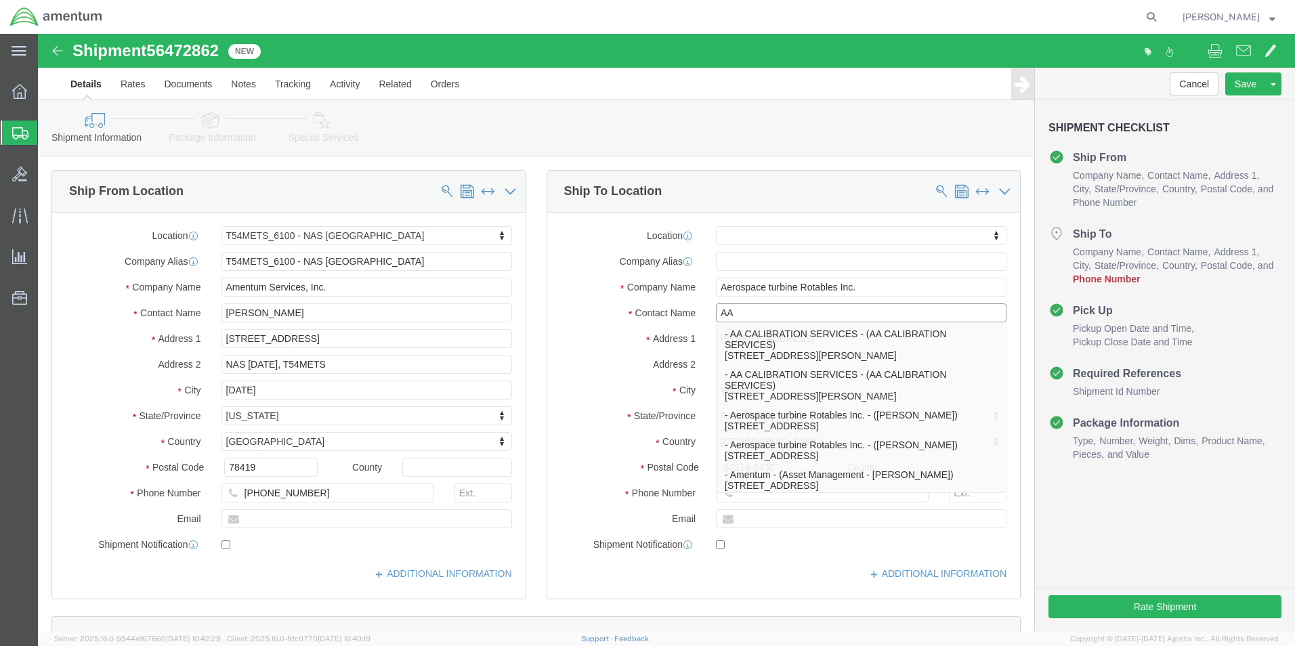
type input "AAR"
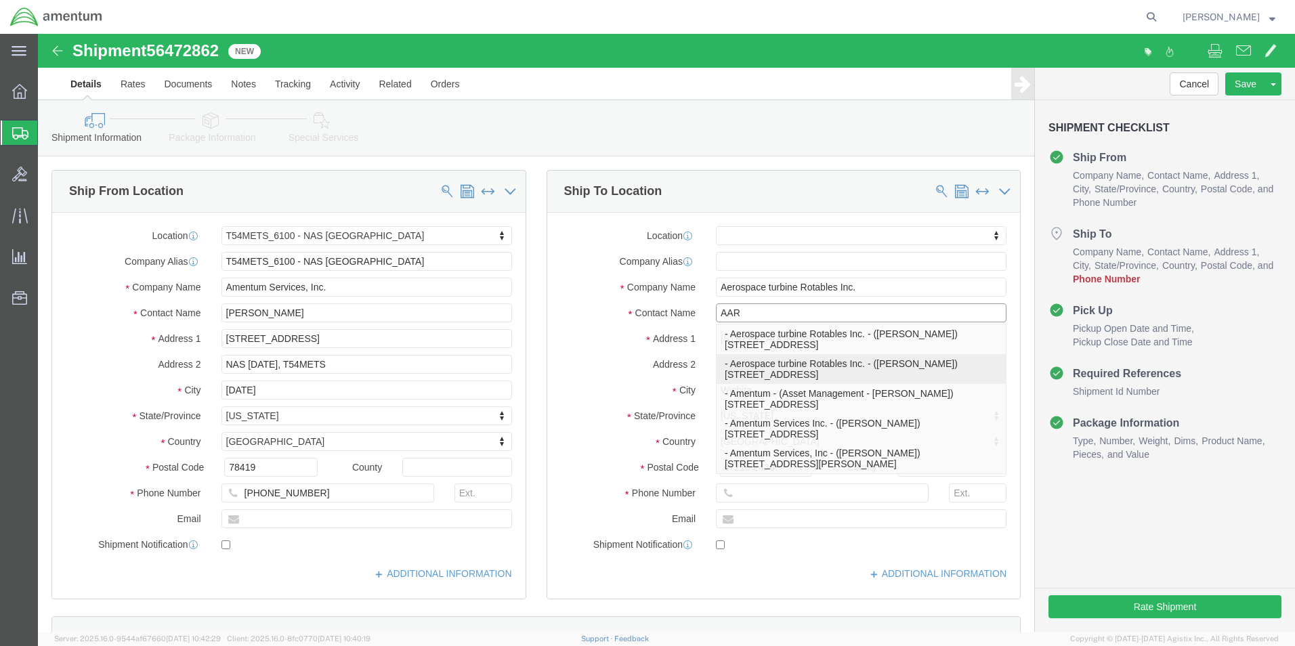
click p "- Aerospace turbine Rotables Inc. - ([PERSON_NAME]) [STREET_ADDRESS]"
select select
type input "[PHONE_NUMBER]"
type input "[PERSON_NAME]"
select select "KS"
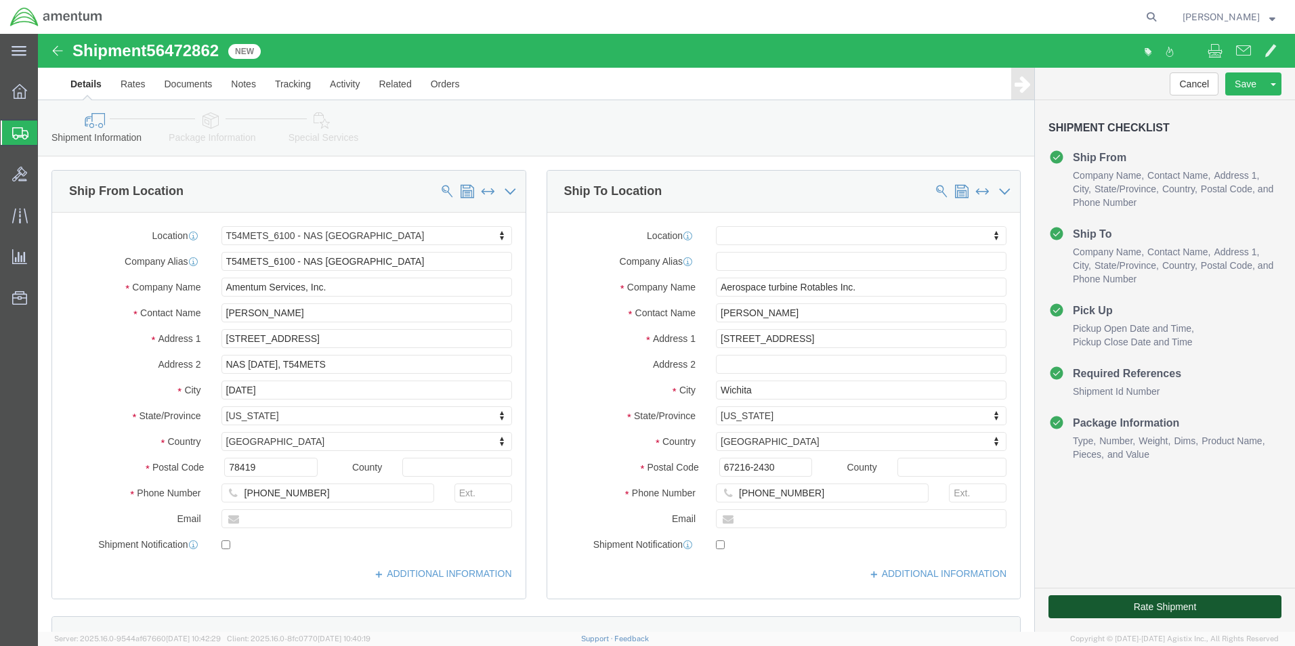
click button "Rate Shipment"
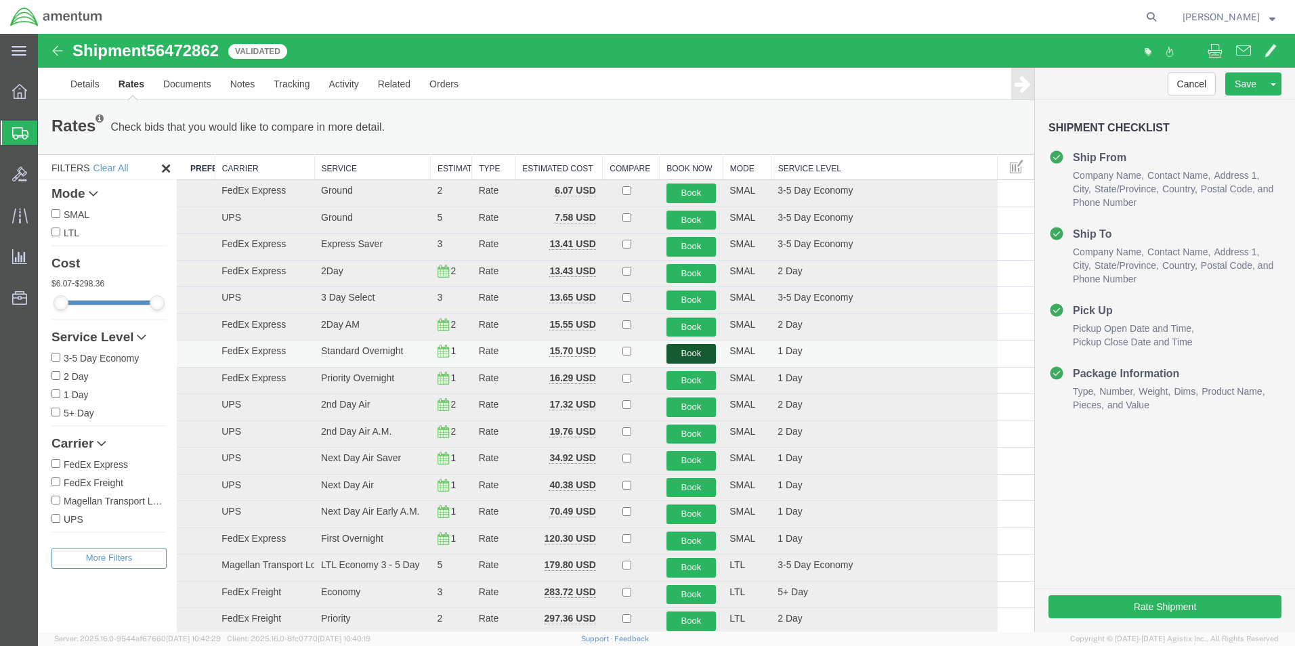
click at [676, 356] on button "Book" at bounding box center [691, 354] width 50 height 20
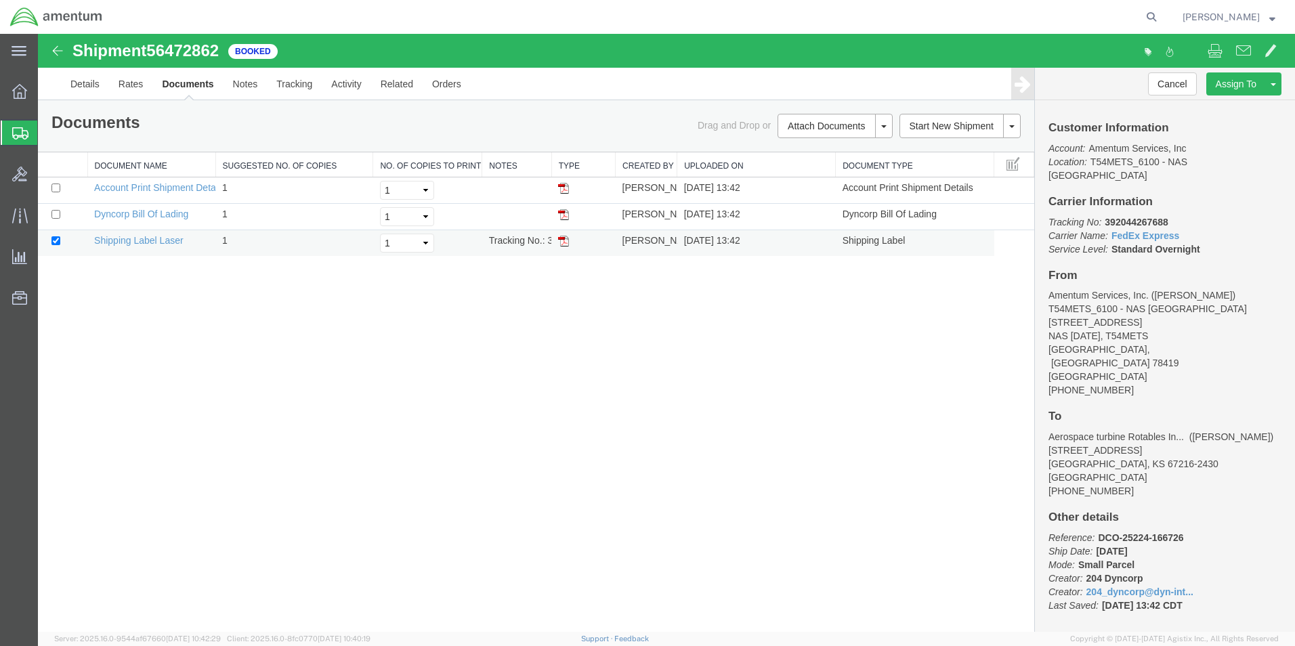
click at [561, 240] on img at bounding box center [563, 241] width 11 height 11
click at [22, 132] on icon at bounding box center [20, 133] width 16 height 12
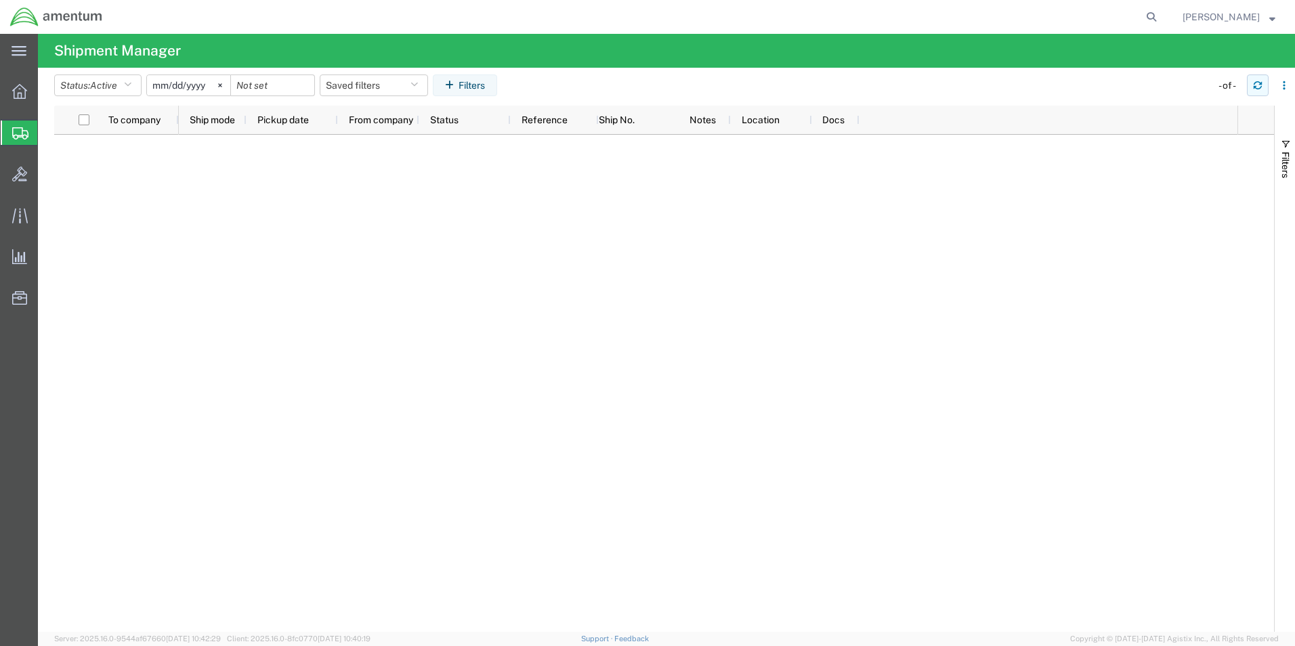
click at [1256, 87] on icon "button" at bounding box center [1257, 85] width 9 height 9
click at [1252, 87] on button "button" at bounding box center [1258, 85] width 22 height 22
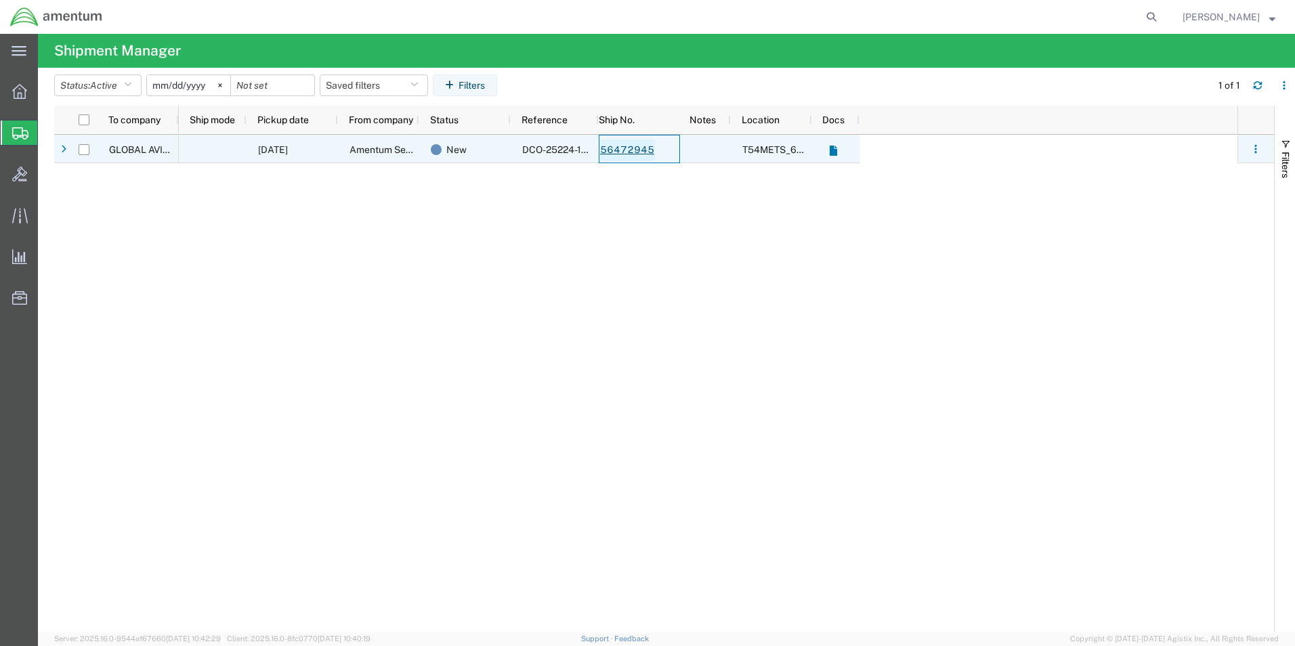
click at [642, 149] on link "56472945" at bounding box center [627, 150] width 56 height 22
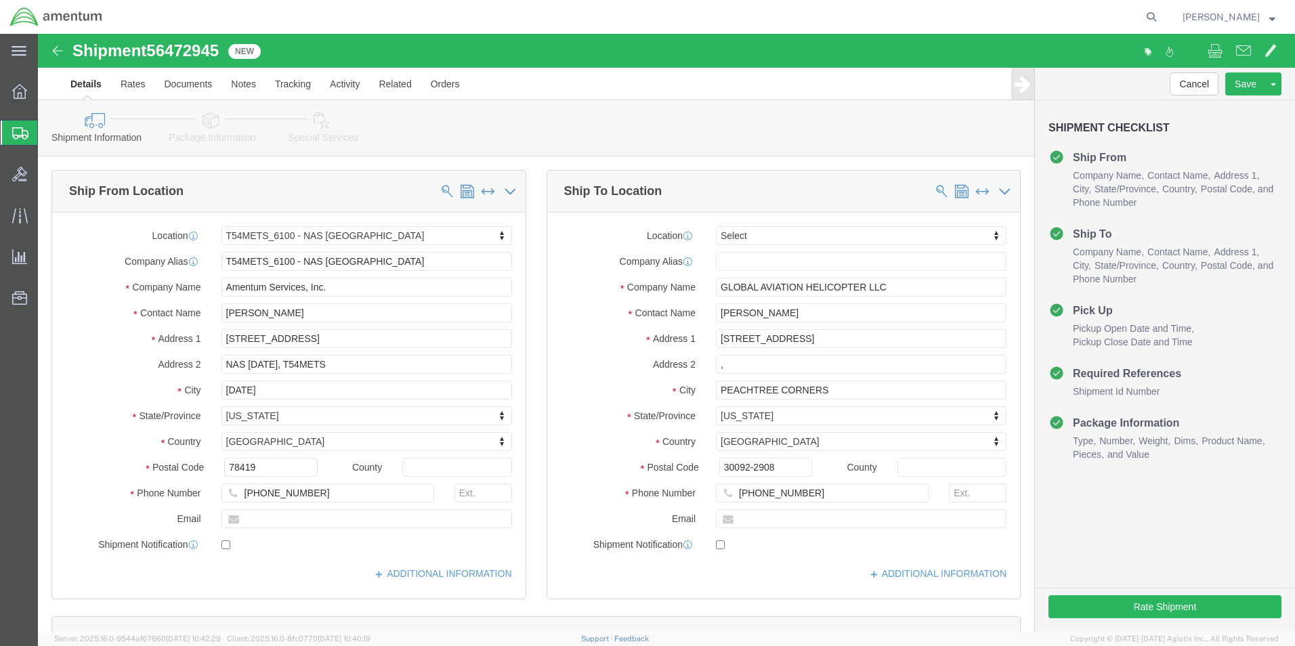
select select "67191"
select select
click button "Rate Shipment"
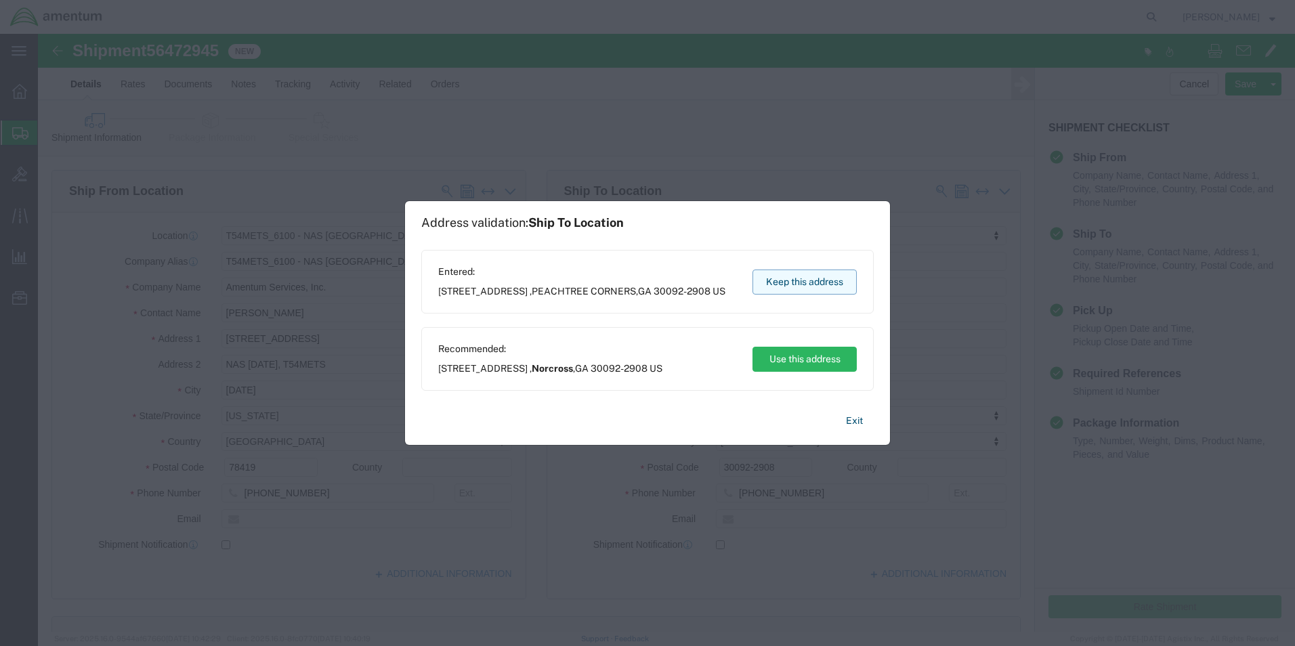
click at [796, 277] on button "Keep this address" at bounding box center [804, 282] width 104 height 25
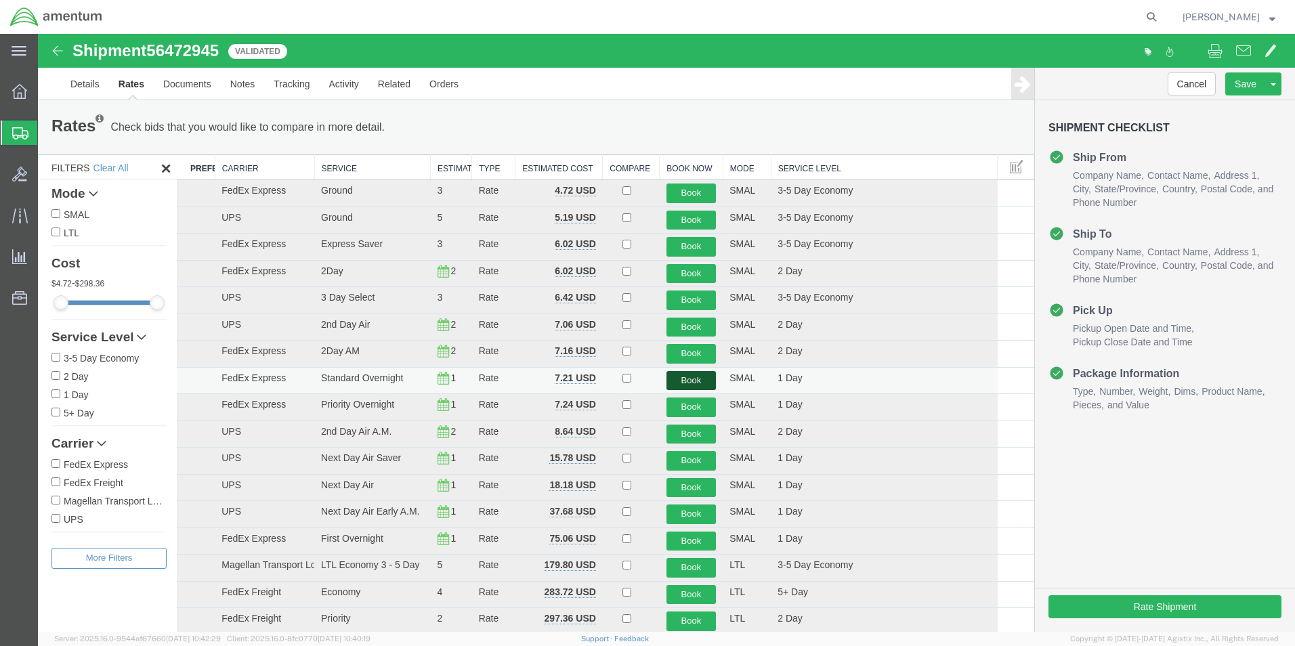
click at [697, 382] on button "Book" at bounding box center [691, 381] width 50 height 20
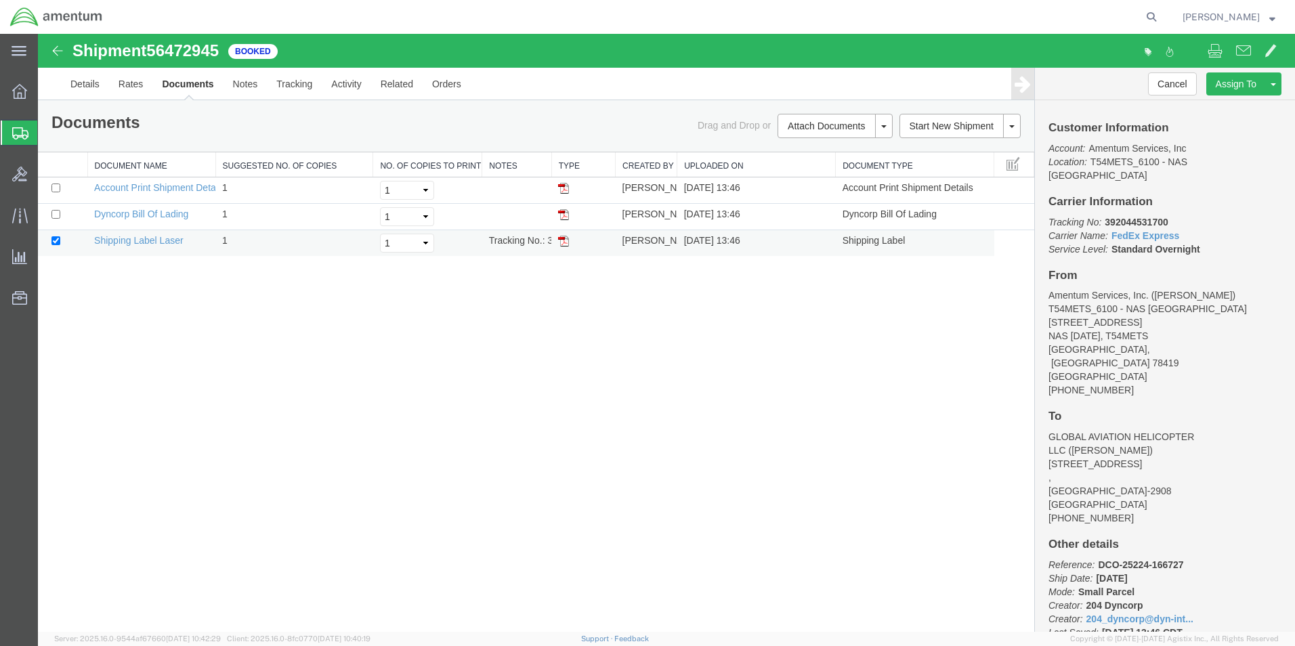
click at [563, 245] on img at bounding box center [563, 241] width 11 height 11
drag, startPoint x: 18, startPoint y: 134, endPoint x: 131, endPoint y: 24, distance: 158.0
click at [18, 134] on icon at bounding box center [20, 133] width 16 height 12
